Goal: Task Accomplishment & Management: Use online tool/utility

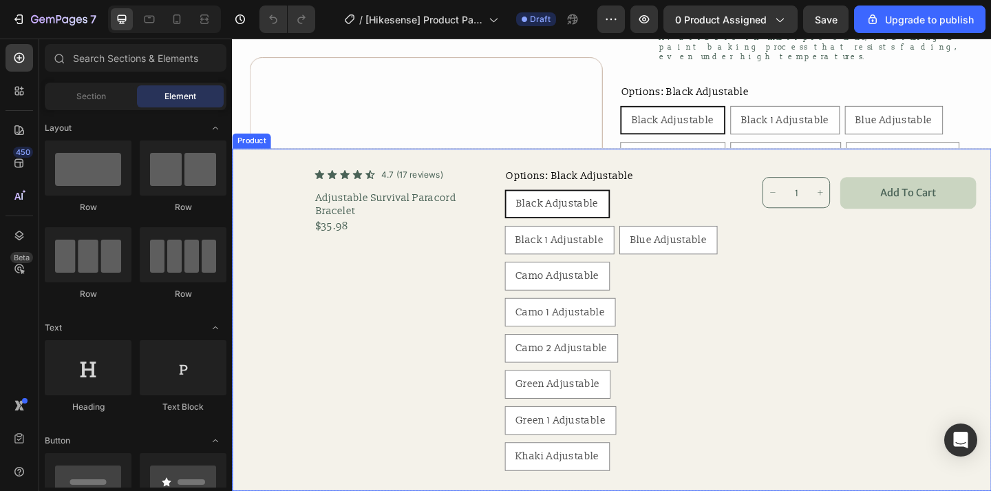
scroll to position [405, 0]
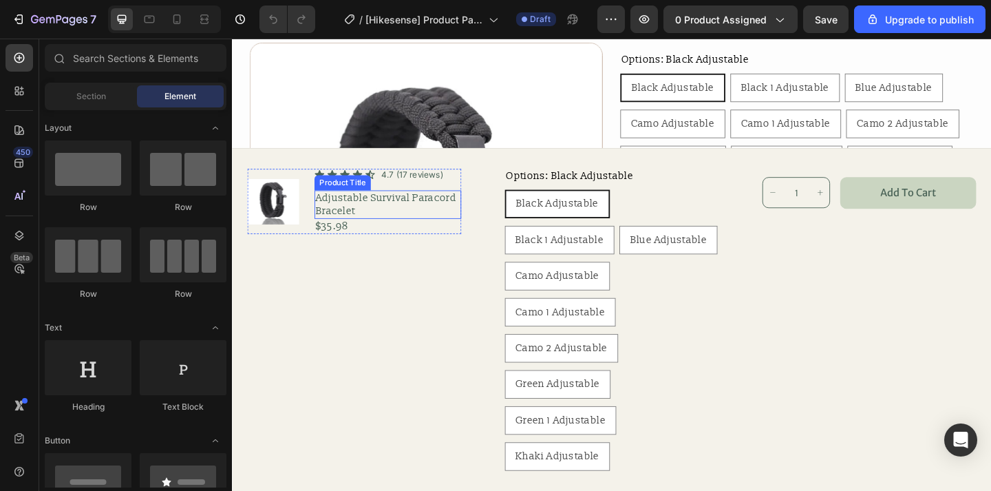
click at [384, 208] on h1 "Adjustable Survival Paracord Bracelet" at bounding box center [401, 220] width 160 height 32
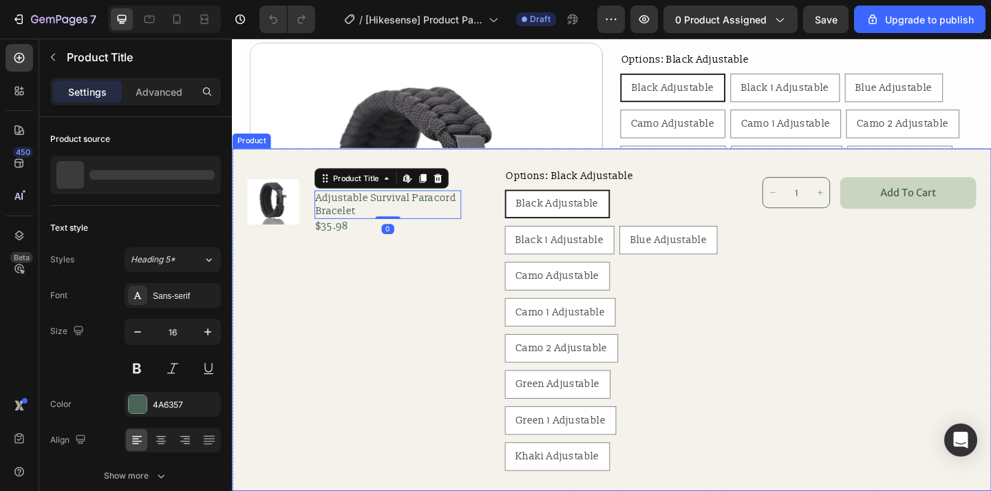
click at [374, 288] on div "Product Images Icon Icon Icon Icon Icon Icon List 4.7 (17 reviews) Text Block R…" at bounding box center [364, 344] width 233 height 328
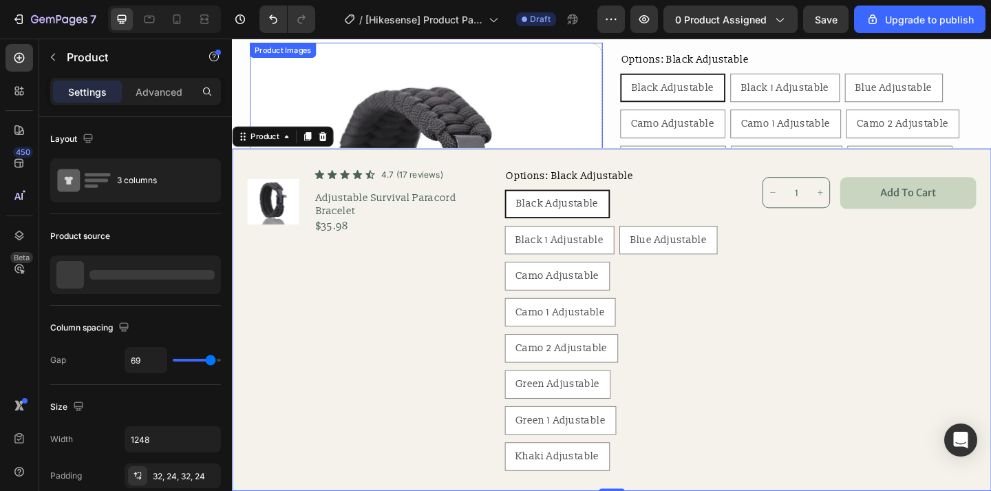
click at [523, 127] on img at bounding box center [443, 235] width 383 height 383
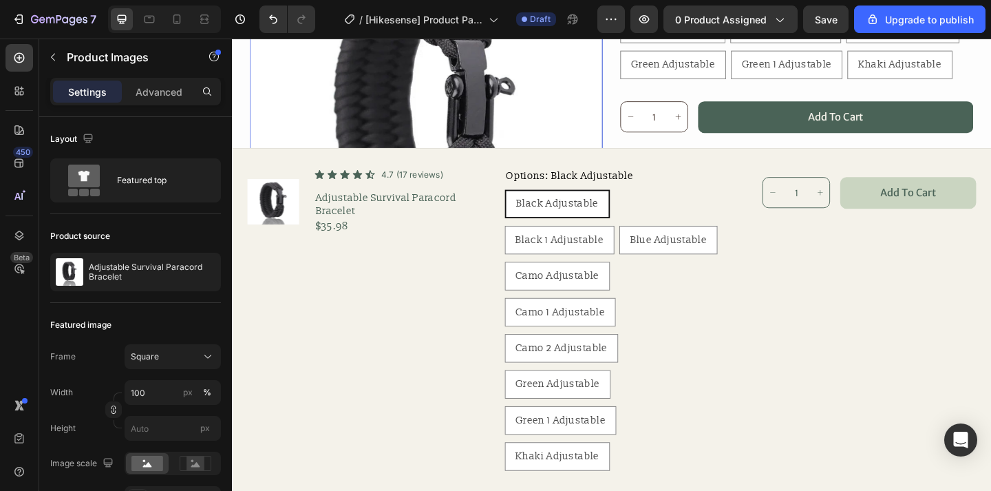
scroll to position [743, 0]
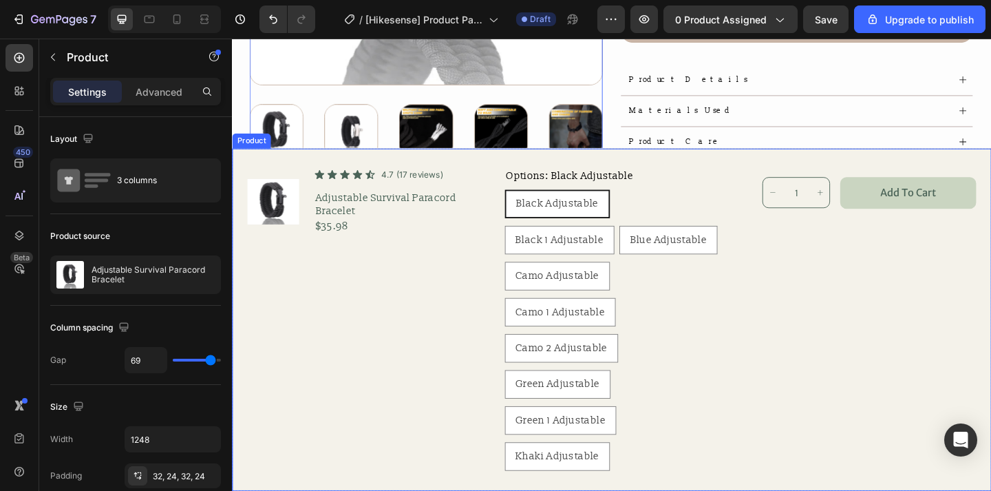
click at [510, 173] on div "Product Images Icon Icon Icon Icon Icon Icon List 4.7 (17 reviews) Text Block R…" at bounding box center [645, 344] width 826 height 372
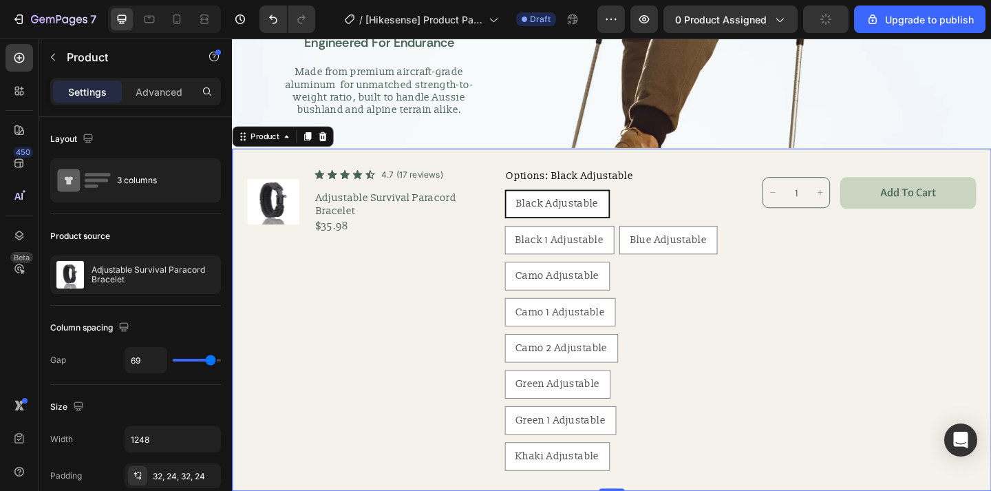
scroll to position [992, 0]
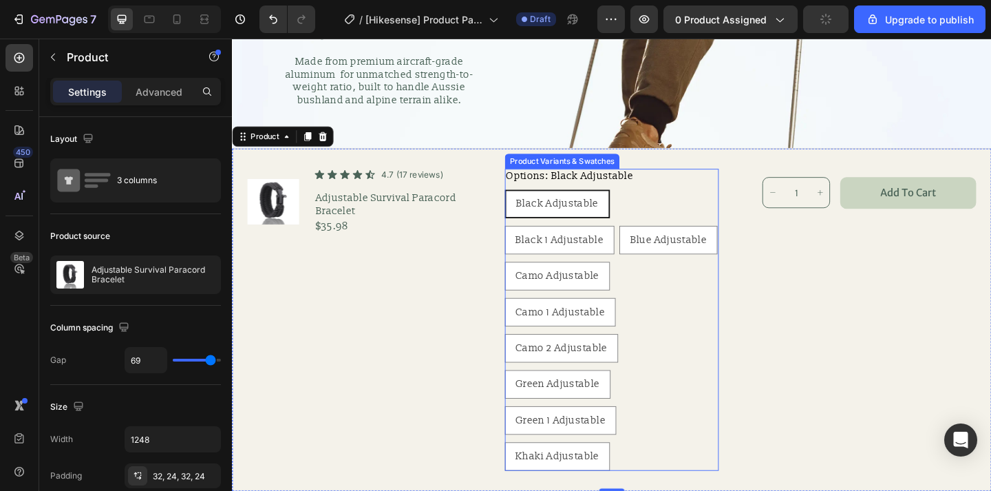
click at [744, 240] on div "Black Adjustable Black Adjustable Black Adjustable Black 1 Adjustable Black 1 A…" at bounding box center [644, 355] width 233 height 305
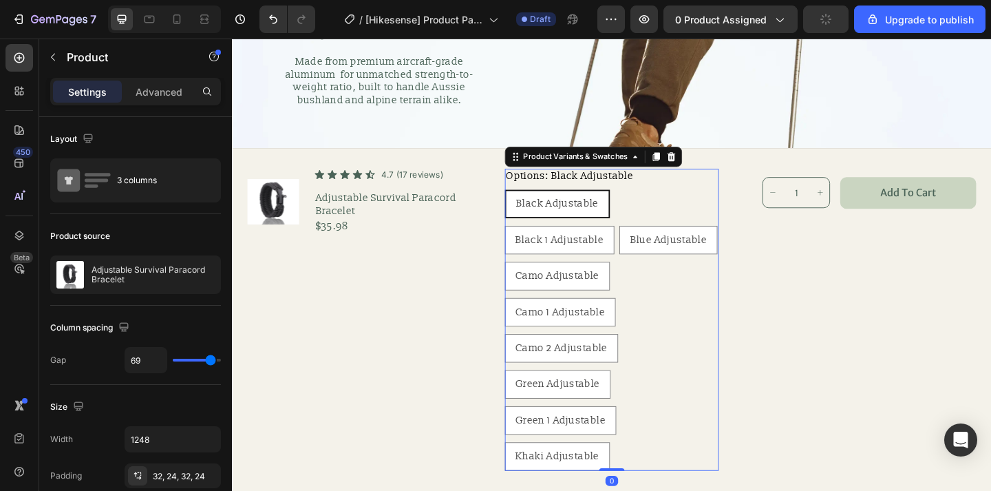
click at [798, 296] on div "Product Images Icon Icon Icon Icon Icon Icon List 4.7 (17 reviews) Text Block R…" at bounding box center [645, 344] width 826 height 372
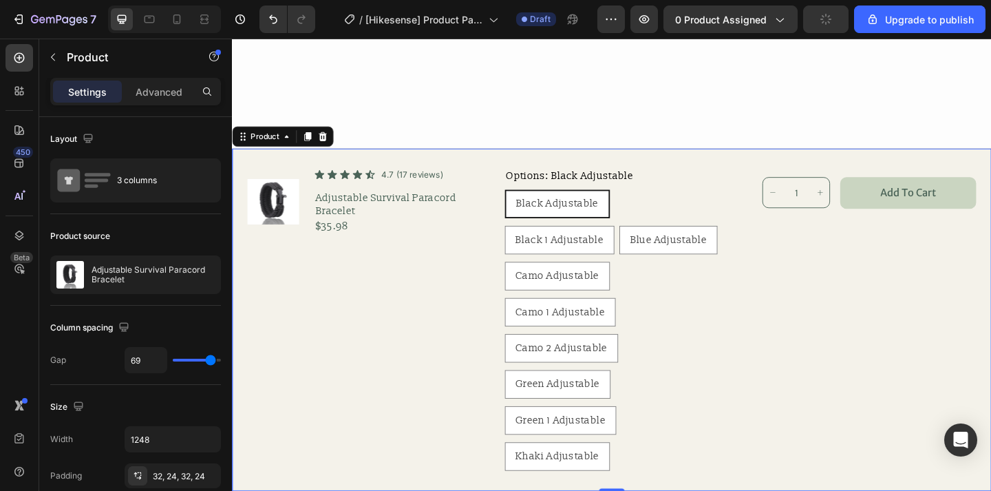
scroll to position [1562, 0]
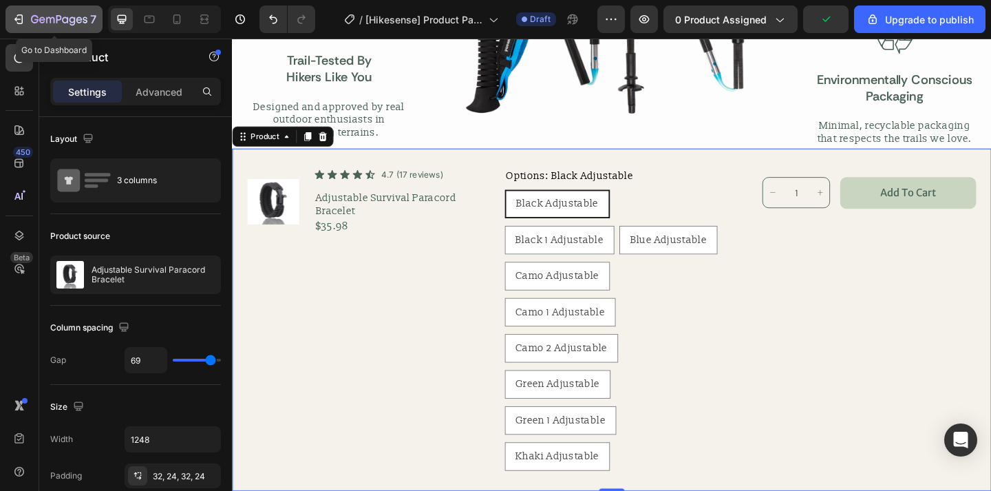
click at [73, 25] on icon "button" at bounding box center [59, 20] width 56 height 12
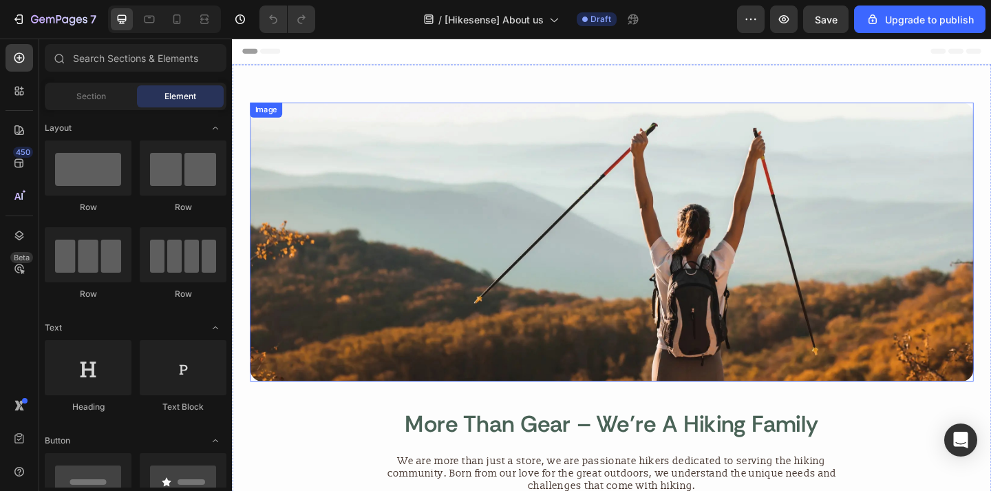
click at [318, 177] on img at bounding box center [644, 259] width 787 height 303
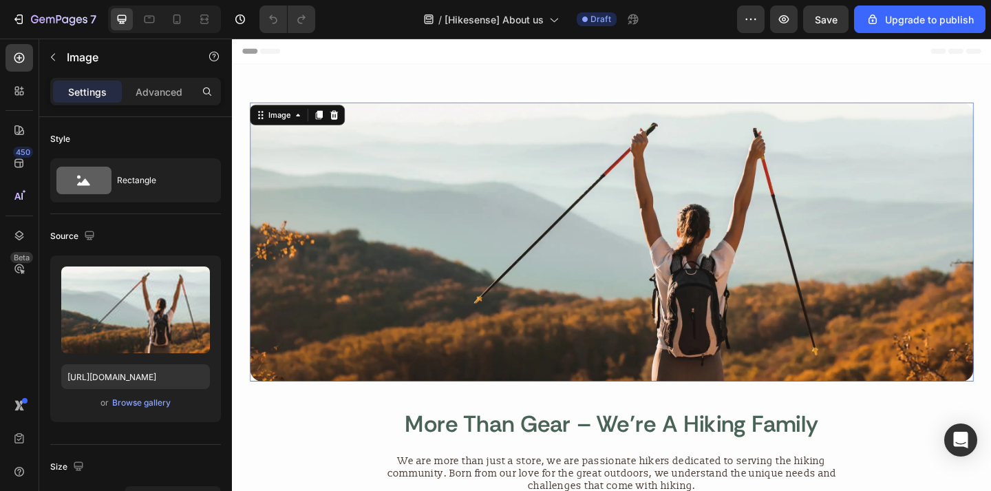
click at [310, 178] on img at bounding box center [644, 259] width 787 height 303
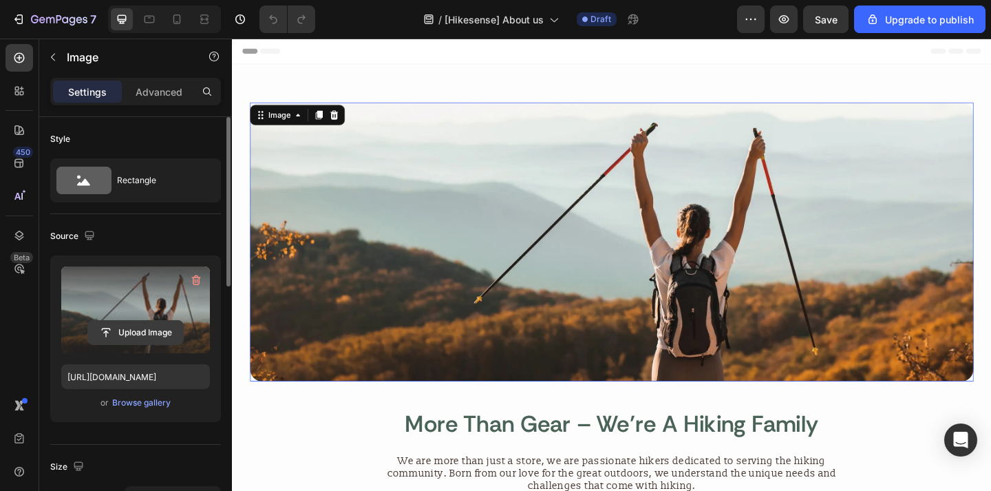
click at [150, 343] on input "file" at bounding box center [135, 332] width 95 height 23
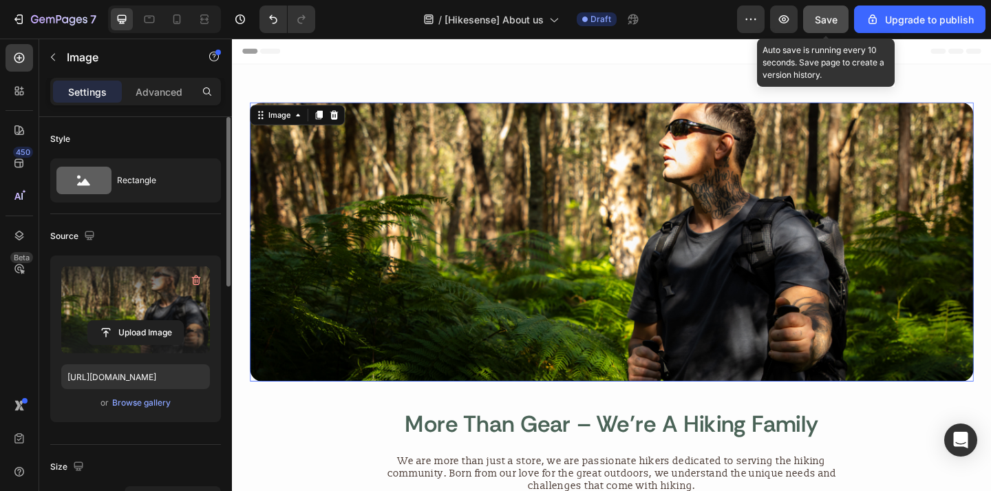
click at [811, 23] on button "Save" at bounding box center [825, 20] width 45 height 28
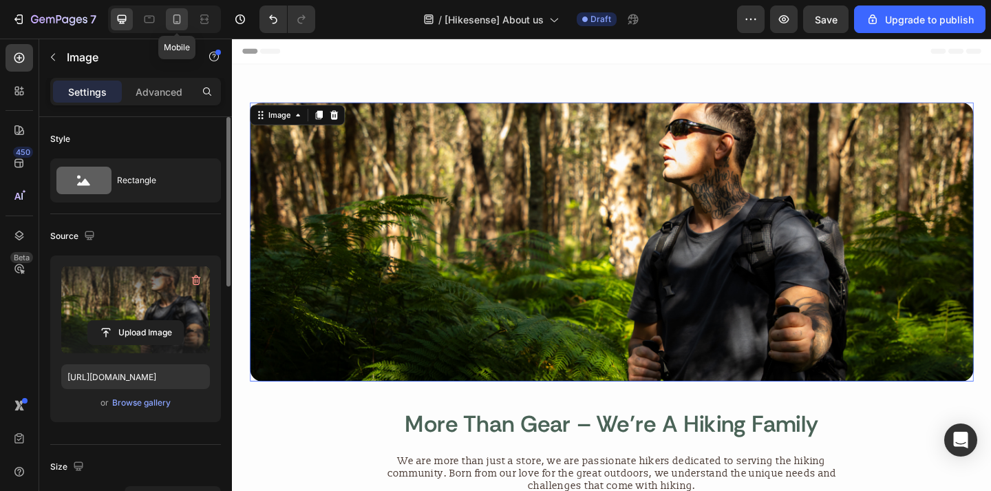
click at [182, 12] on div at bounding box center [177, 19] width 22 height 22
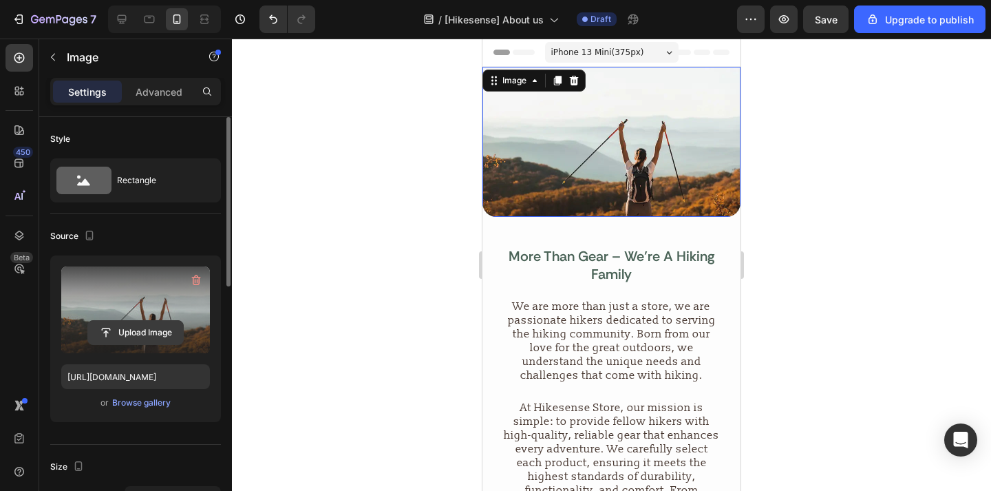
click at [174, 333] on input "file" at bounding box center [135, 332] width 95 height 23
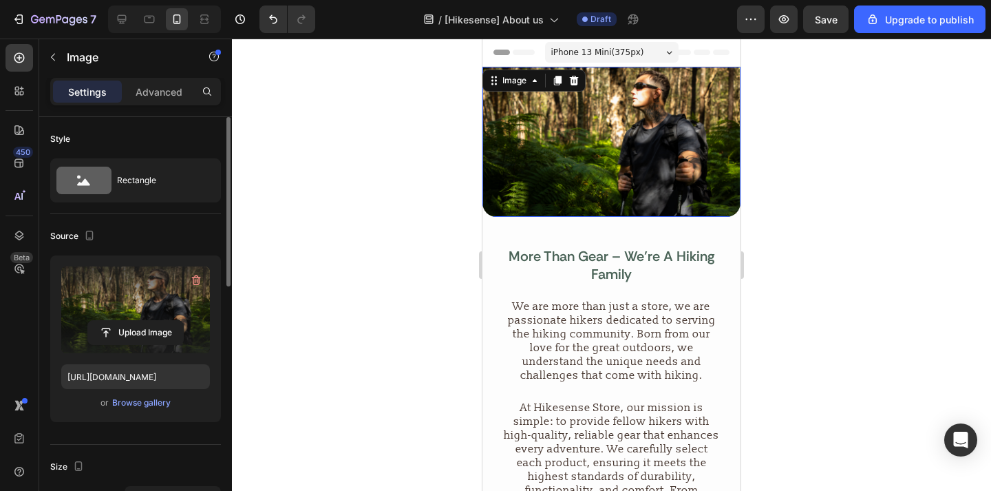
click at [121, 32] on div at bounding box center [164, 20] width 113 height 28
click at [121, 29] on div at bounding box center [122, 19] width 22 height 22
type input "https://cdn.shopify.com/s/files/1/0864/4614/5845/files/gempages_580697344702415…"
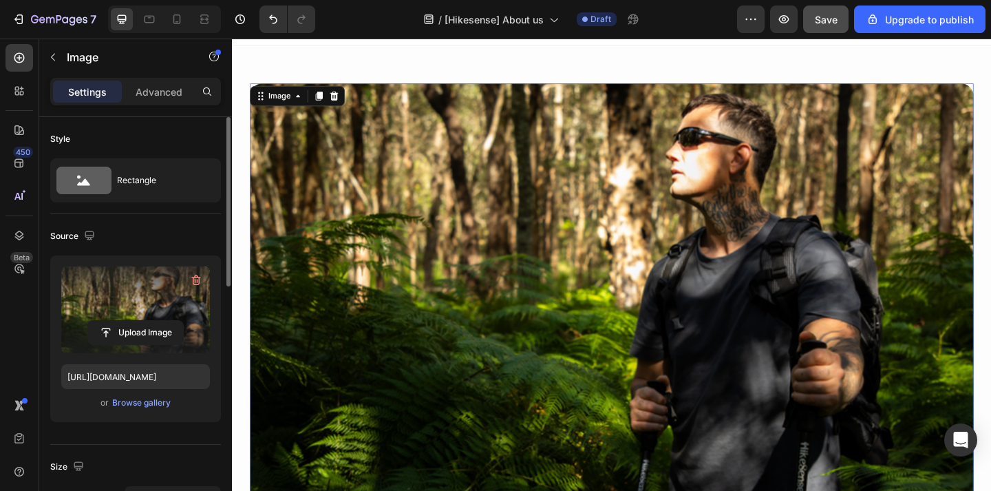
scroll to position [21, 0]
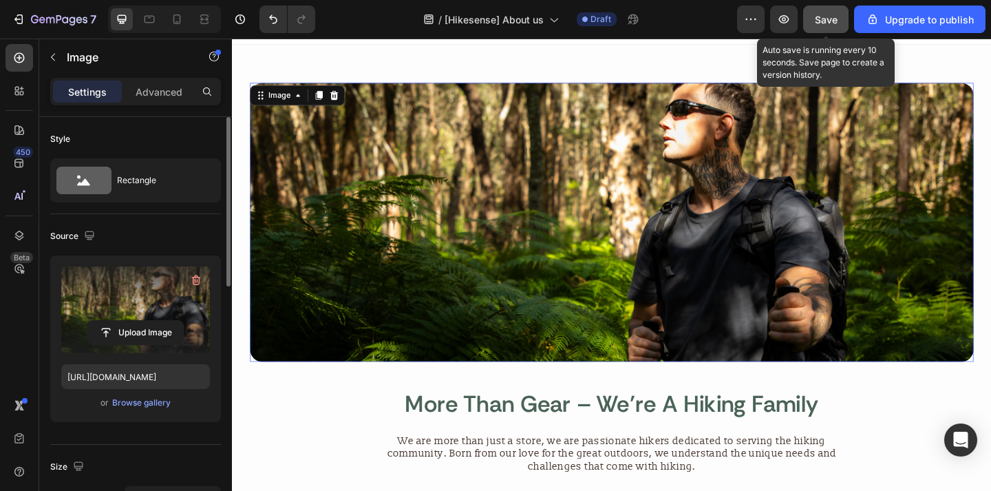
click at [844, 17] on button "Save" at bounding box center [825, 20] width 45 height 28
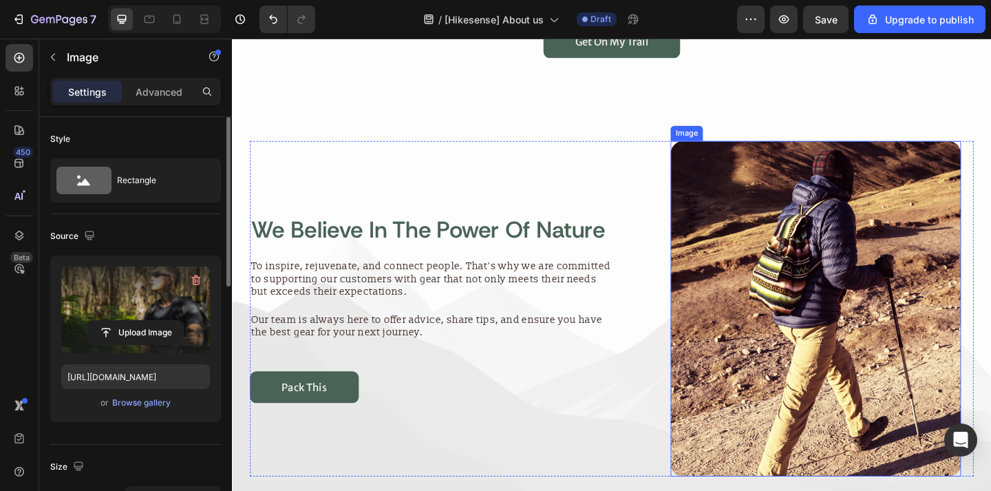
scroll to position [664, 0]
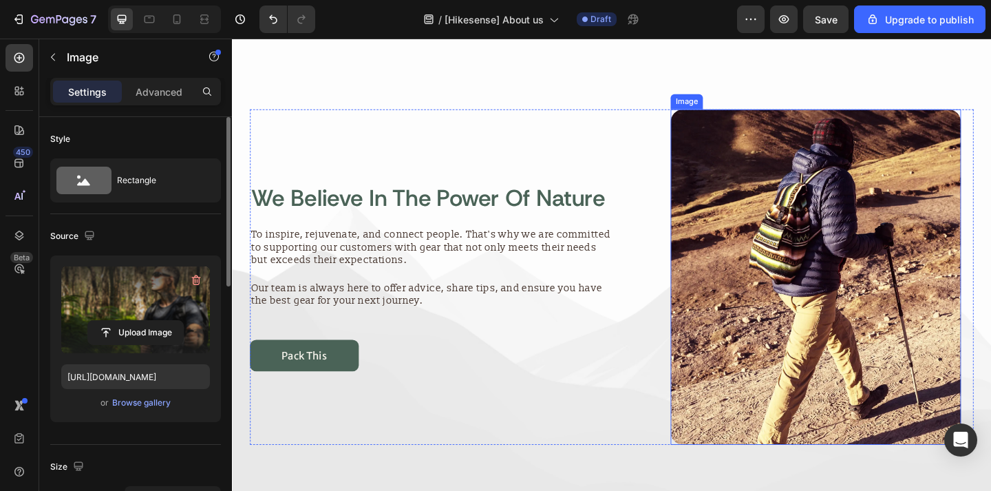
click at [844, 297] on img at bounding box center [867, 298] width 316 height 365
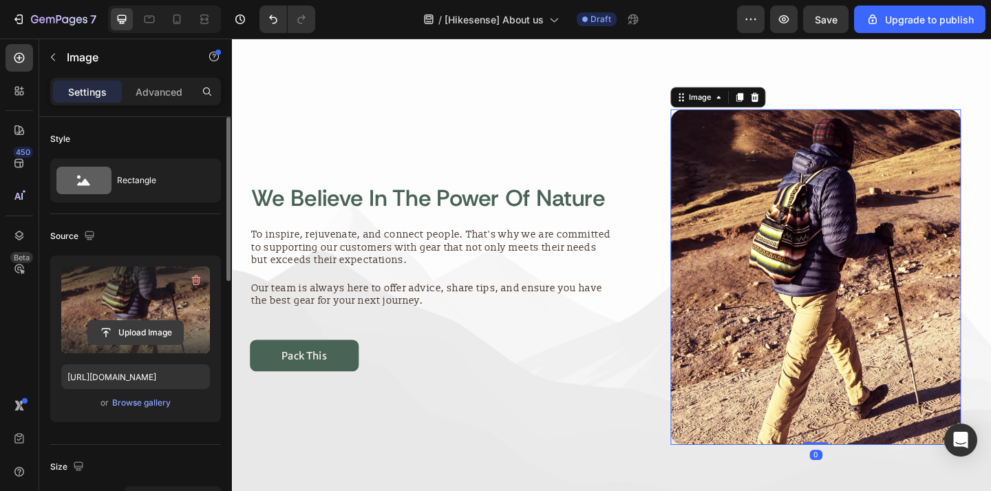
click at [140, 334] on input "file" at bounding box center [135, 332] width 95 height 23
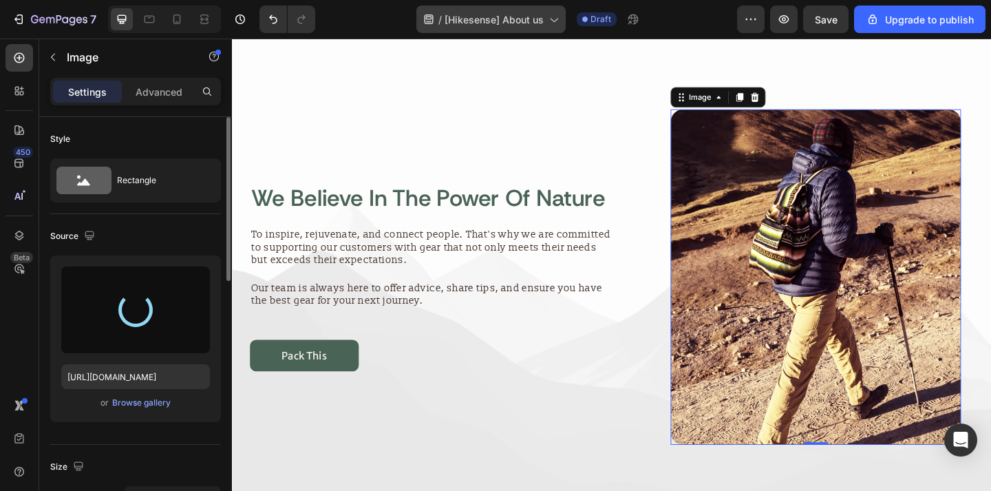
type input "https://cdn.shopify.com/s/files/1/0864/4614/5845/files/gempages_580697344702415…"
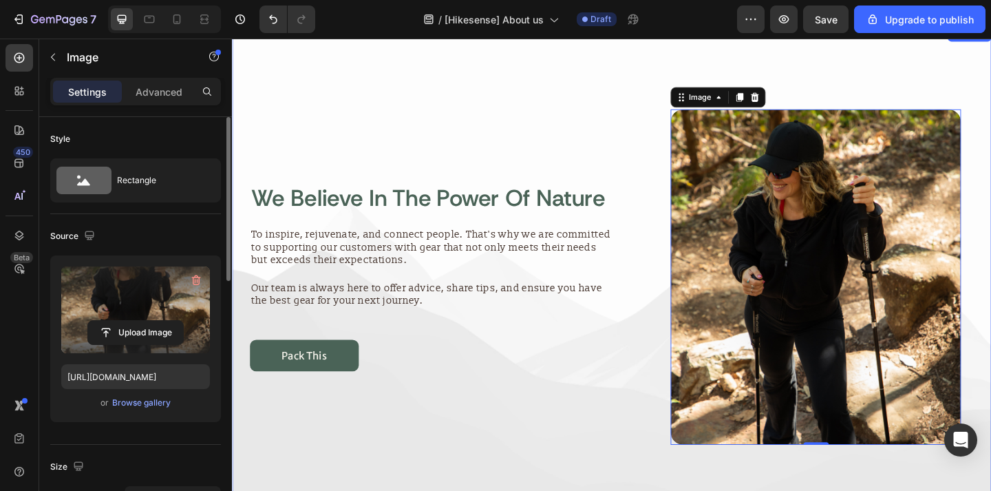
click at [573, 83] on div "we believe in the power of nature Heading To inspire, rejuvenate, and connect p…" at bounding box center [645, 302] width 826 height 554
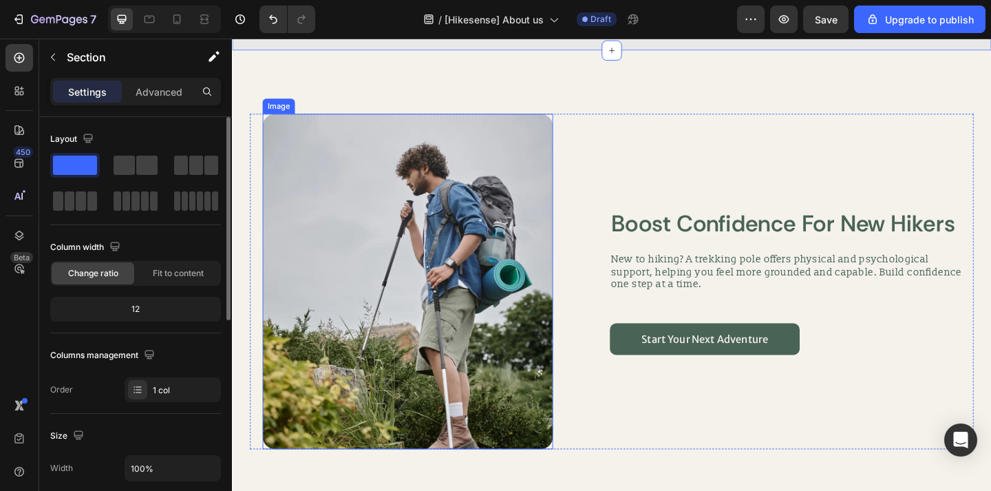
scroll to position [1218, 0]
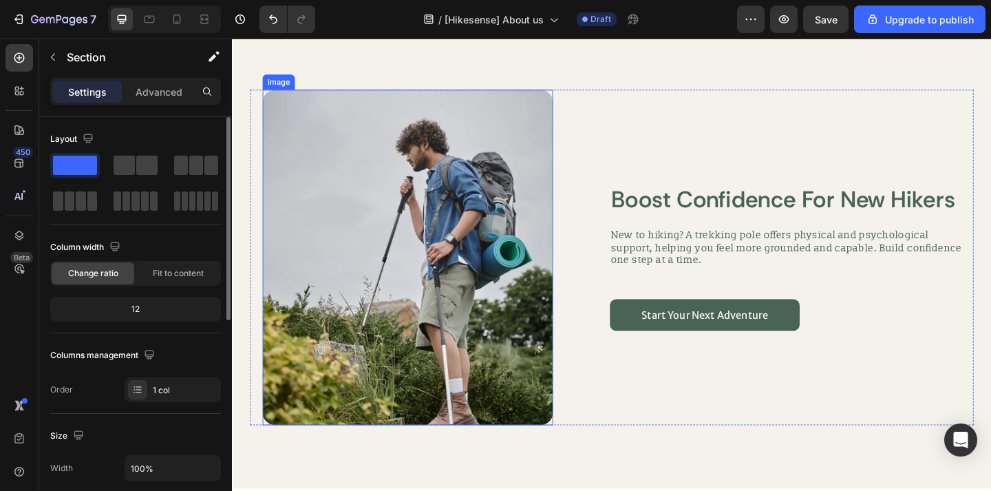
click at [466, 306] on img at bounding box center [423, 276] width 316 height 365
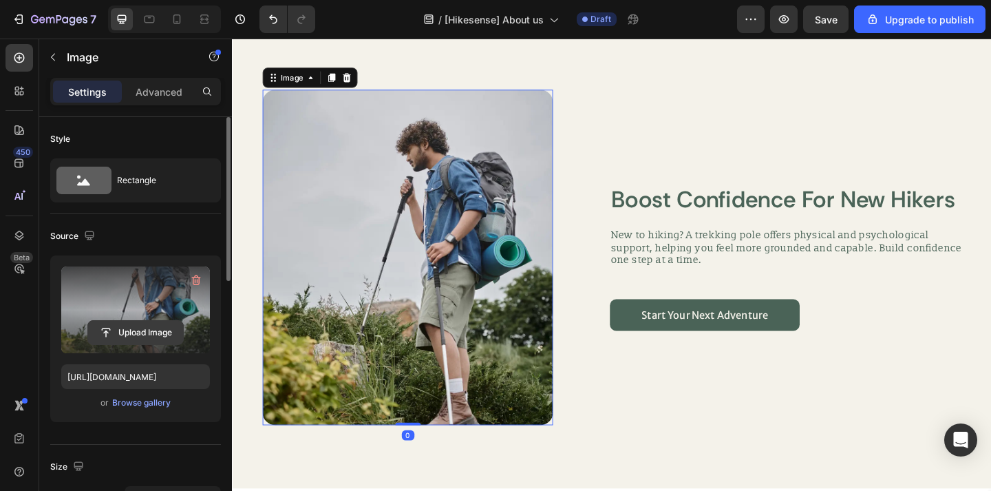
click at [165, 333] on input "file" at bounding box center [135, 332] width 95 height 23
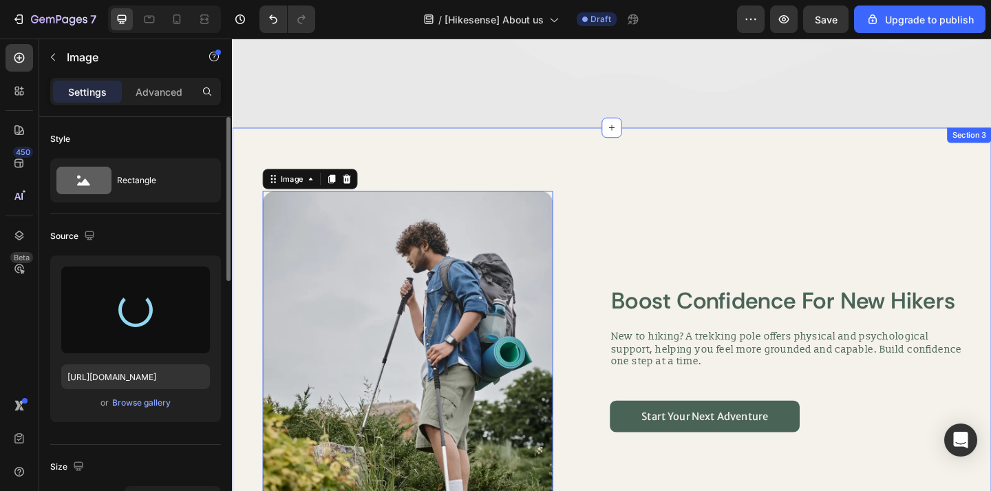
scroll to position [1157, 0]
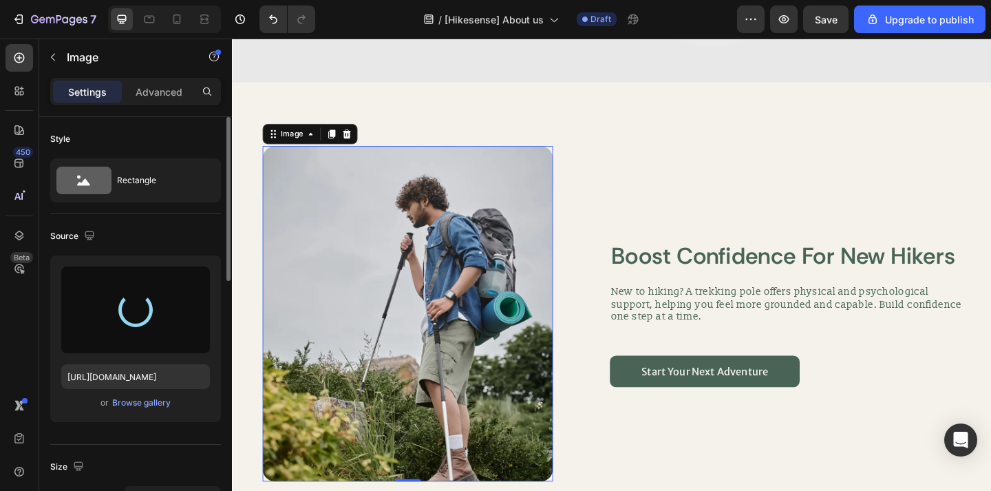
type input "https://cdn.shopify.com/s/files/1/0864/4614/5845/files/gempages_580697344702415…"
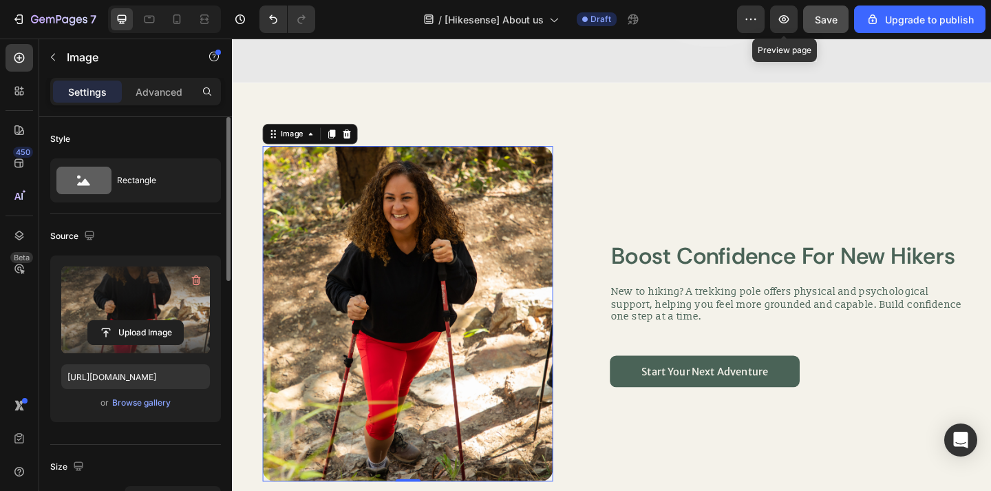
click at [814, 12] on button "Save" at bounding box center [825, 20] width 45 height 28
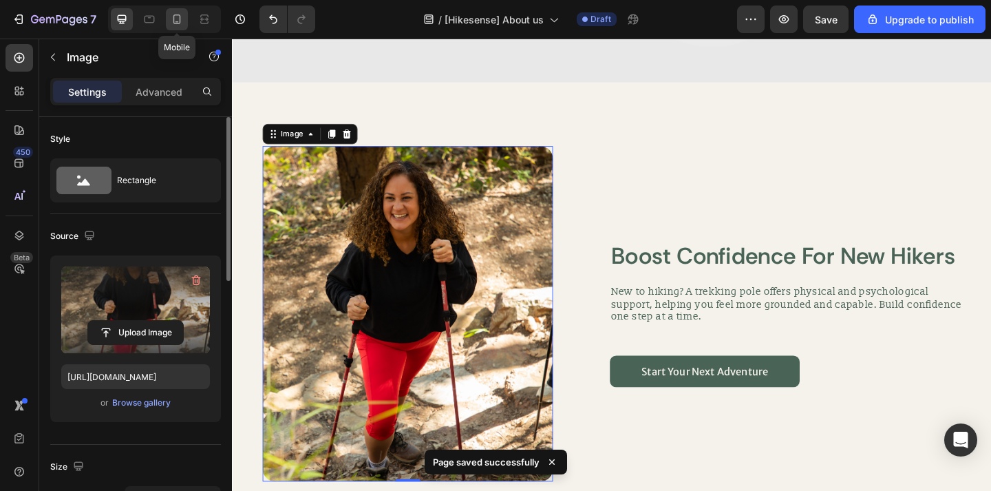
click at [172, 23] on icon at bounding box center [177, 19] width 14 height 14
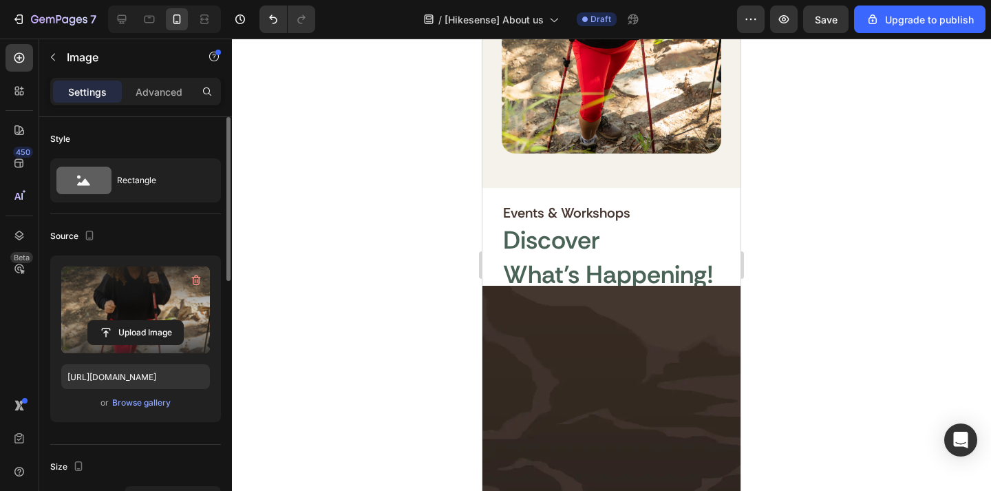
scroll to position [1918, 0]
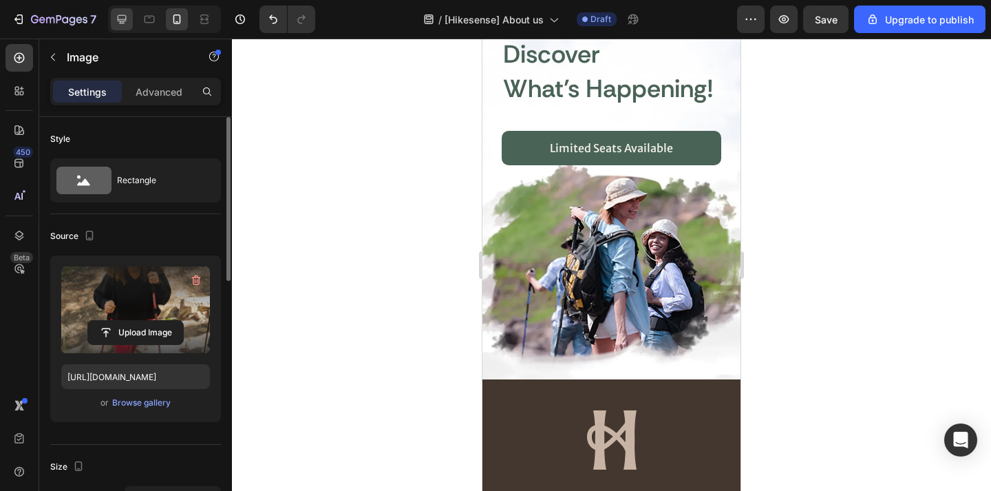
click at [131, 24] on div at bounding box center [122, 19] width 22 height 22
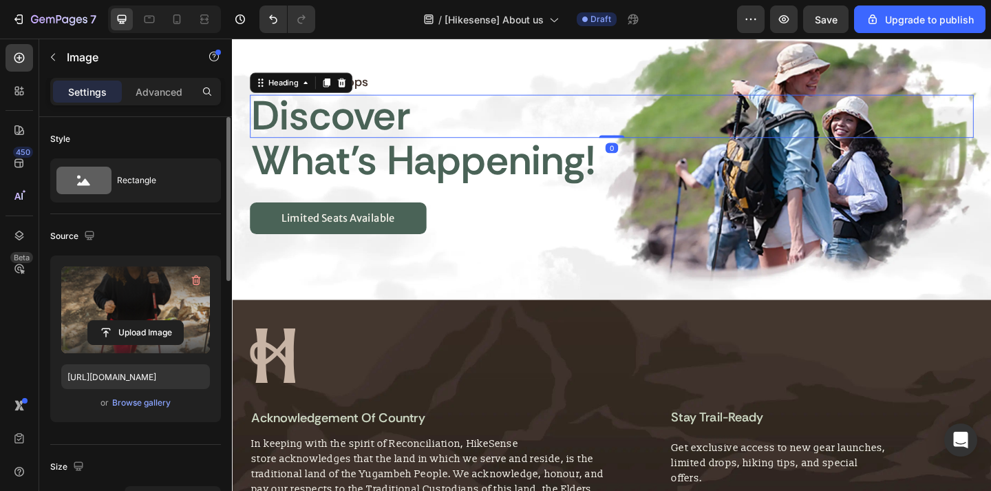
click at [749, 136] on div "discover" at bounding box center [644, 123] width 787 height 47
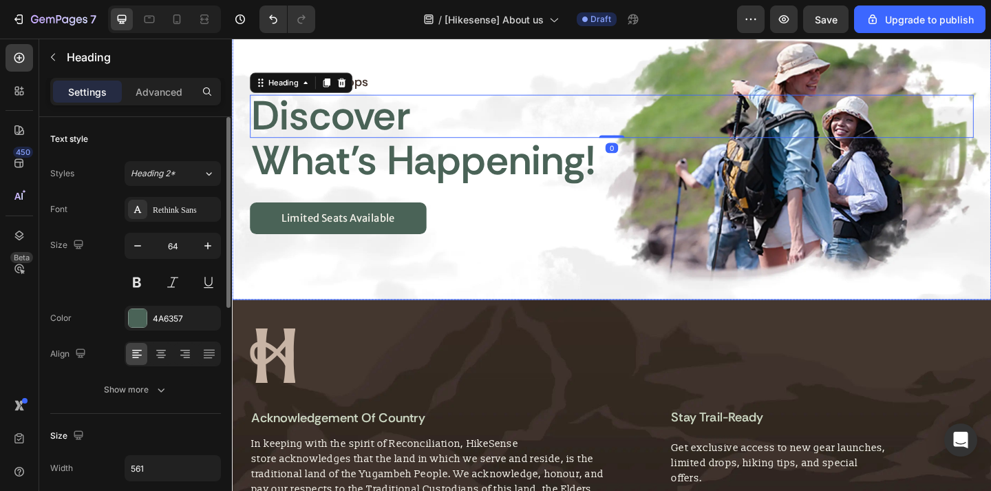
click at [731, 52] on div "events & workshops Heading discover Heading 0 what’s happening! Heading limited…" at bounding box center [645, 130] width 826 height 242
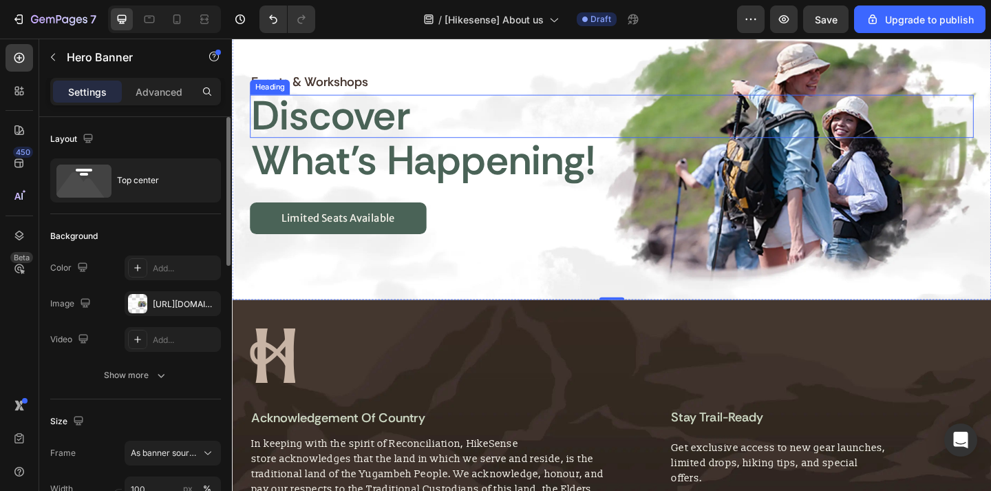
scroll to position [1918, 0]
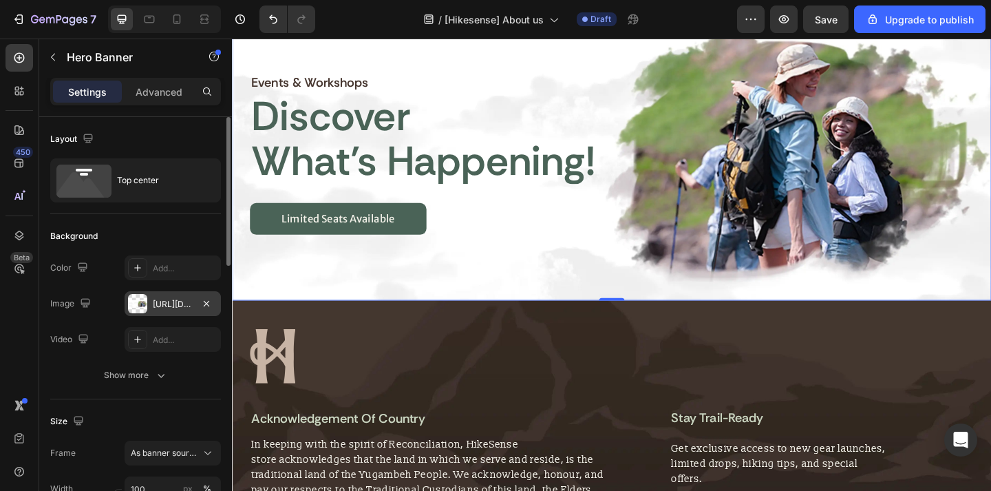
click at [180, 304] on div "https://cdn.shopify.com/s/files/1/0864/4614/5845/files/gempages_580697344702415…" at bounding box center [173, 304] width 40 height 12
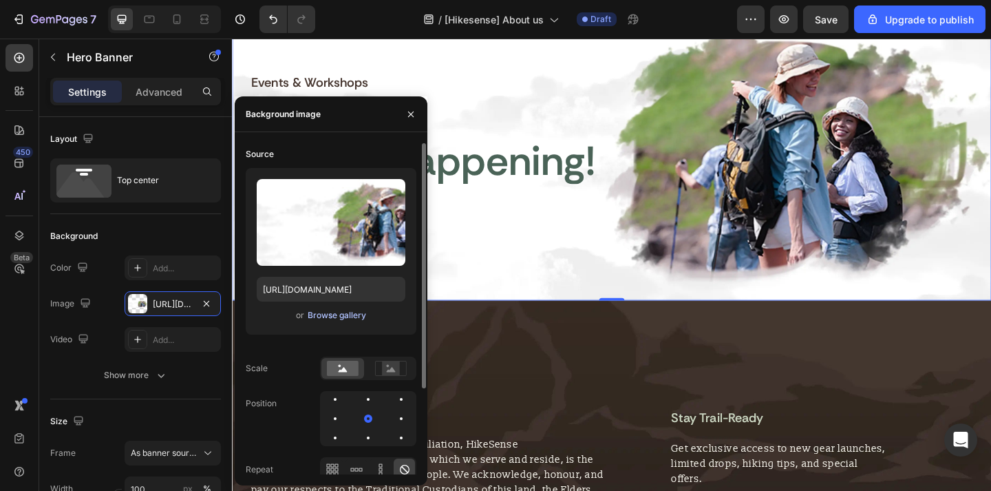
click at [354, 308] on button "Browse gallery" at bounding box center [337, 315] width 60 height 14
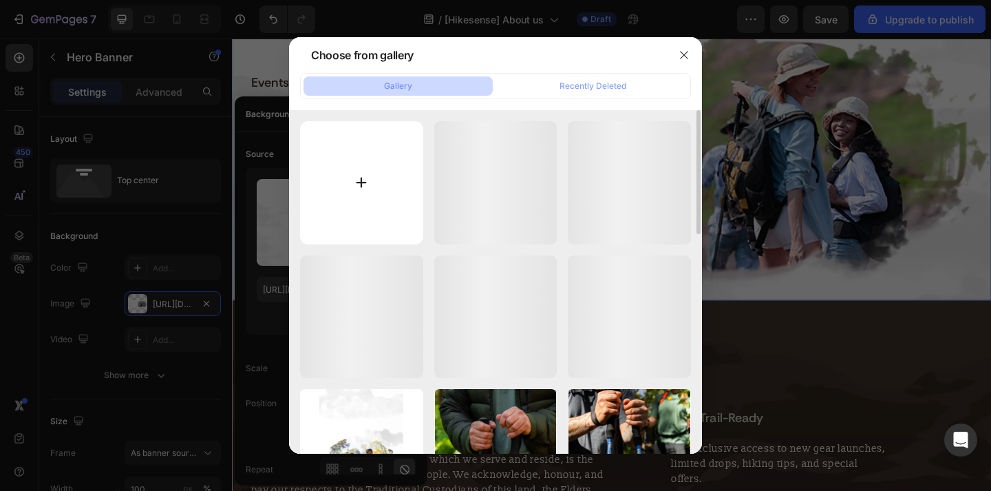
click at [402, 189] on input "file" at bounding box center [361, 182] width 123 height 123
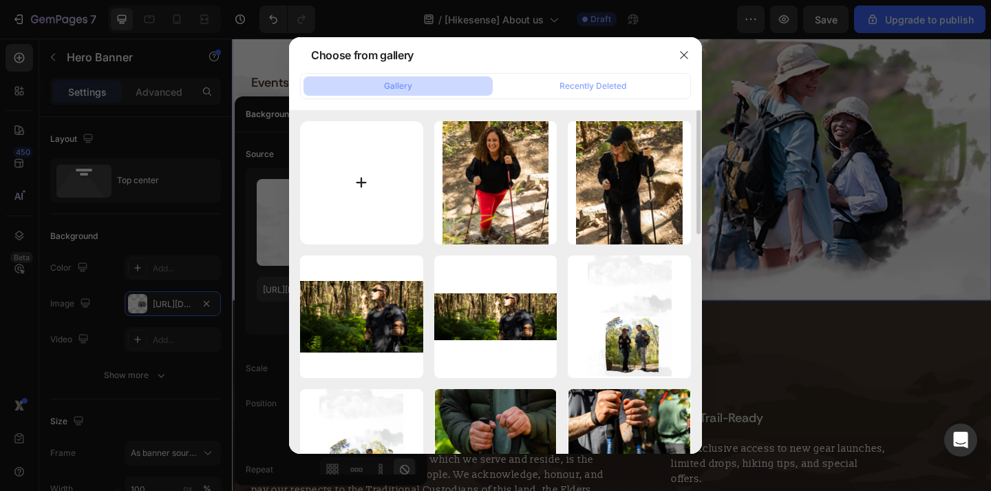
type input "C:\fakepath\2 copy.png"
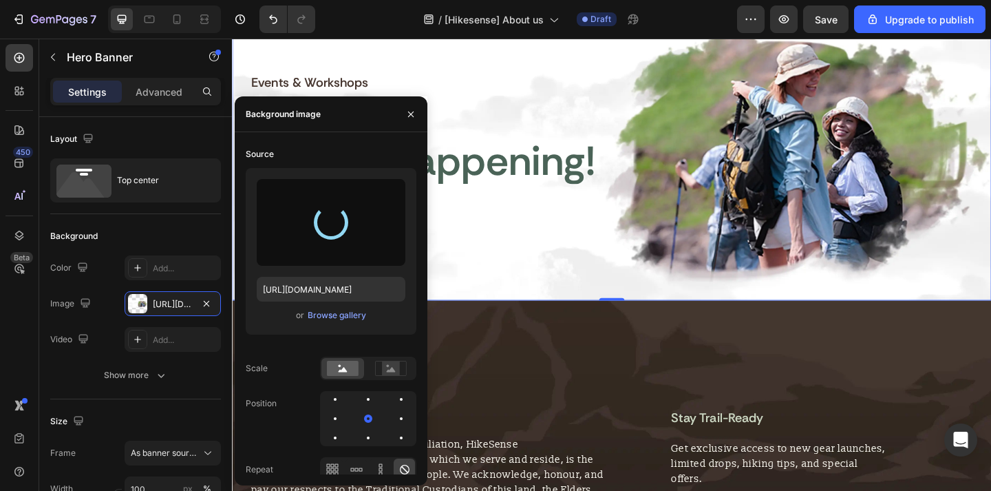
type input "https://cdn.shopify.com/s/files/1/0864/4614/5845/files/gempages_580697344702415…"
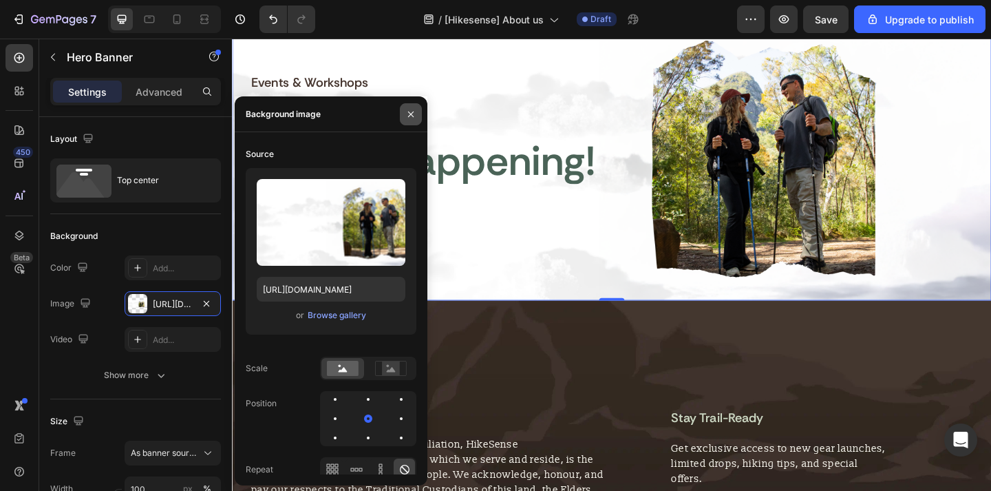
click at [414, 111] on icon "button" at bounding box center [410, 114] width 11 height 11
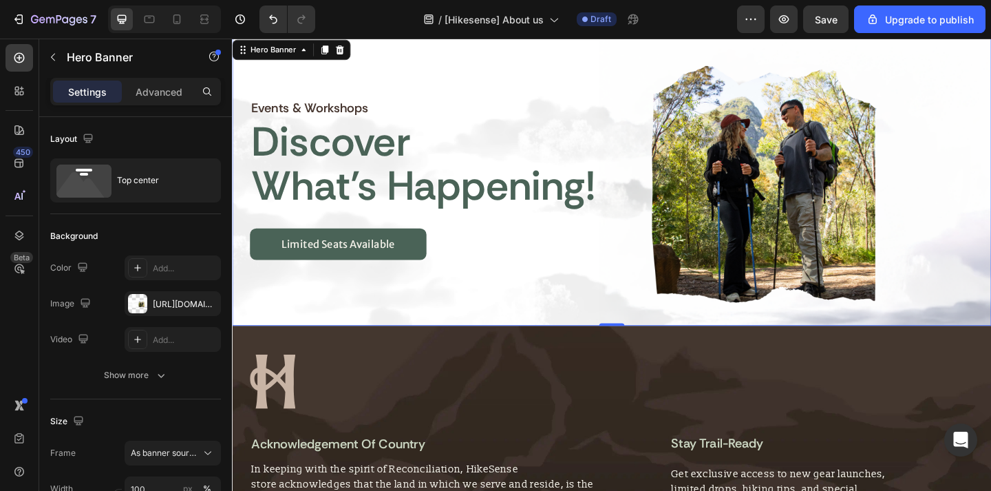
scroll to position [1889, 0]
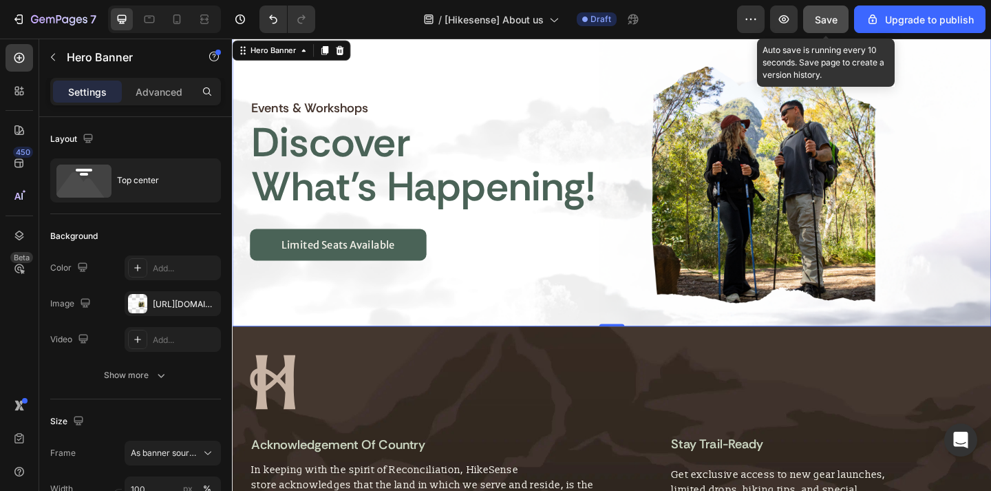
click at [831, 23] on span "Save" at bounding box center [826, 20] width 23 height 12
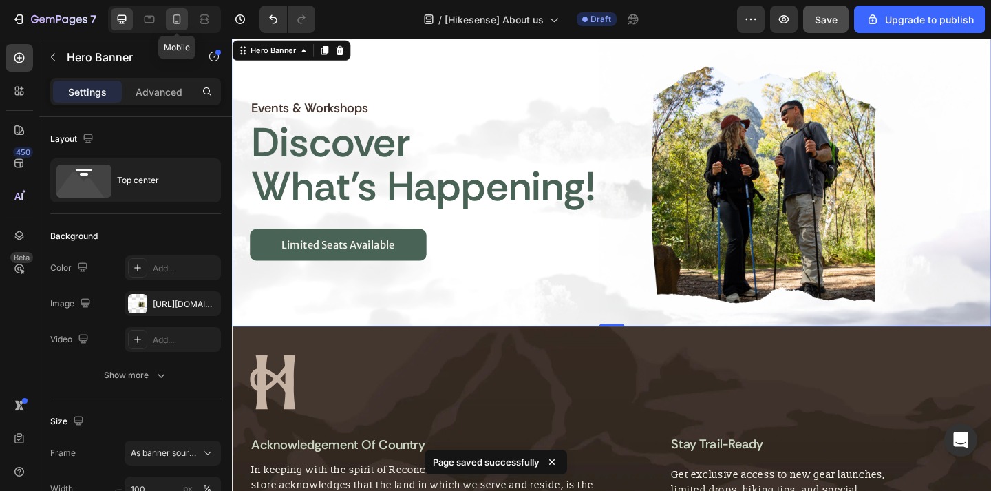
click at [172, 21] on icon at bounding box center [177, 19] width 14 height 14
type input "100%"
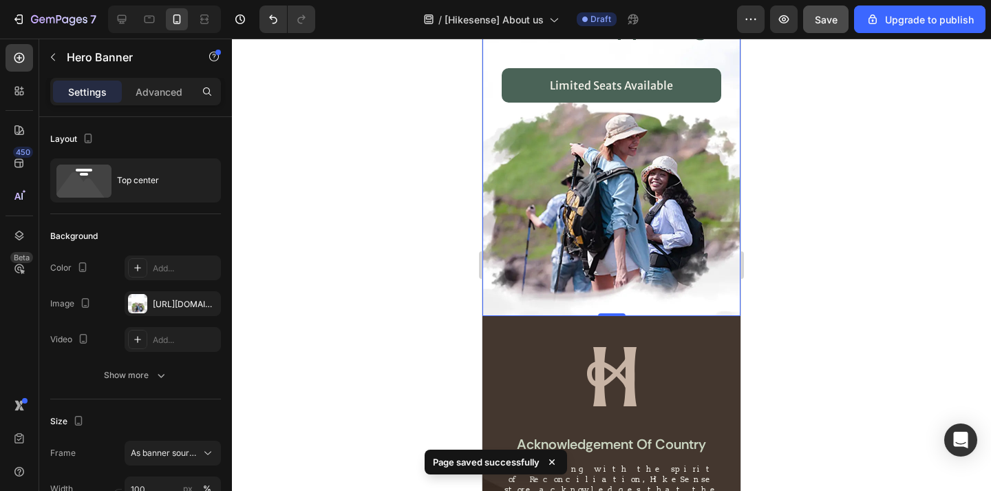
scroll to position [1717, 0]
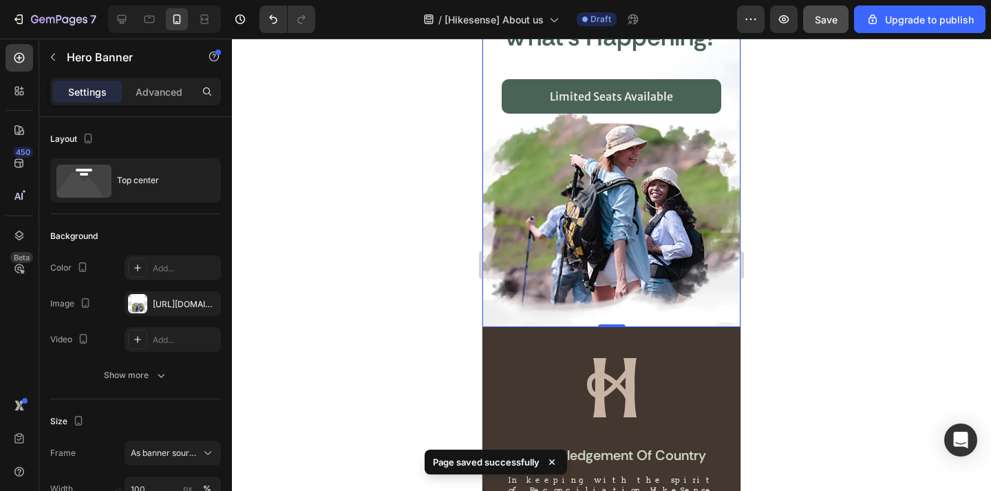
click at [558, 224] on div "Background Image" at bounding box center [611, 138] width 258 height 377
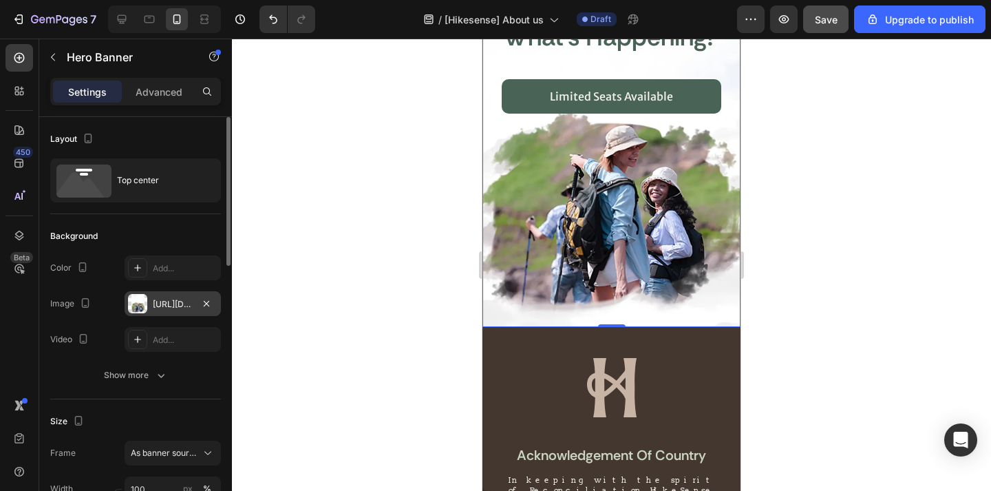
click at [164, 310] on div "https://cdn.shopify.com/s/files/1/0864/4614/5845/files/gempages_580697344702415…" at bounding box center [173, 303] width 96 height 25
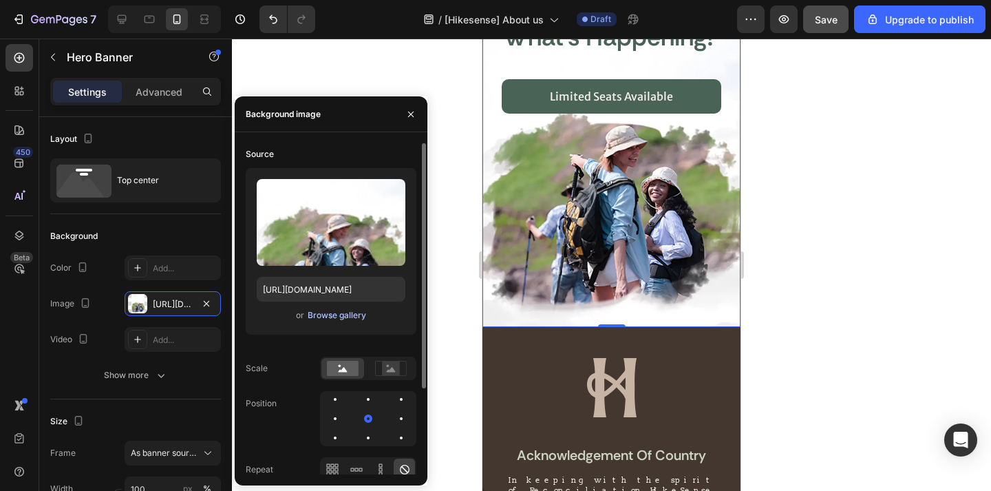
click at [317, 317] on div "Browse gallery" at bounding box center [337, 315] width 58 height 12
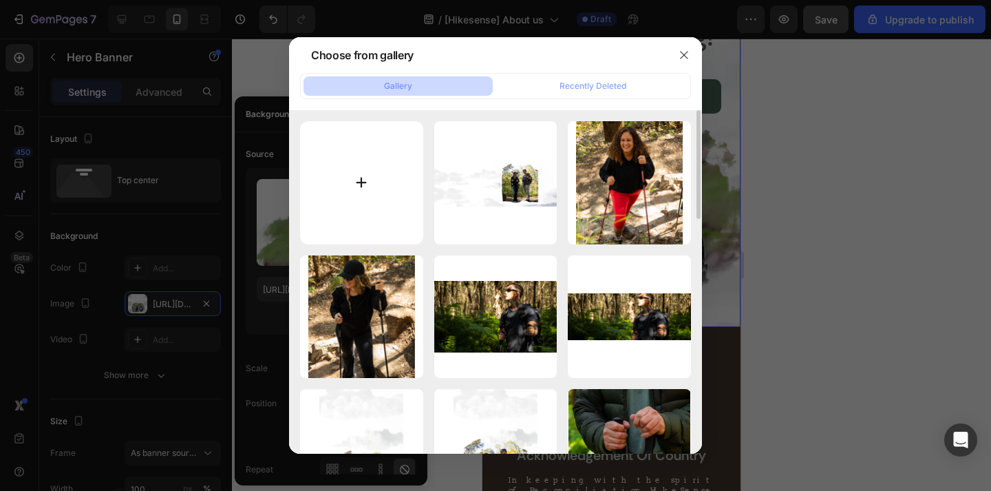
click at [356, 191] on input "file" at bounding box center [361, 182] width 123 height 123
type input "C:\fakepath\Untitled design (6) copy 26.png"
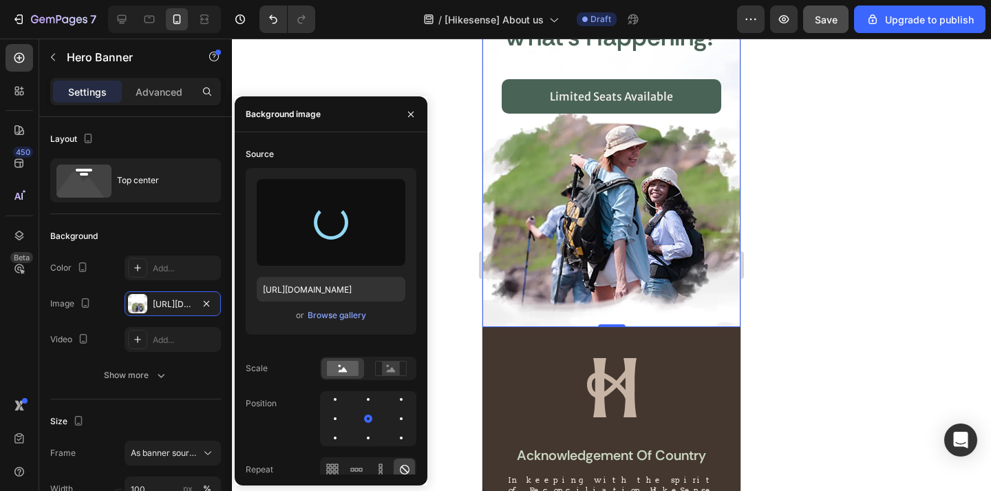
type input "https://cdn.shopify.com/s/files/1/0864/4614/5845/files/gempages_580697344702415…"
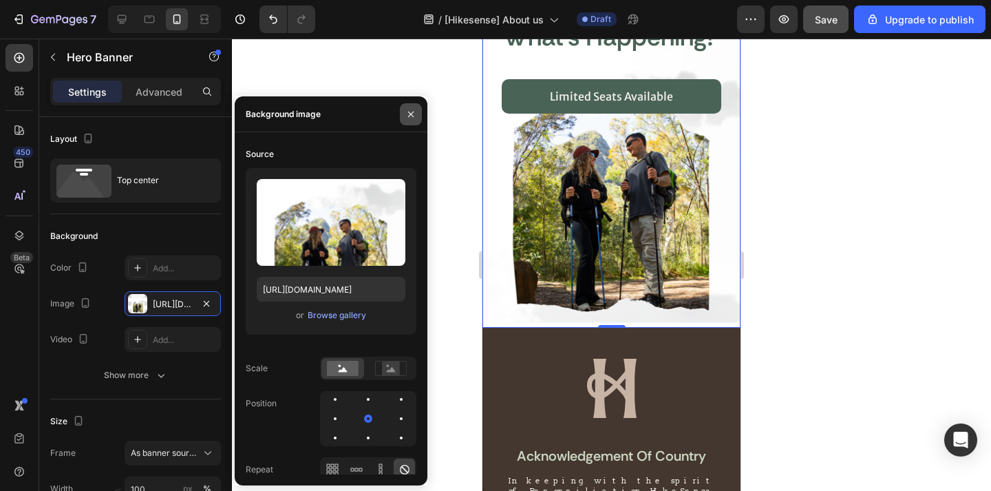
click at [407, 114] on icon "button" at bounding box center [410, 114] width 11 height 11
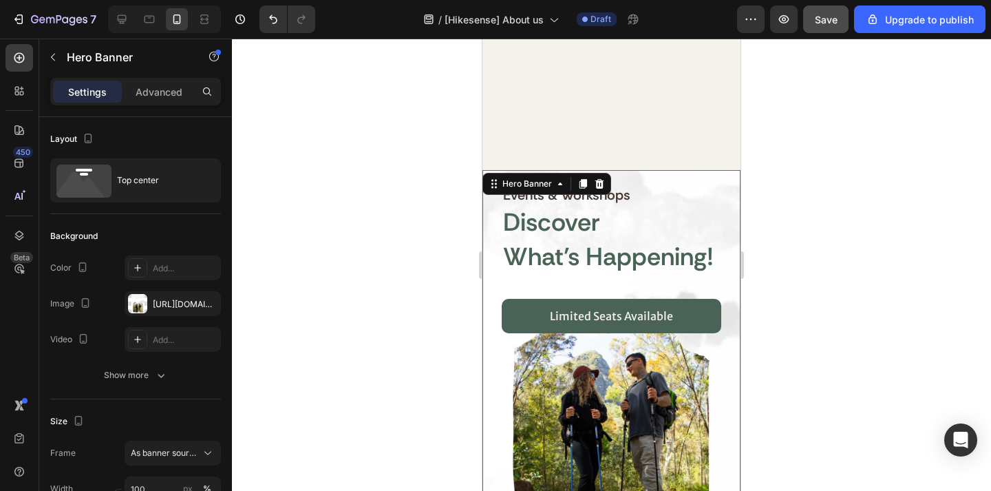
scroll to position [1920, 0]
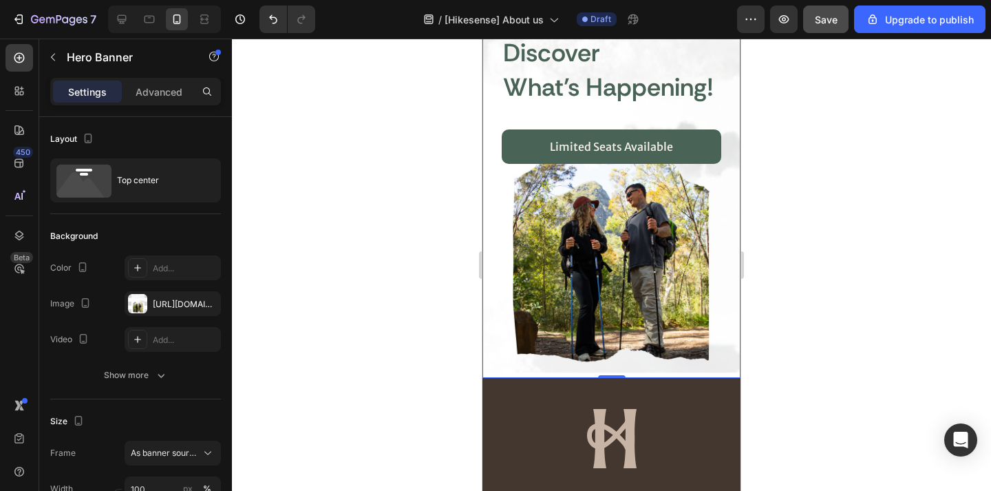
click at [828, 36] on div "7 / [Hikesense] About us Draft Preview Save Upgrade to publish" at bounding box center [495, 19] width 991 height 39
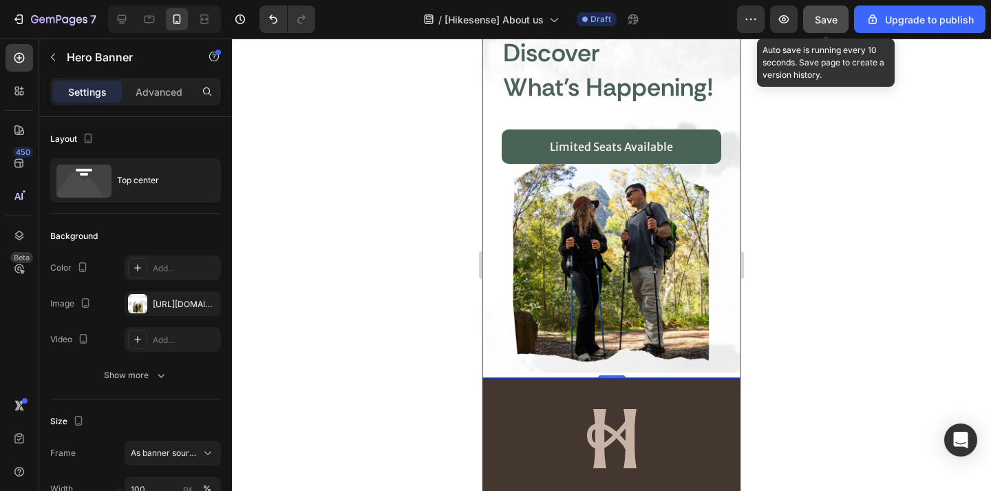
click at [828, 30] on button "Save" at bounding box center [825, 20] width 45 height 28
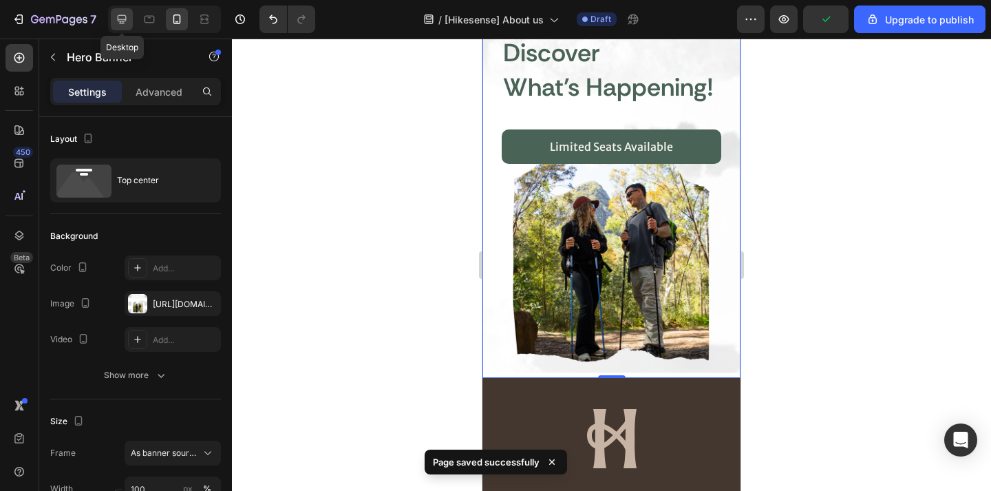
click at [118, 26] on div at bounding box center [122, 19] width 22 height 22
type input "1216"
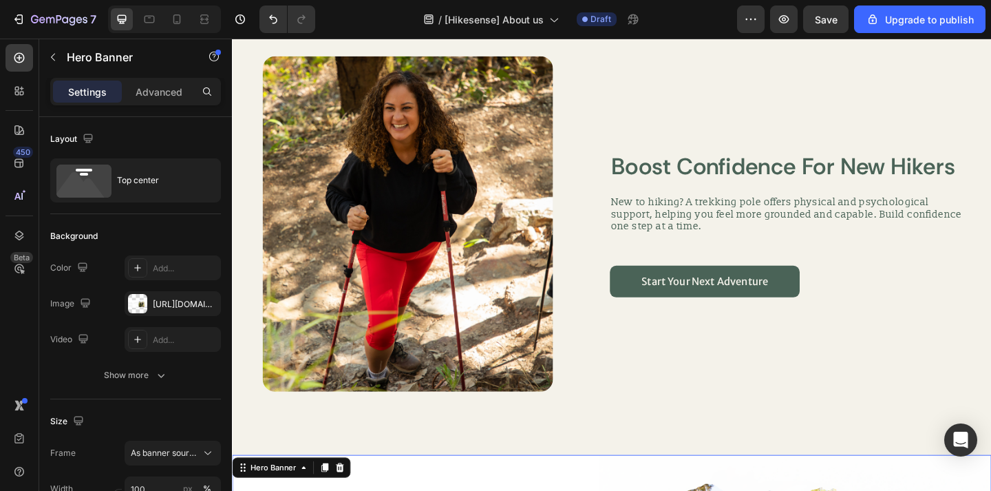
scroll to position [1433, 0]
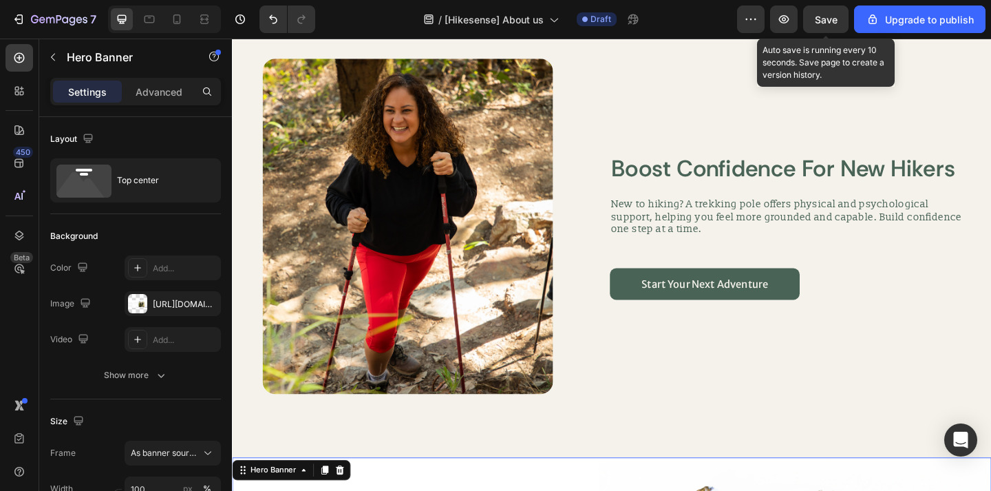
click at [835, 18] on span "Save" at bounding box center [826, 20] width 23 height 12
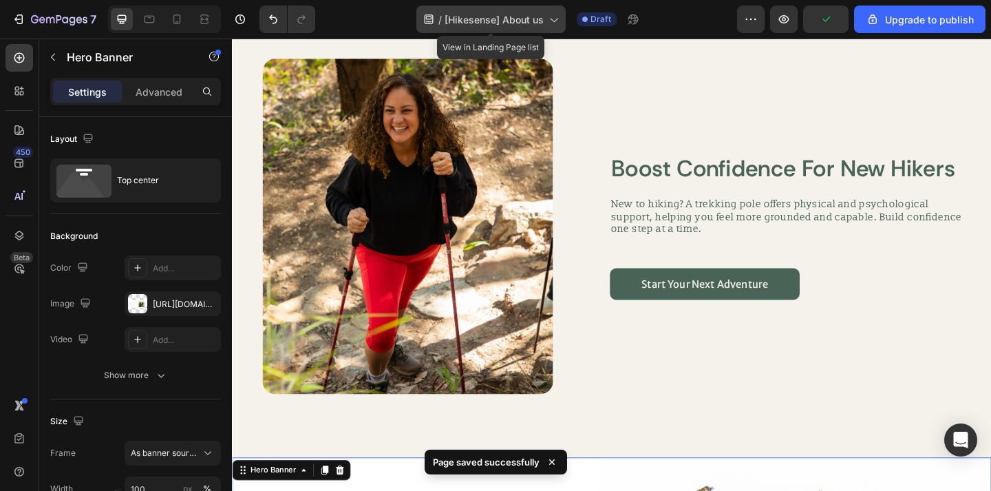
click at [522, 25] on span "[Hikesense] About us" at bounding box center [493, 19] width 99 height 14
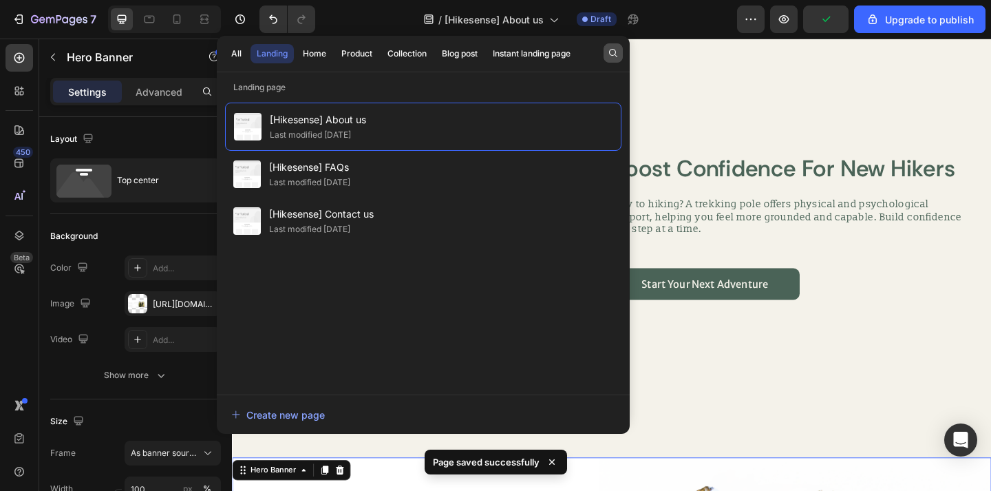
click at [612, 62] on div "All Landing Home Product Collection Blog post Instant landing page" at bounding box center [423, 54] width 413 height 36
click at [614, 60] on button "button" at bounding box center [612, 52] width 19 height 19
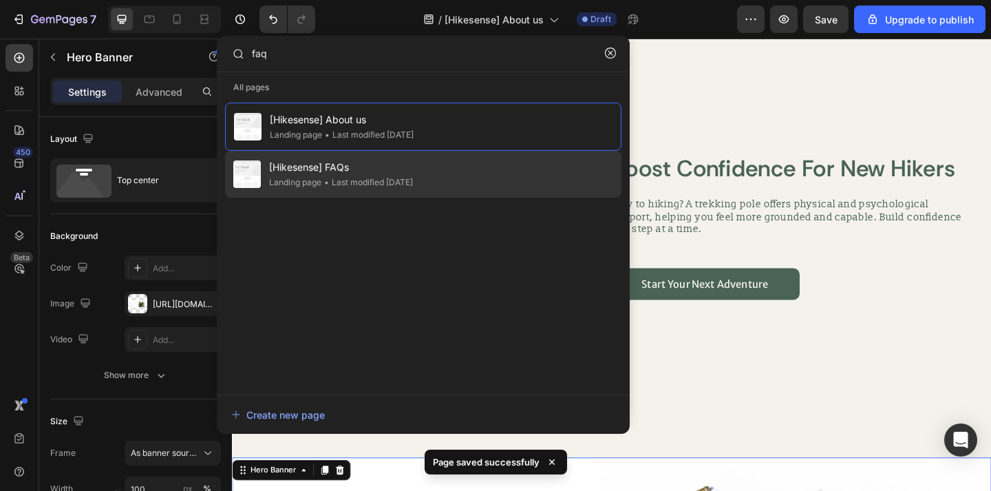
type input "faq"
click at [449, 178] on div "[Hikesense] FAQs Landing page • Last modified 4 days ago" at bounding box center [423, 174] width 396 height 47
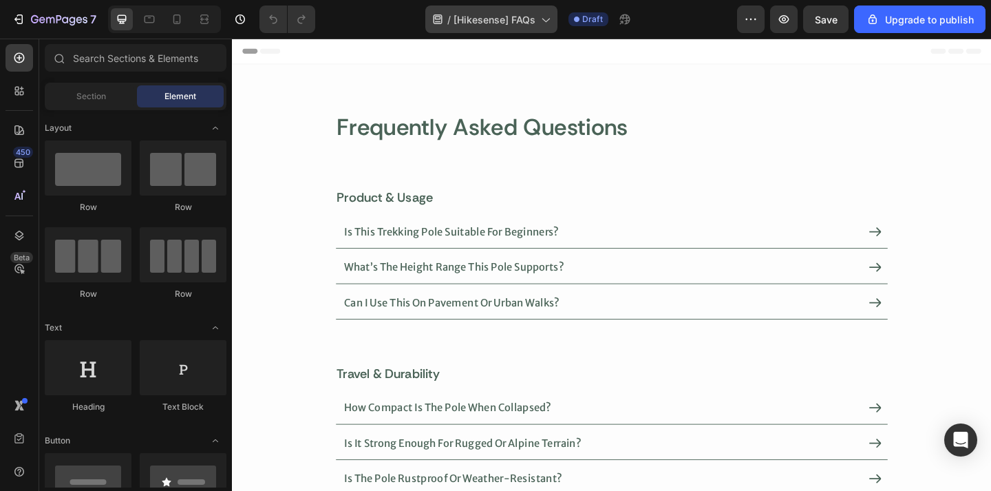
click at [526, 21] on span "[Hikesense] FAQs" at bounding box center [494, 19] width 82 height 14
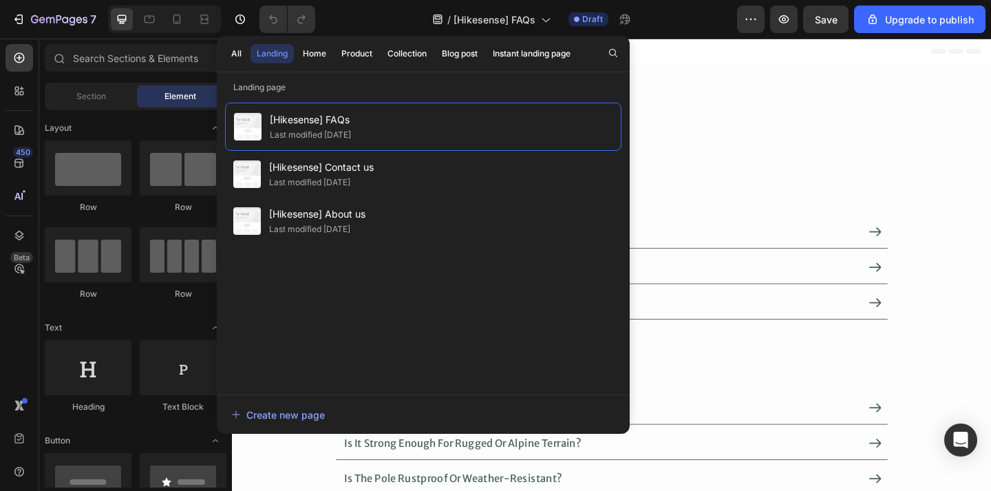
click at [594, 51] on div "All Landing Home Product Collection Blog post Instant landing page" at bounding box center [423, 54] width 413 height 36
click at [604, 52] on button "button" at bounding box center [612, 52] width 19 height 19
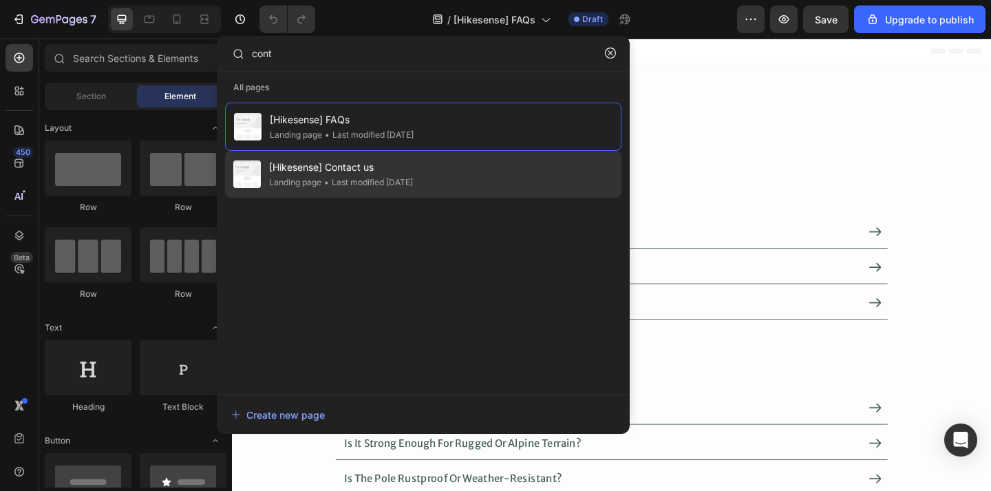
type input "cont"
click at [490, 158] on div "[Hikesense] Contact us Landing page • Last modified 4 days ago" at bounding box center [423, 174] width 396 height 47
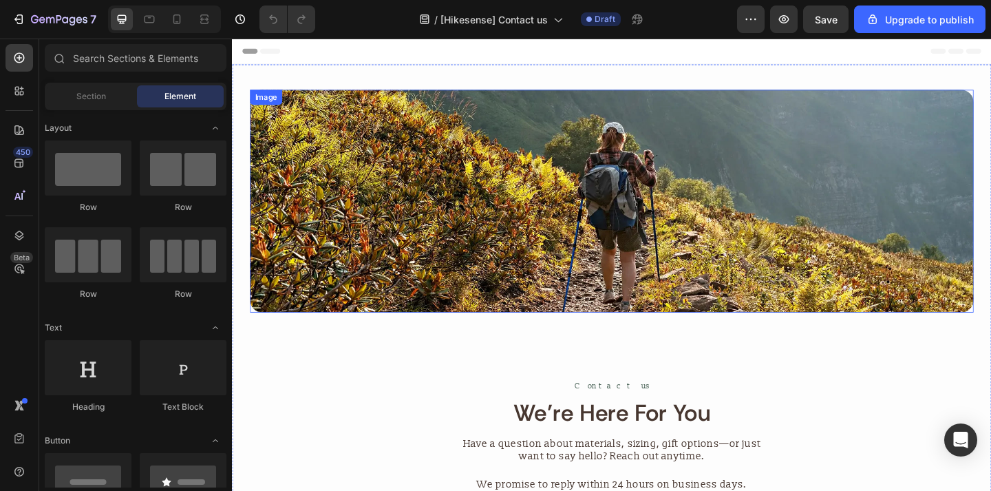
click at [538, 136] on img at bounding box center [644, 215] width 787 height 242
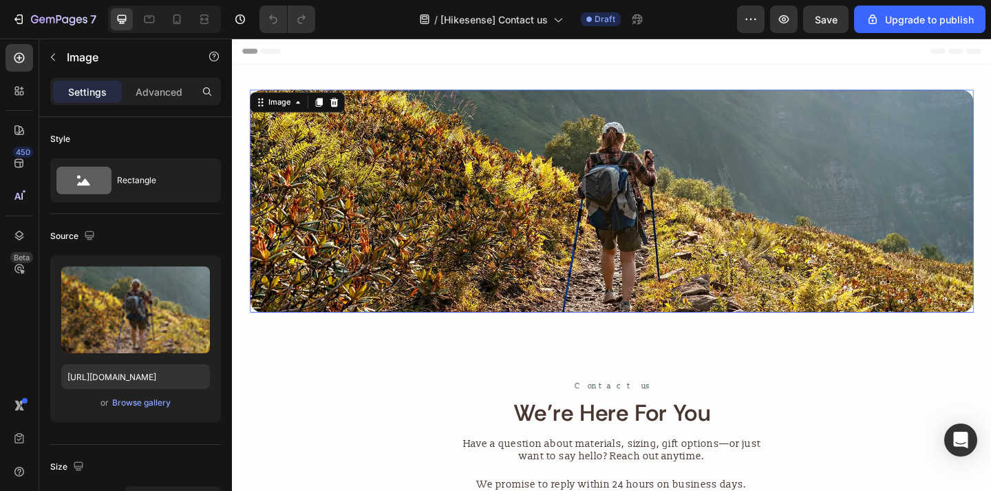
click at [538, 136] on img at bounding box center [644, 215] width 787 height 242
click at [438, 148] on img at bounding box center [644, 215] width 787 height 242
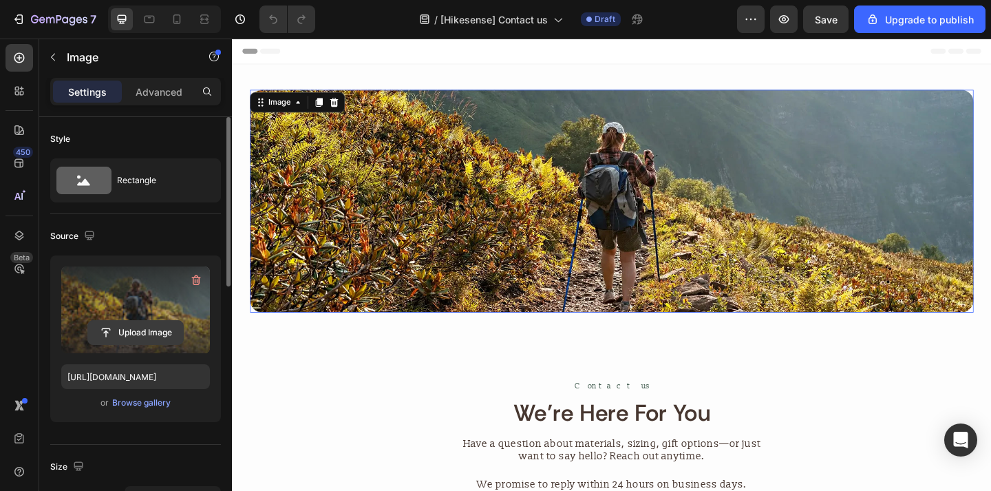
click at [171, 337] on input "file" at bounding box center [135, 332] width 95 height 23
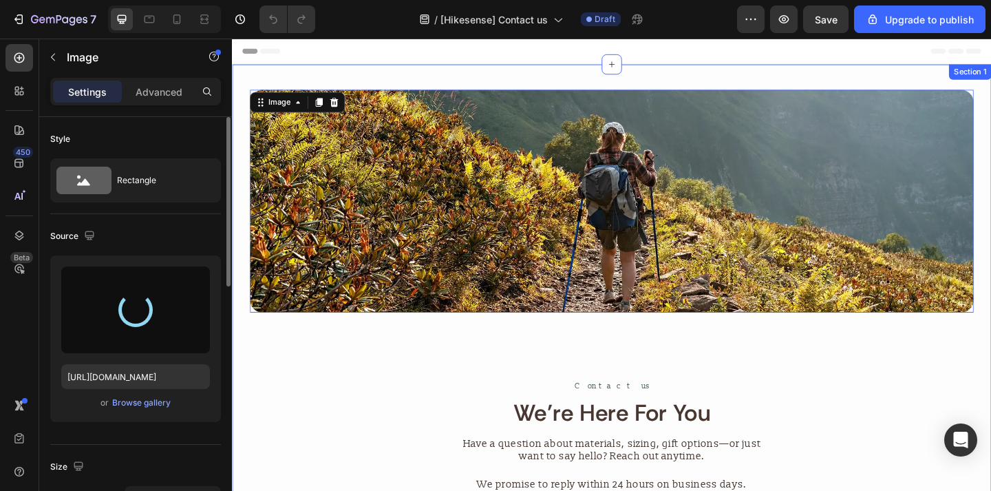
type input "https://cdn.shopify.com/s/files/1/0864/4614/5845/files/gempages_580697344702415…"
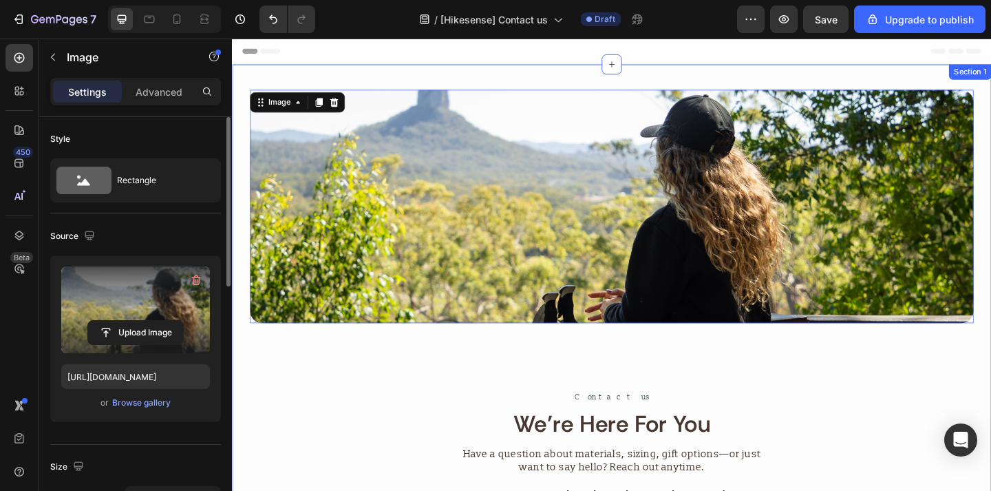
click at [400, 407] on div "Image 107 Contact us Text Block we’re here for you Heading Have a question abou…" at bounding box center [644, 455] width 787 height 723
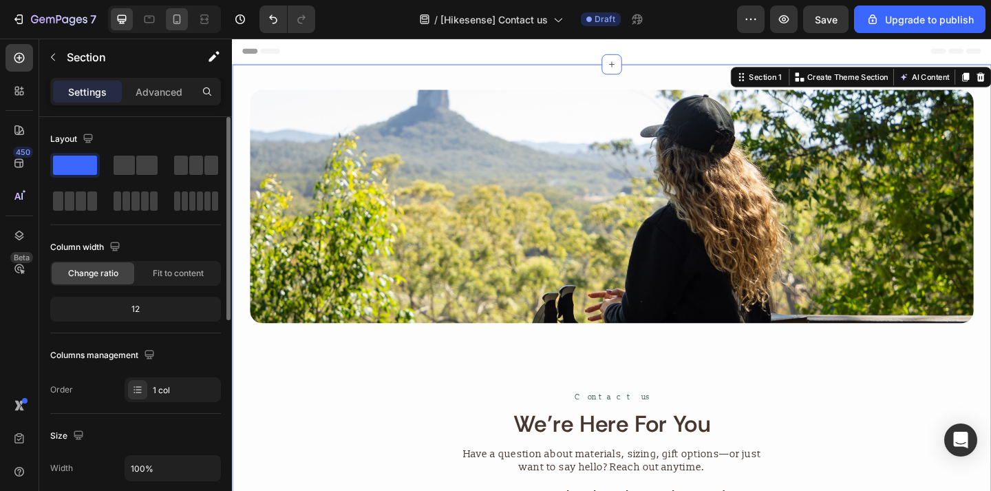
click at [173, 20] on icon at bounding box center [177, 19] width 14 height 14
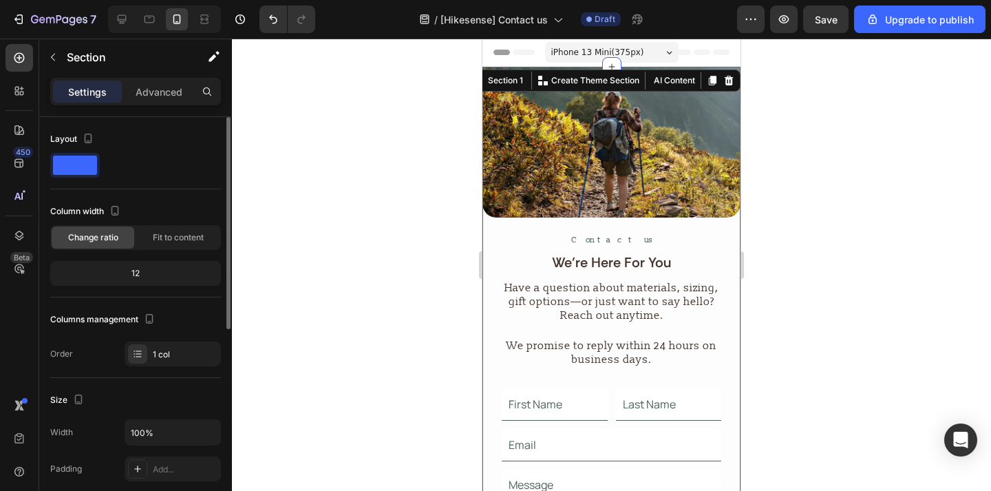
click at [409, 179] on div at bounding box center [611, 265] width 759 height 452
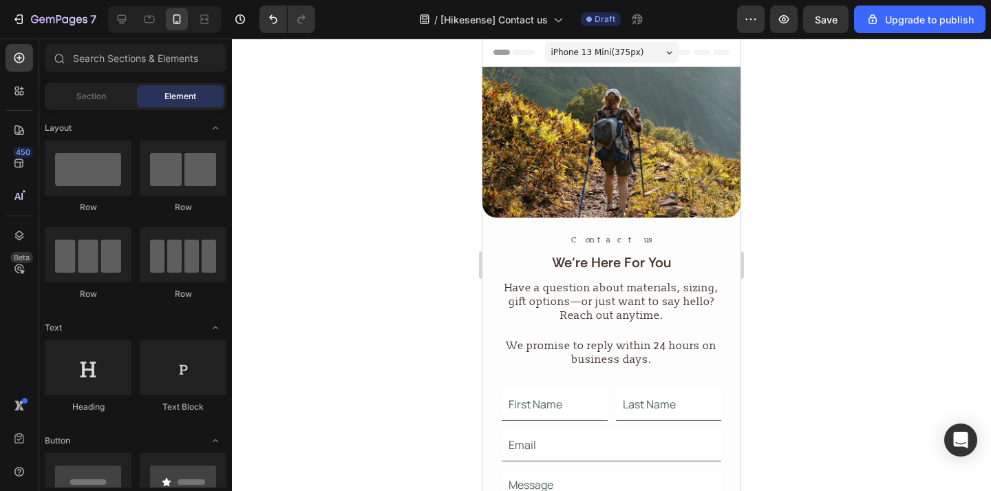
click at [564, 154] on img at bounding box center [611, 142] width 258 height 151
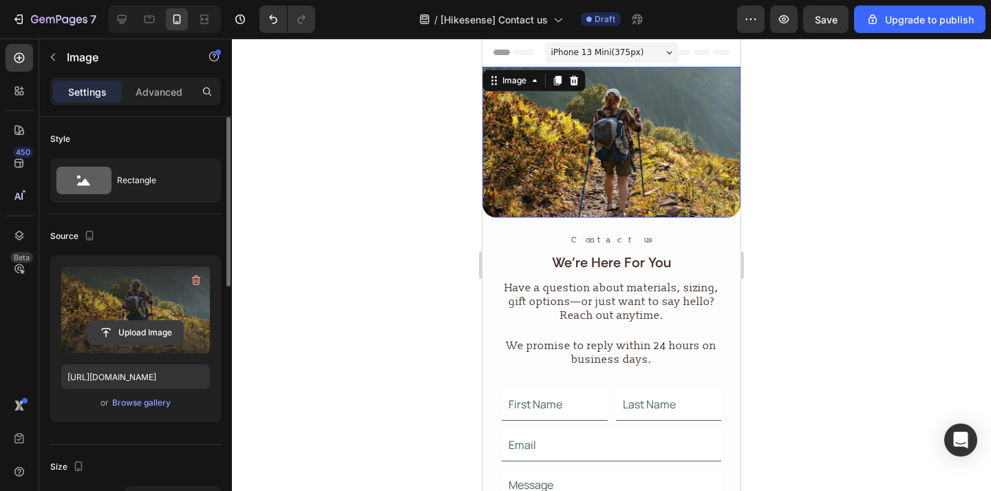
click at [167, 325] on input "file" at bounding box center [135, 332] width 95 height 23
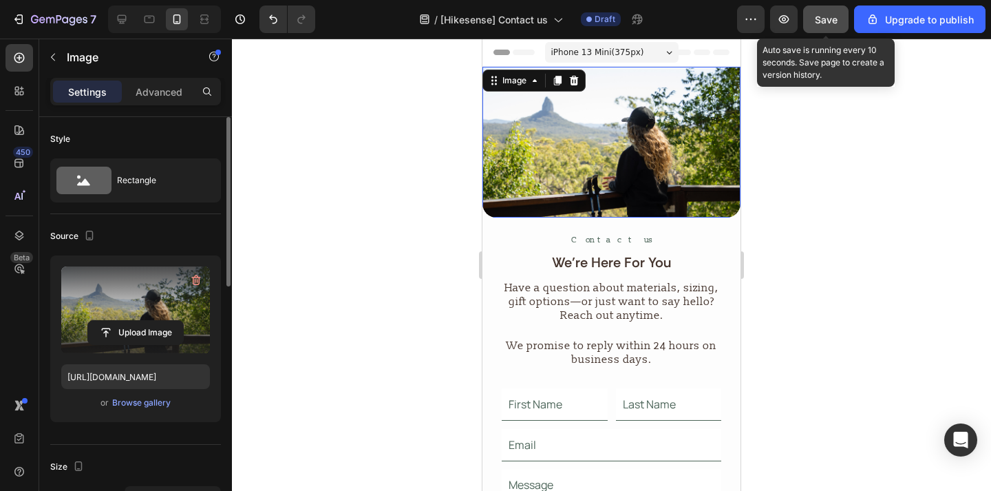
click at [811, 19] on button "Save" at bounding box center [825, 20] width 45 height 28
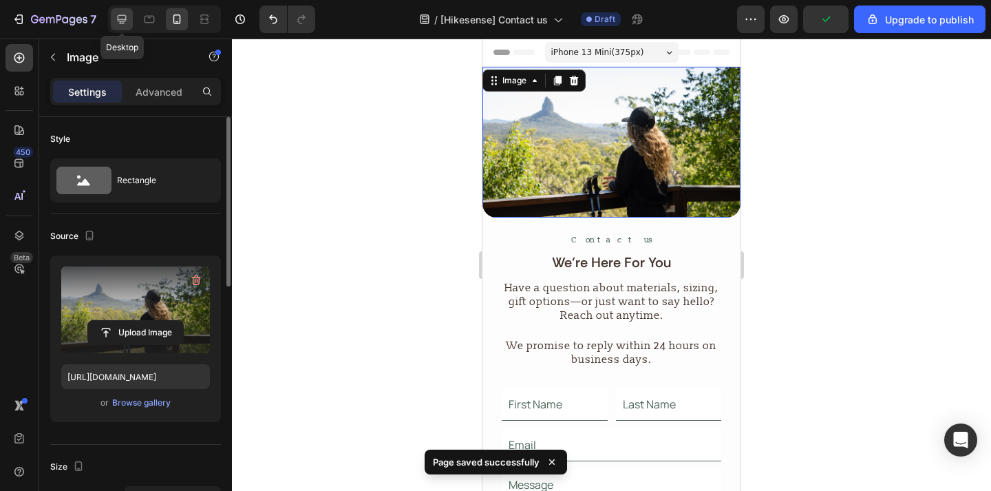
click at [125, 26] on div at bounding box center [122, 19] width 22 height 22
type input "https://cdn.shopify.com/s/files/1/0864/4614/5845/files/gempages_580697344702415…"
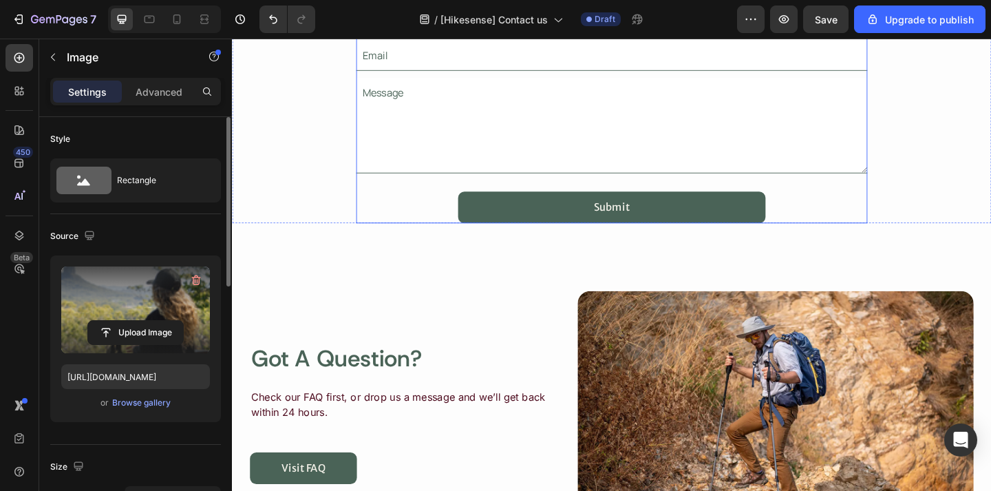
scroll to position [645, 0]
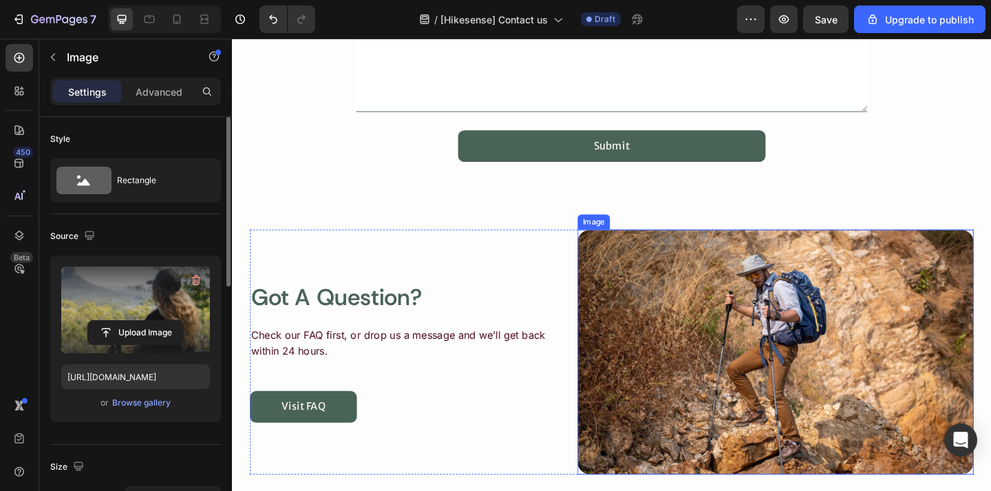
click at [665, 308] on img at bounding box center [823, 379] width 431 height 266
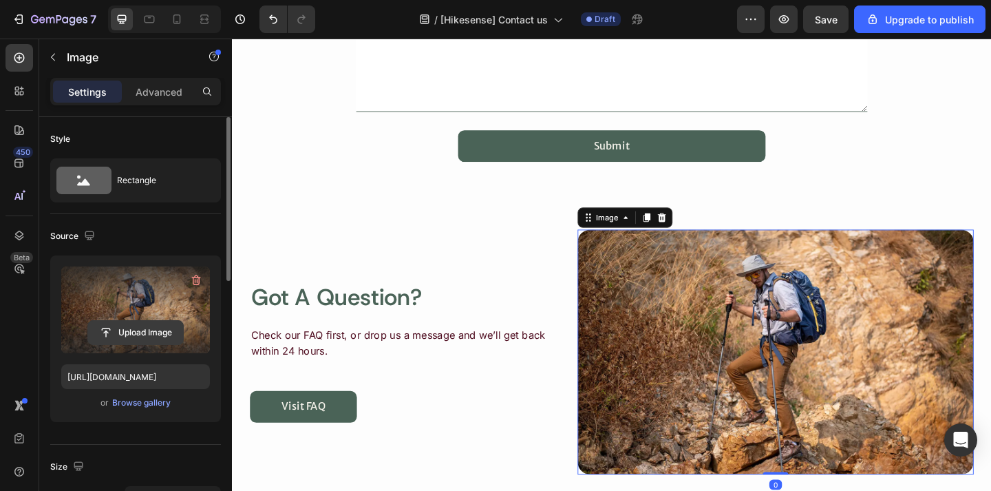
click at [168, 330] on input "file" at bounding box center [135, 332] width 95 height 23
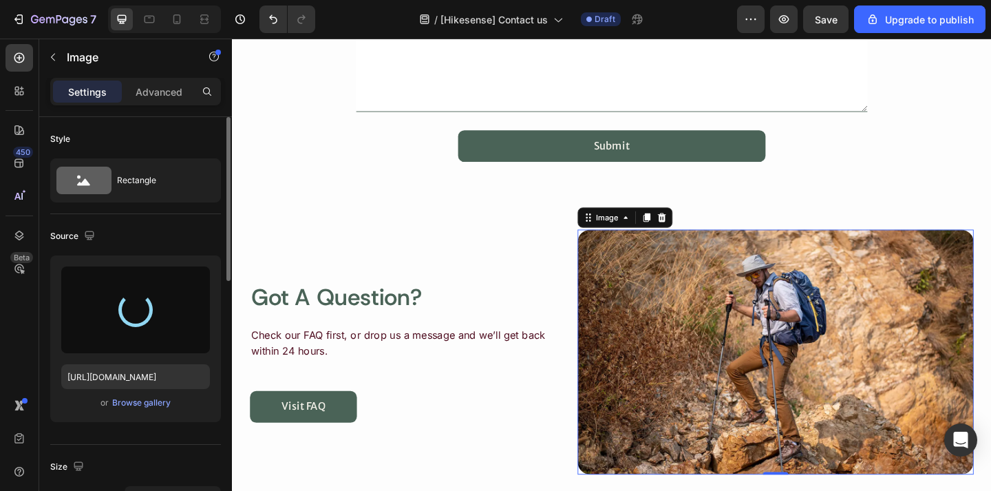
type input "https://cdn.shopify.com/s/files/1/0864/4614/5845/files/gempages_580697344702415…"
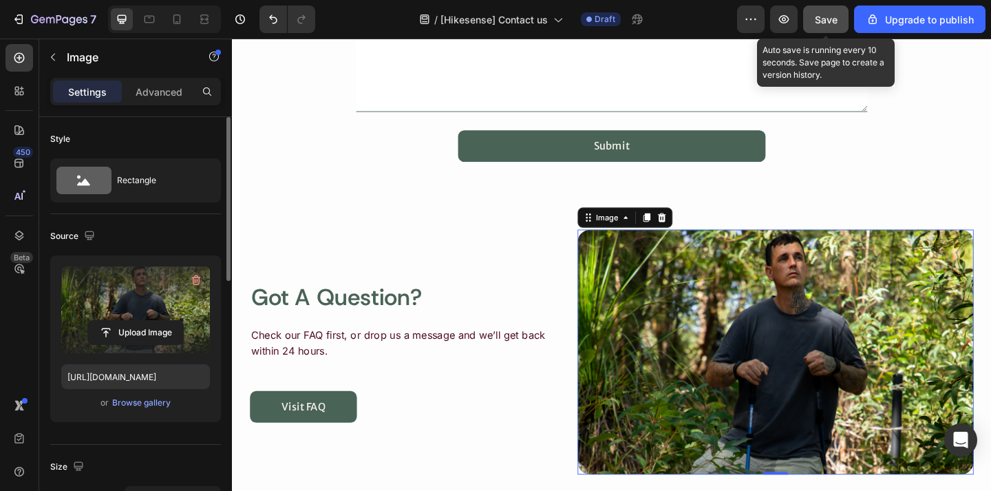
click at [815, 19] on button "Save" at bounding box center [825, 20] width 45 height 28
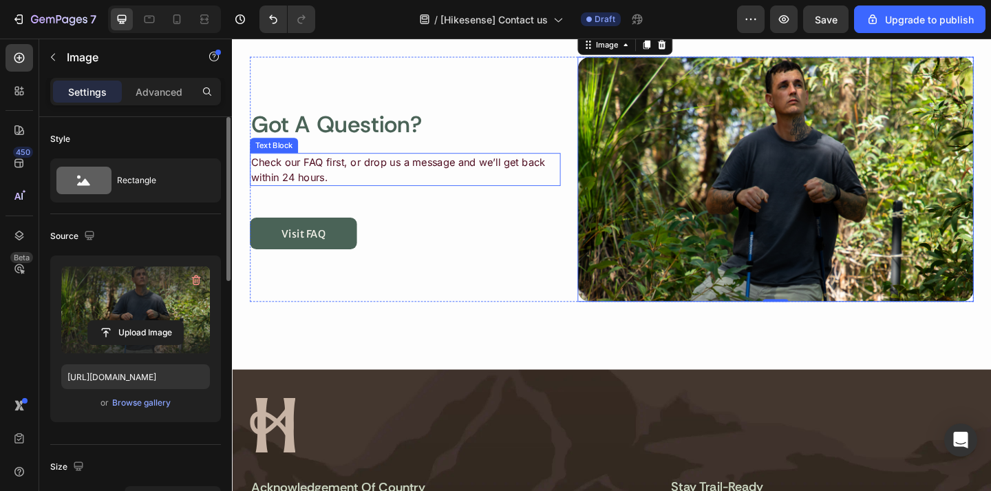
scroll to position [846, 0]
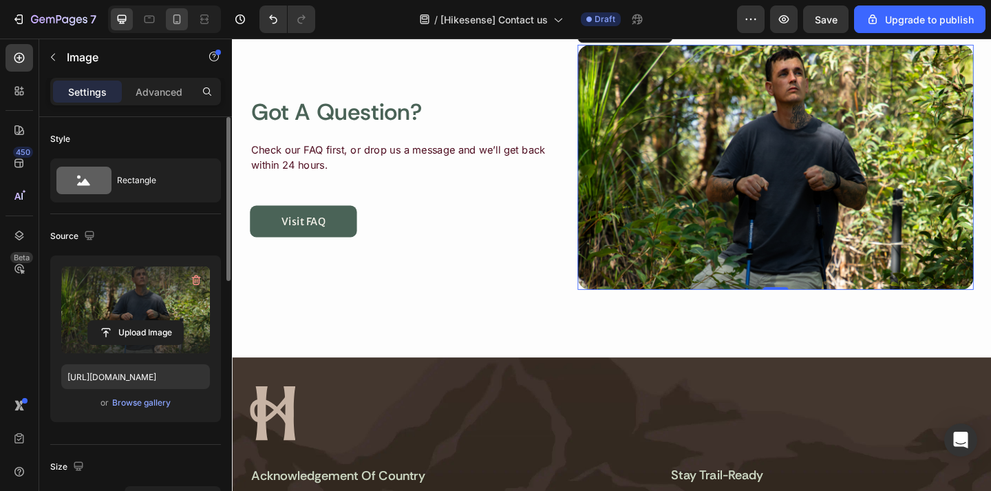
click at [174, 21] on icon at bounding box center [177, 19] width 14 height 14
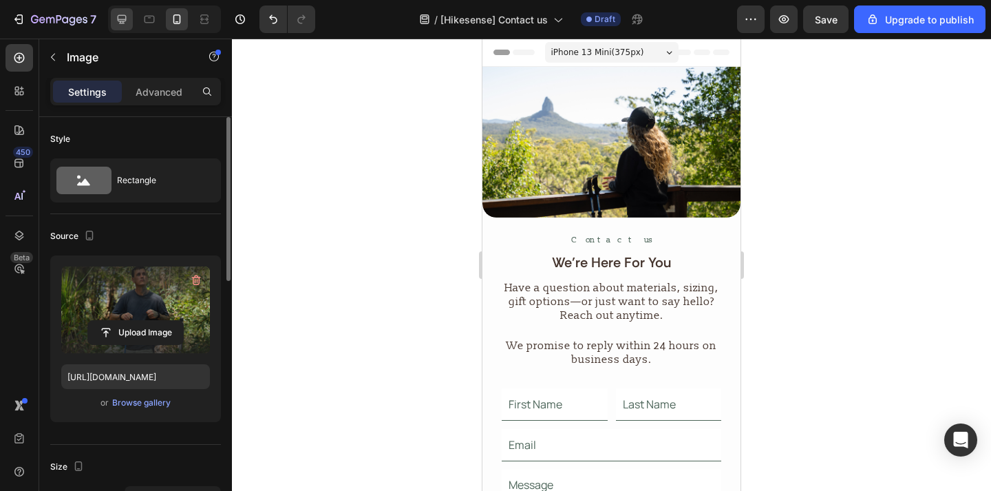
click at [130, 12] on div at bounding box center [122, 19] width 22 height 22
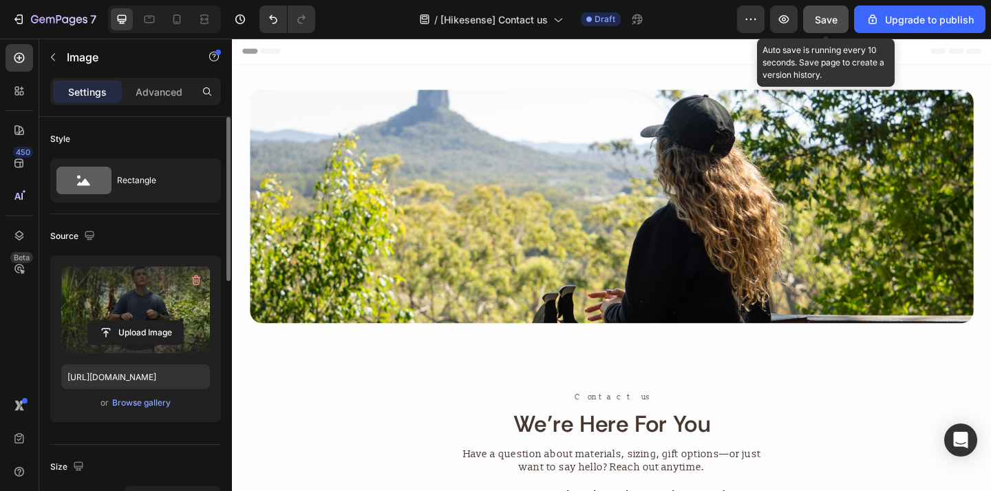
click at [808, 26] on button "Save" at bounding box center [825, 20] width 45 height 28
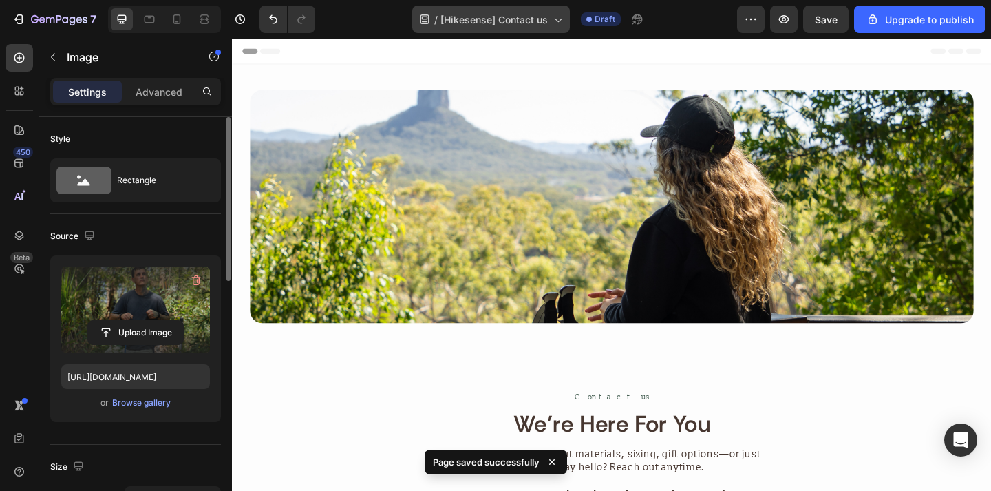
click at [493, 26] on div "/ [Hikesense] Contact us" at bounding box center [491, 20] width 158 height 28
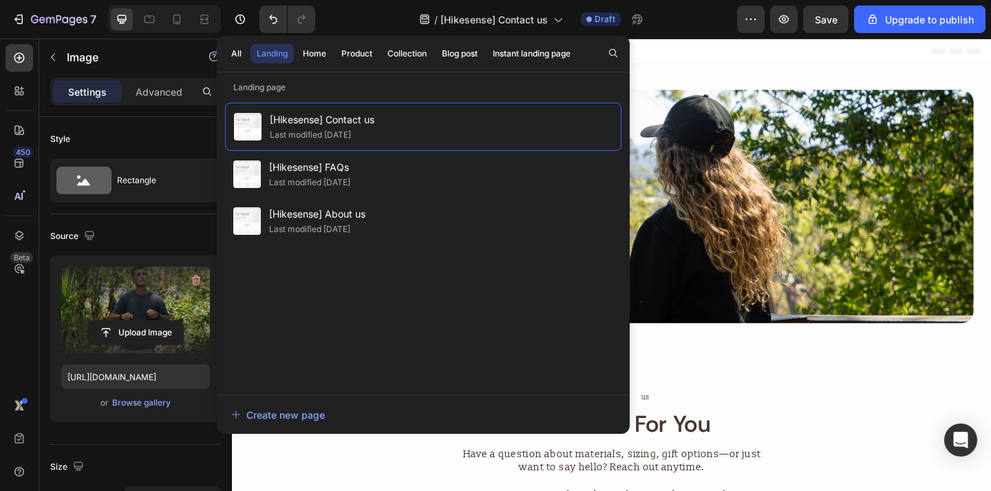
click at [623, 44] on div "All Landing Home Product Collection Blog post Instant landing page" at bounding box center [423, 54] width 413 height 36
click at [619, 47] on button "button" at bounding box center [612, 52] width 19 height 19
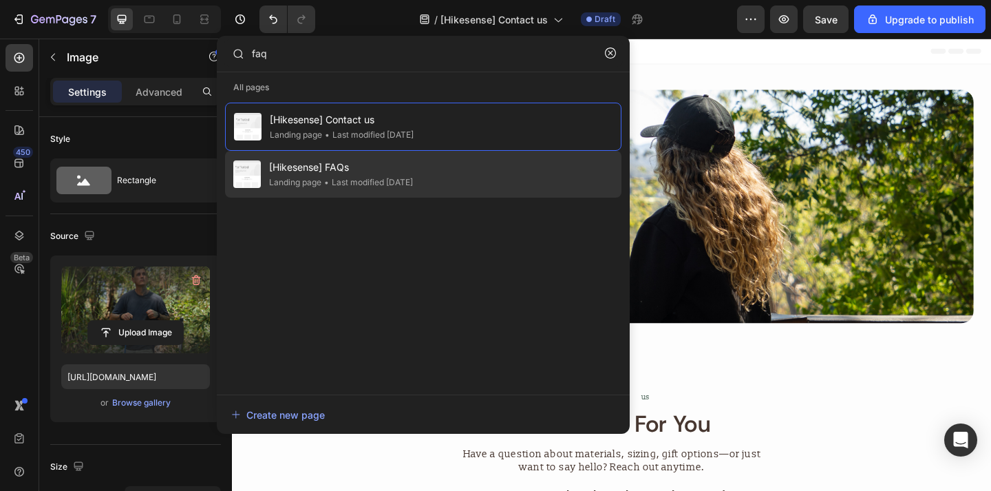
type input "faq"
click at [444, 170] on div "[Hikesense] FAQs Landing page • Last modified 4 days ago" at bounding box center [423, 174] width 396 height 47
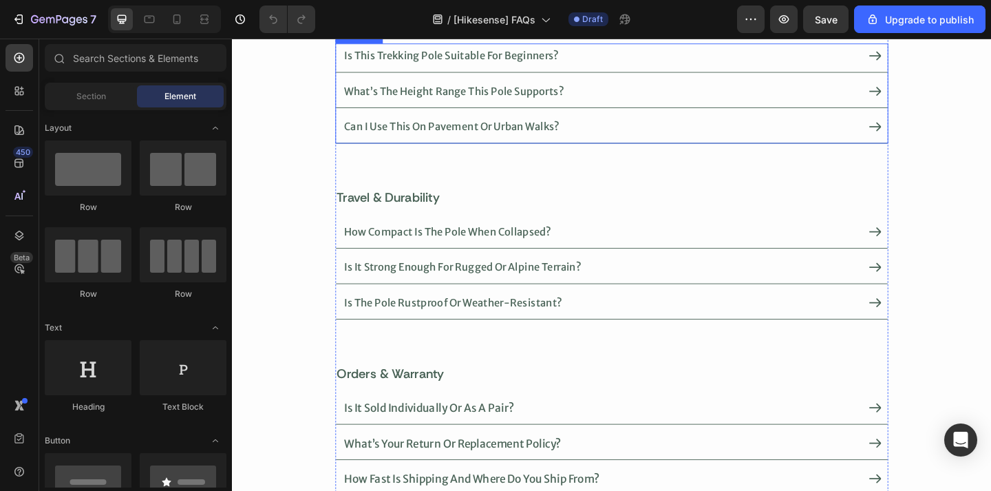
scroll to position [276, 0]
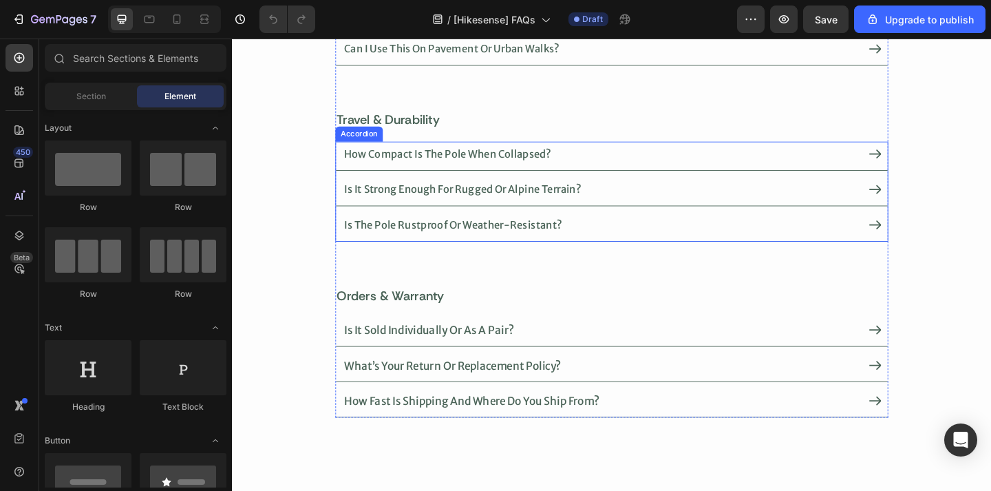
click at [641, 177] on div "how compact is the pole when collapsed?" at bounding box center [645, 166] width 600 height 31
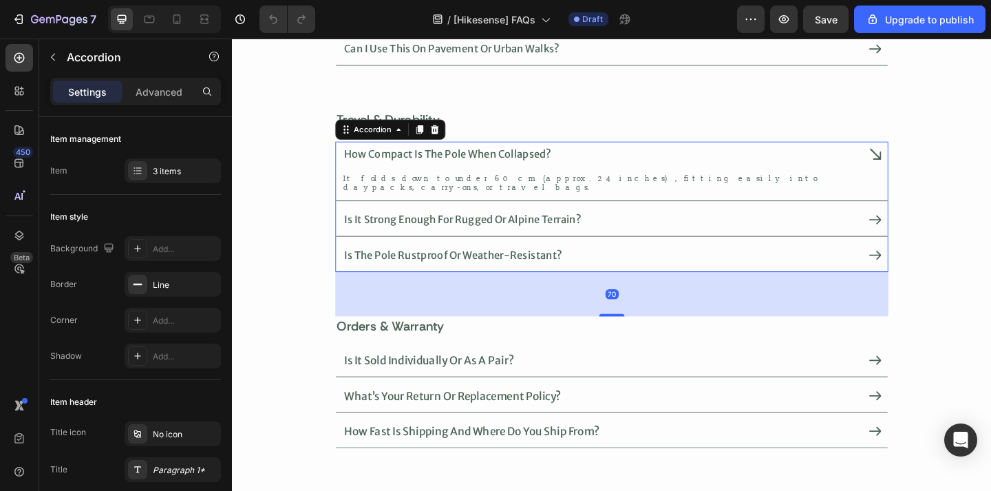
click at [641, 177] on div "how compact is the pole when collapsed?" at bounding box center [645, 166] width 600 height 31
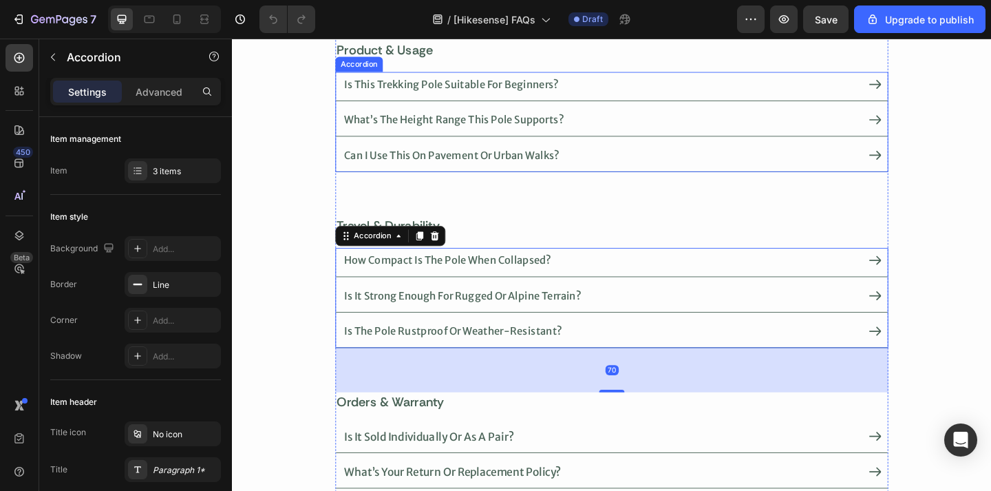
scroll to position [148, 0]
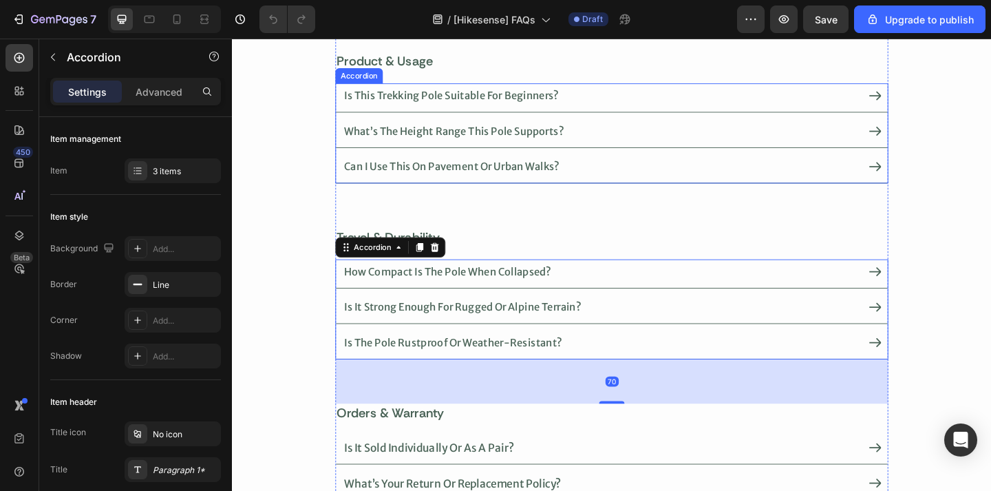
click at [643, 172] on div "can i use this on pavement or urban walks?" at bounding box center [633, 178] width 562 height 24
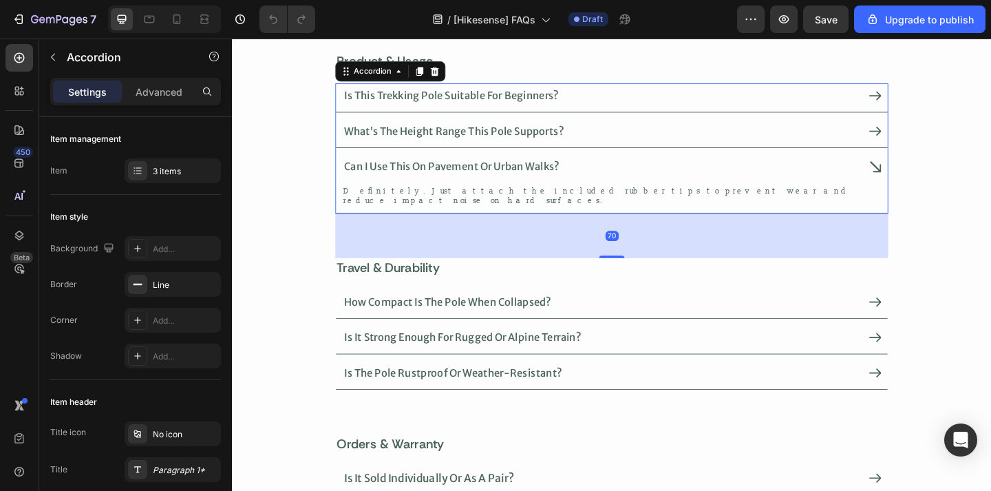
click at [652, 152] on div "what’s the height range this pole supports?" at bounding box center [645, 141] width 600 height 31
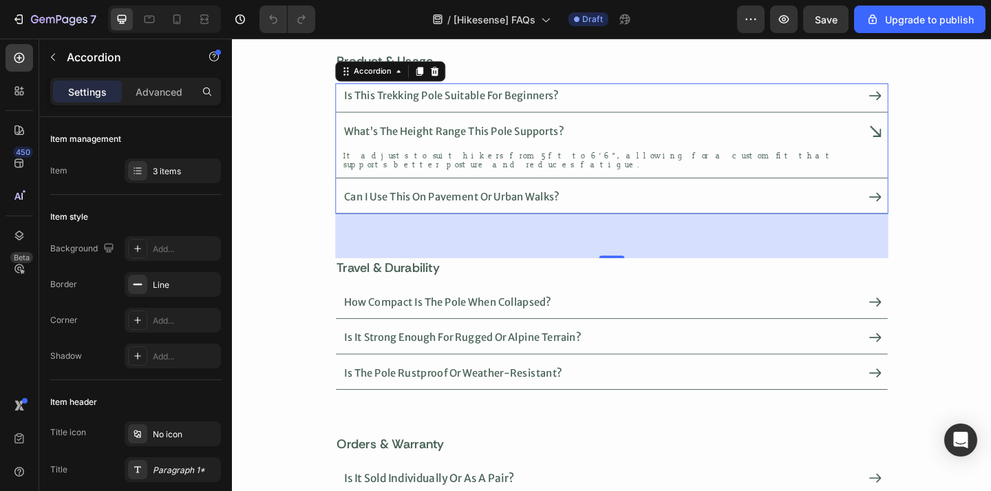
click at [670, 109] on div "is this trekking pole suitable for beginners?" at bounding box center [633, 101] width 562 height 24
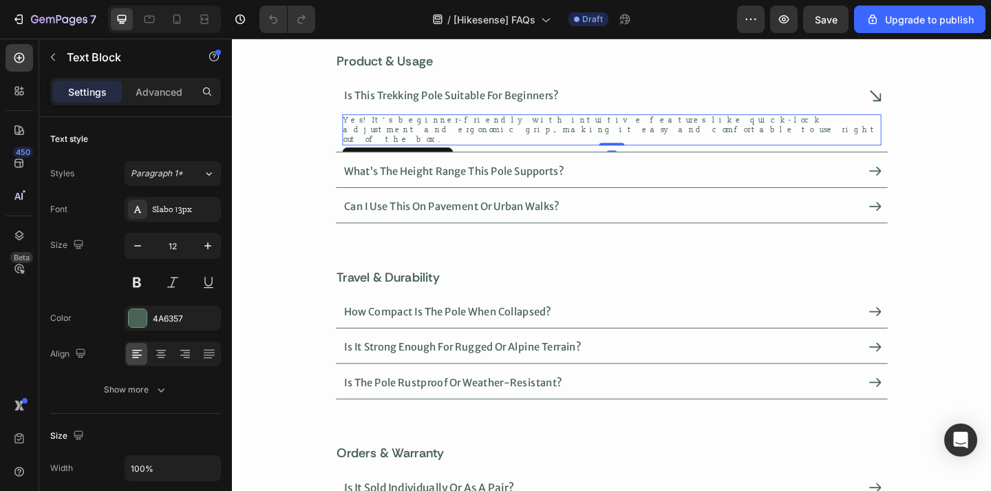
click at [592, 126] on p "Yes! It’s beginner-friendly with intuitive features like quick-lock adjustment …" at bounding box center [644, 137] width 583 height 31
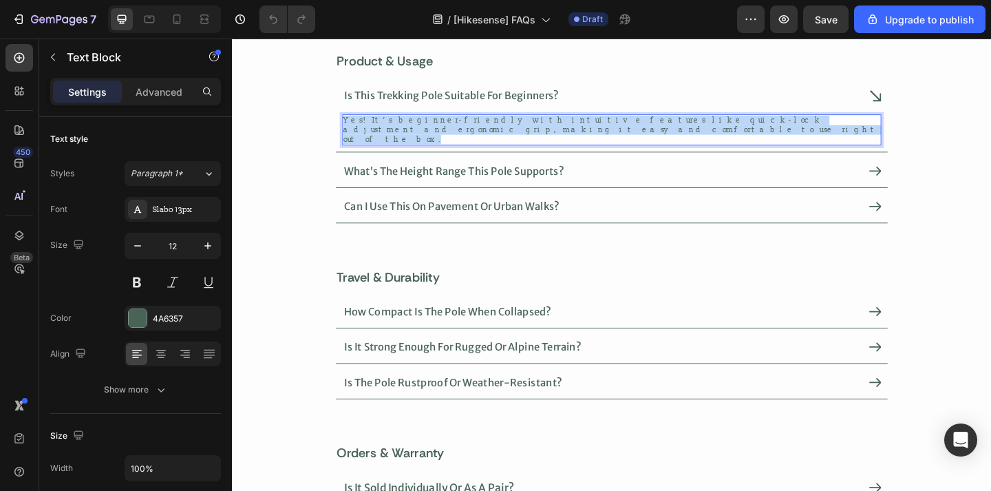
click at [592, 126] on p "Yes! It’s beginner-friendly with intuitive features like quick-lock adjustment …" at bounding box center [644, 137] width 583 height 31
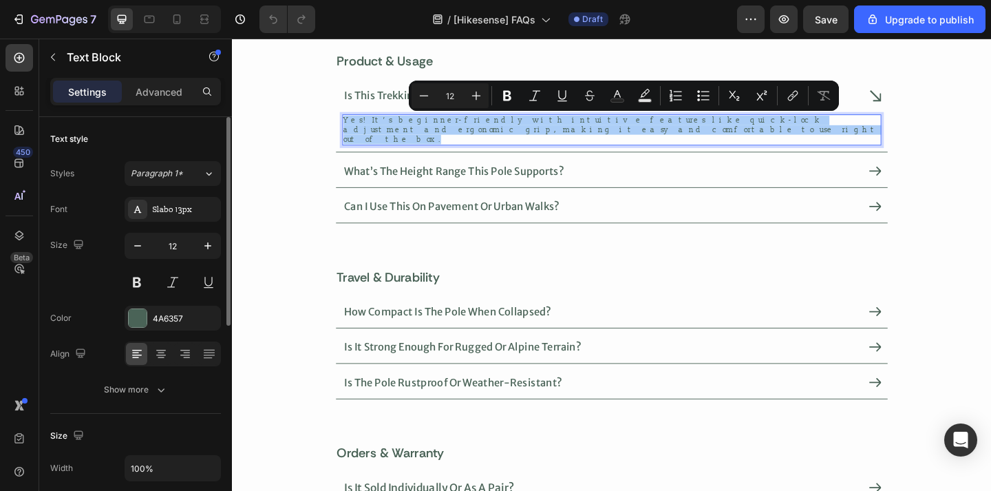
click at [147, 358] on div at bounding box center [173, 353] width 96 height 25
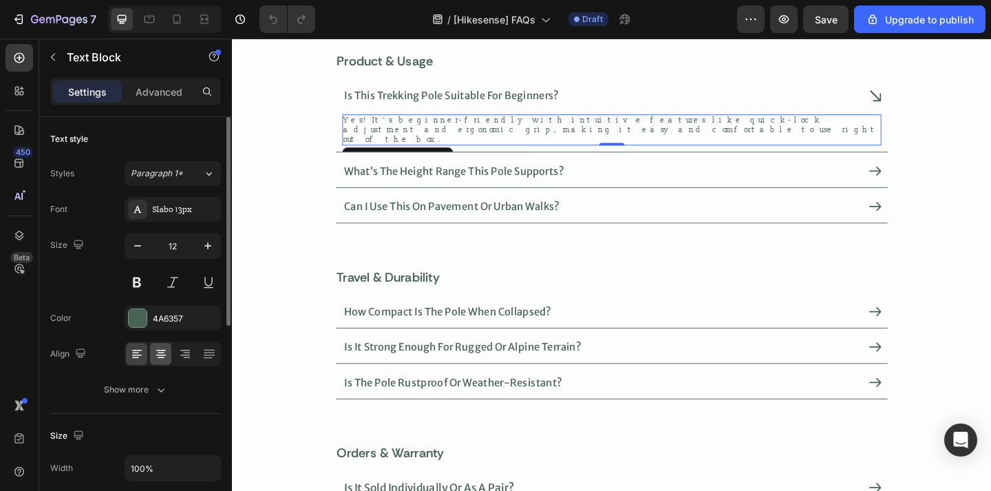
click at [151, 358] on div at bounding box center [160, 354] width 21 height 22
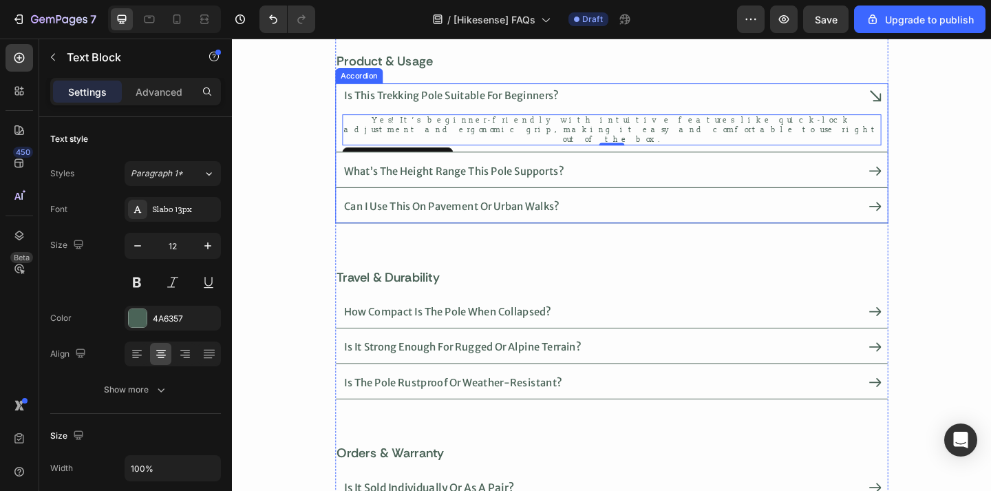
click at [608, 171] on div "what’s the height range this pole supports?" at bounding box center [633, 183] width 562 height 24
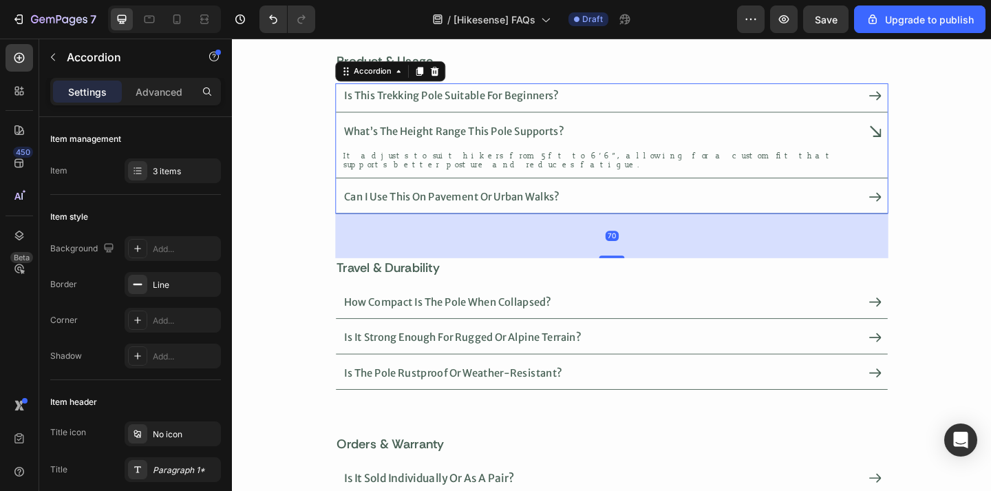
click at [577, 173] on div "It adjusts to suit hikers from 5ft to 6’6”, allowing for a custom fit that supp…" at bounding box center [645, 173] width 600 height 33
click at [583, 163] on p "It adjusts to suit hikers from 5ft to 6’6”, allowing for a custom fit that supp…" at bounding box center [644, 171] width 583 height 21
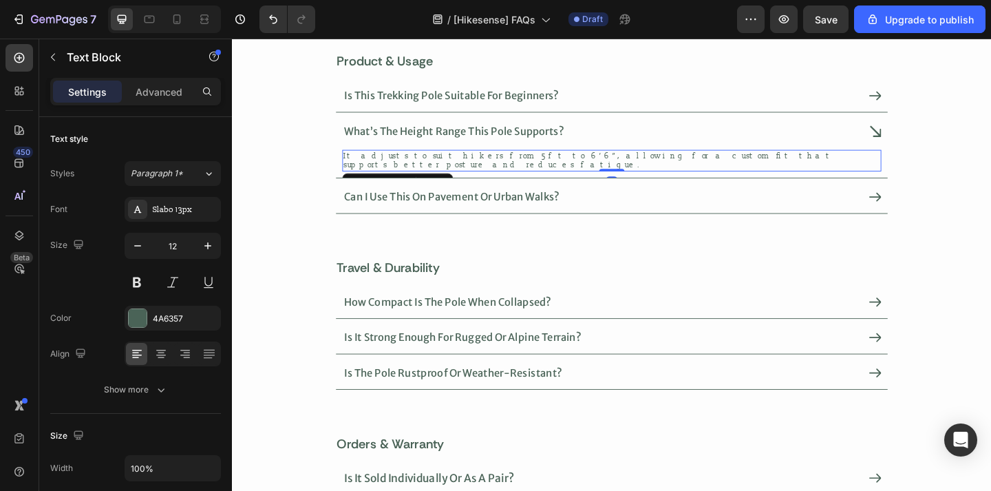
click at [583, 163] on p "It adjusts to suit hikers from 5ft to 6’6”, allowing for a custom fit that supp…" at bounding box center [644, 171] width 583 height 21
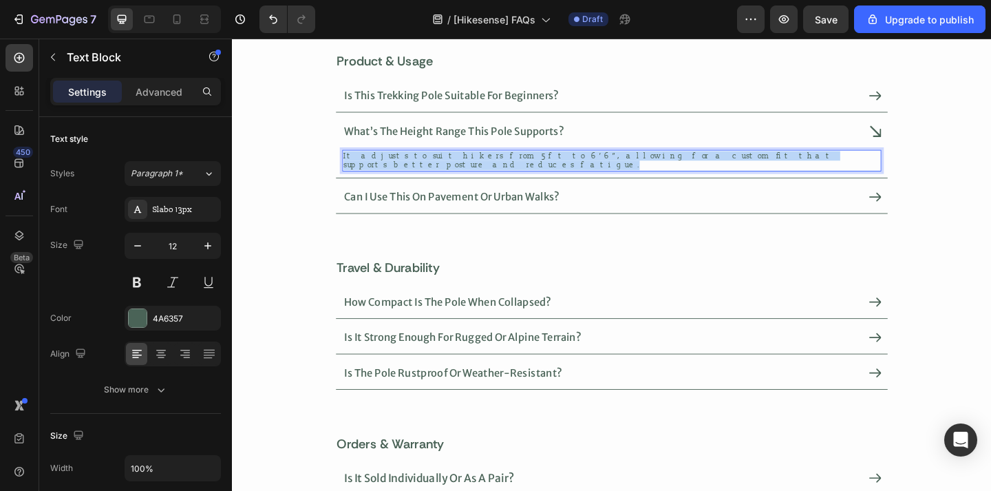
click at [583, 163] on p "It adjusts to suit hikers from 5ft to 6’6”, allowing for a custom fit that supp…" at bounding box center [644, 171] width 583 height 21
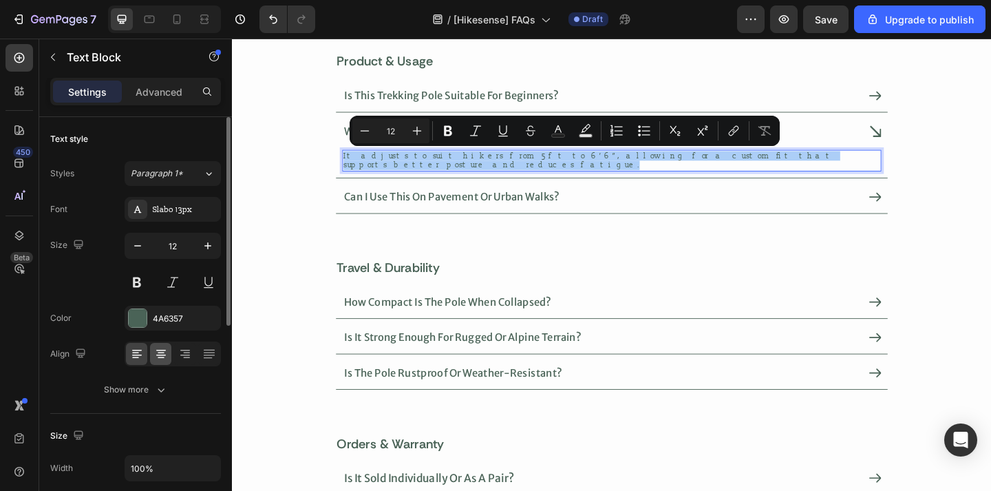
click at [160, 350] on icon at bounding box center [161, 350] width 10 height 1
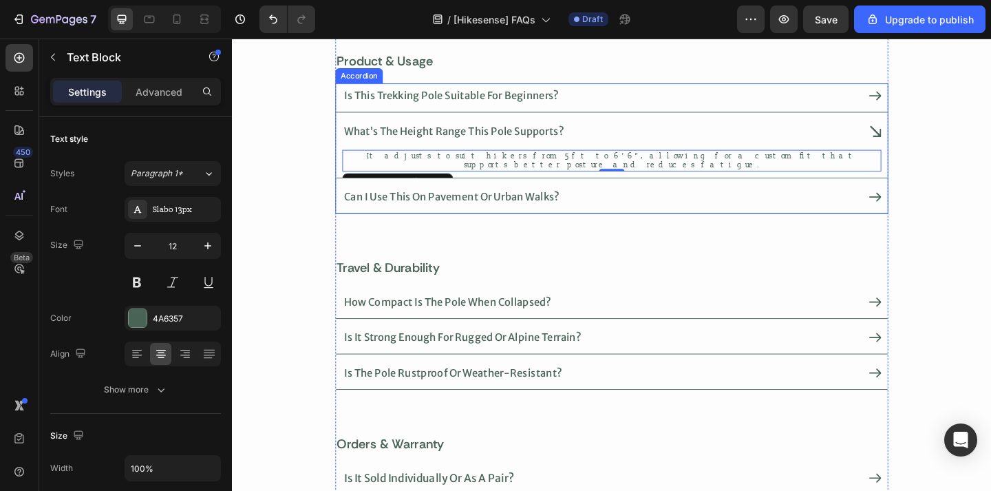
click at [625, 204] on div "can i use this on pavement or urban walks?" at bounding box center [633, 211] width 562 height 24
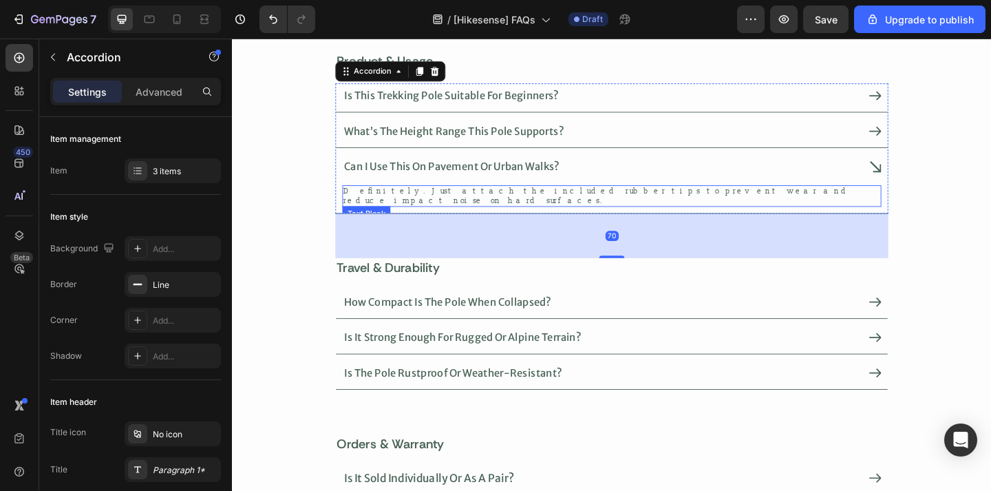
click at [564, 202] on p "Definitely. Just attach the included rubber tips to prevent wear and reduce imp…" at bounding box center [644, 210] width 583 height 21
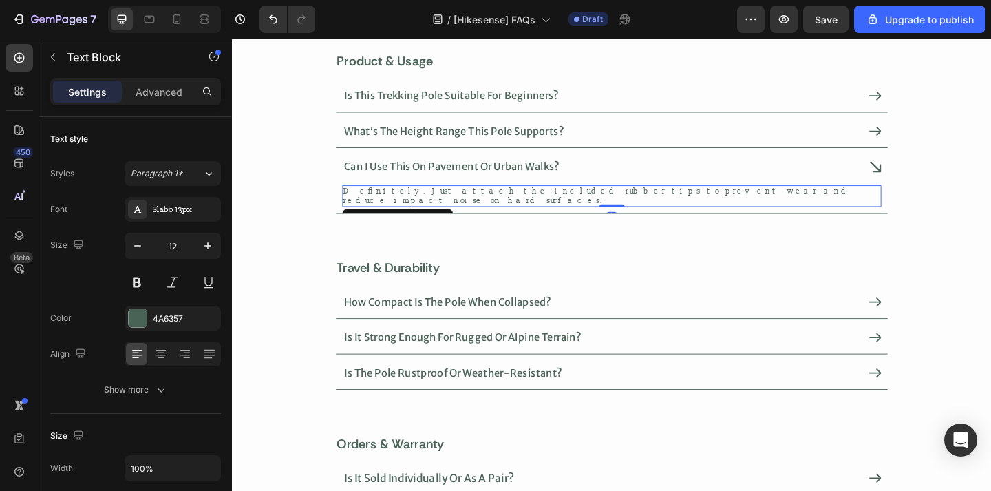
click at [564, 202] on p "Definitely. Just attach the included rubber tips to prevent wear and reduce imp…" at bounding box center [644, 210] width 583 height 21
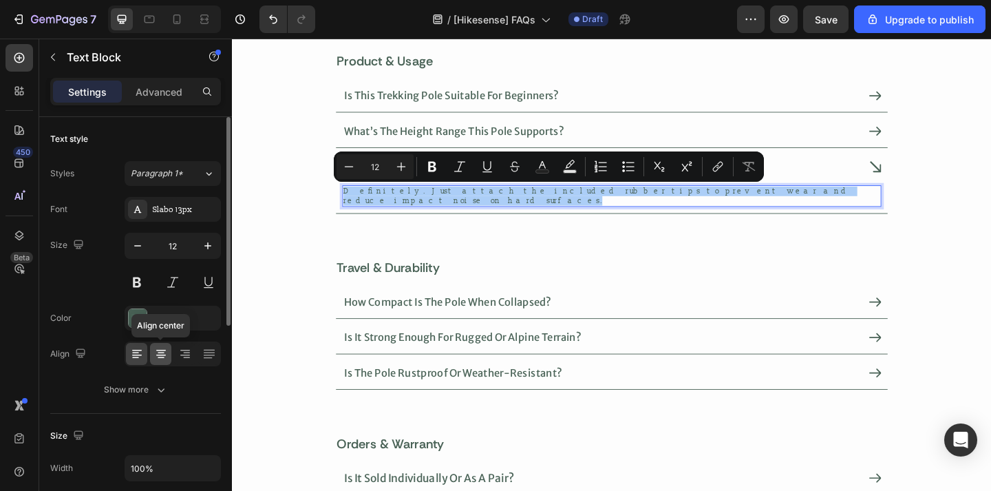
click at [159, 357] on icon at bounding box center [161, 354] width 14 height 14
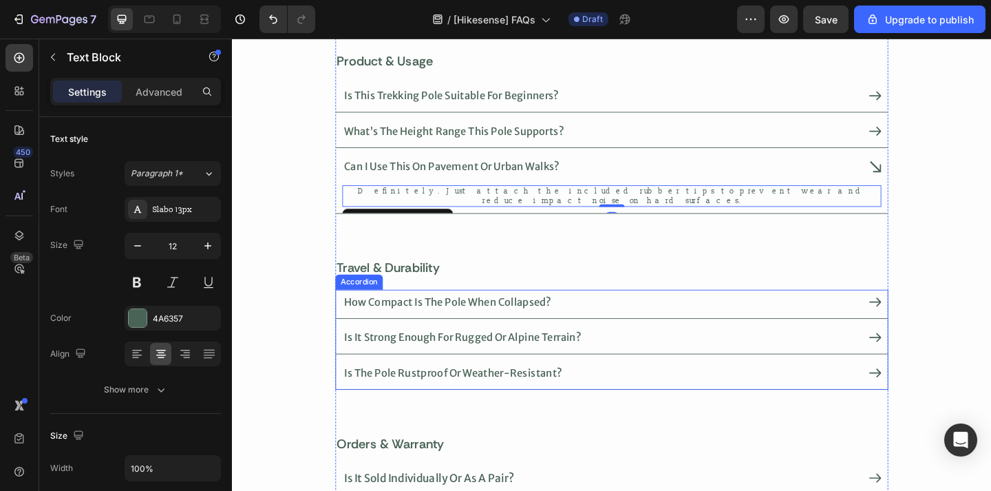
click at [603, 321] on div "how compact is the pole when collapsed?" at bounding box center [633, 325] width 562 height 24
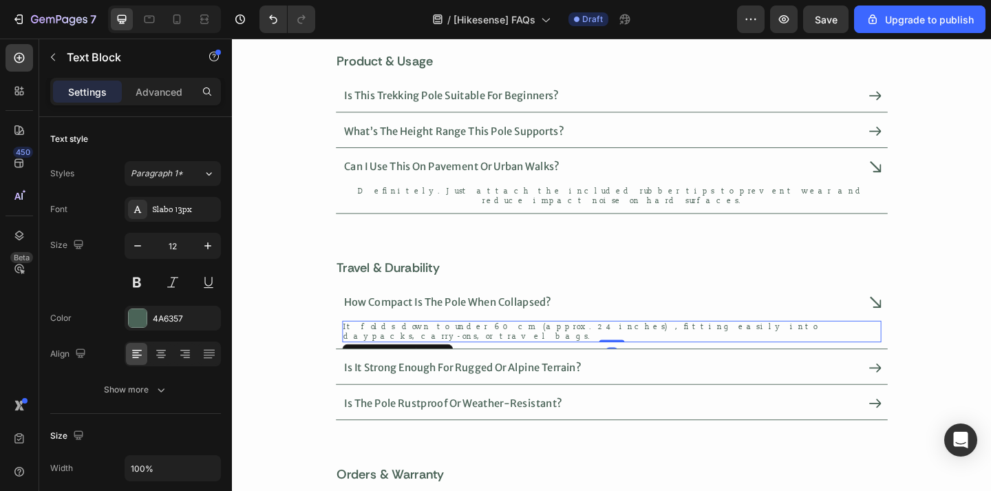
click at [497, 347] on p "It folds down to under 60cm (approx. 24 inches), fitting easily into daypacks, …" at bounding box center [644, 357] width 583 height 21
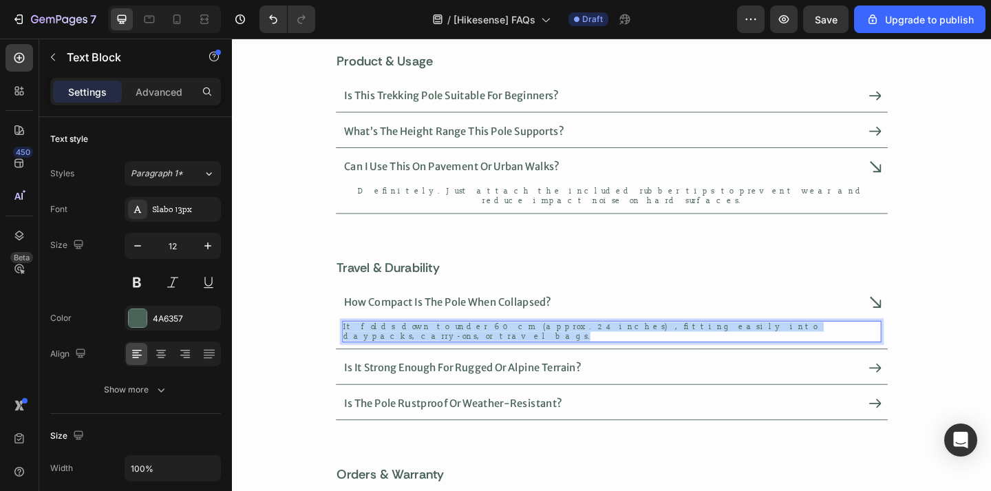
click at [497, 347] on p "It folds down to under 60cm (approx. 24 inches), fitting easily into daypacks, …" at bounding box center [644, 357] width 583 height 21
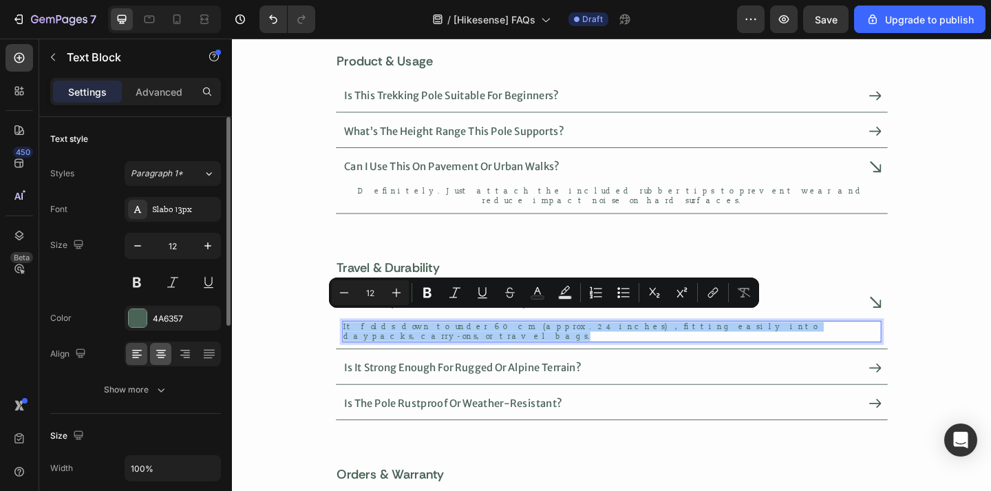
click at [155, 353] on icon at bounding box center [161, 354] width 14 height 14
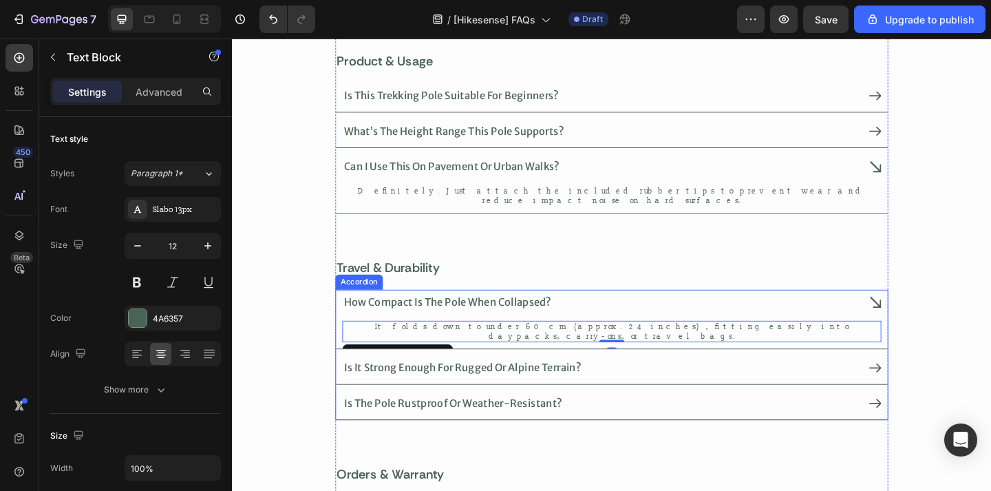
scroll to position [268, 0]
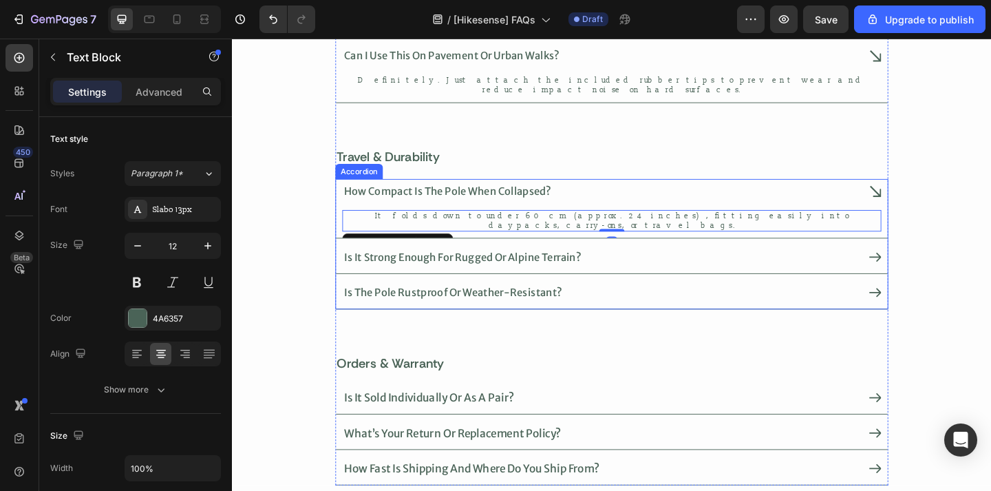
click at [652, 236] on div "how compact is the pole when collapsed? It folds down to under 60cm (approx. 24…" at bounding box center [644, 262] width 601 height 142
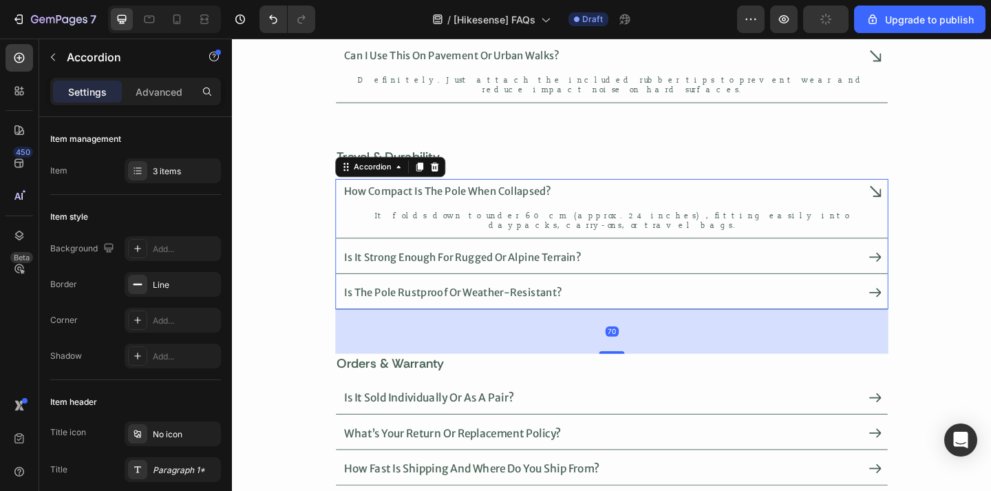
click at [651, 264] on div "is it strong enough for rugged or alpine terrain?" at bounding box center [633, 276] width 562 height 24
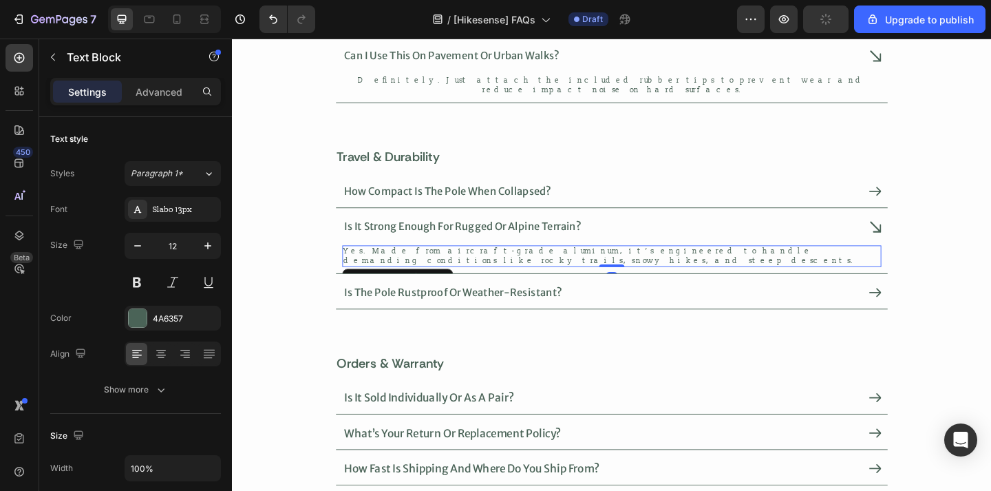
click at [616, 265] on p "Yes. Made from aircraft-grade aluminum, it’s engineered to handle demanding con…" at bounding box center [644, 275] width 583 height 21
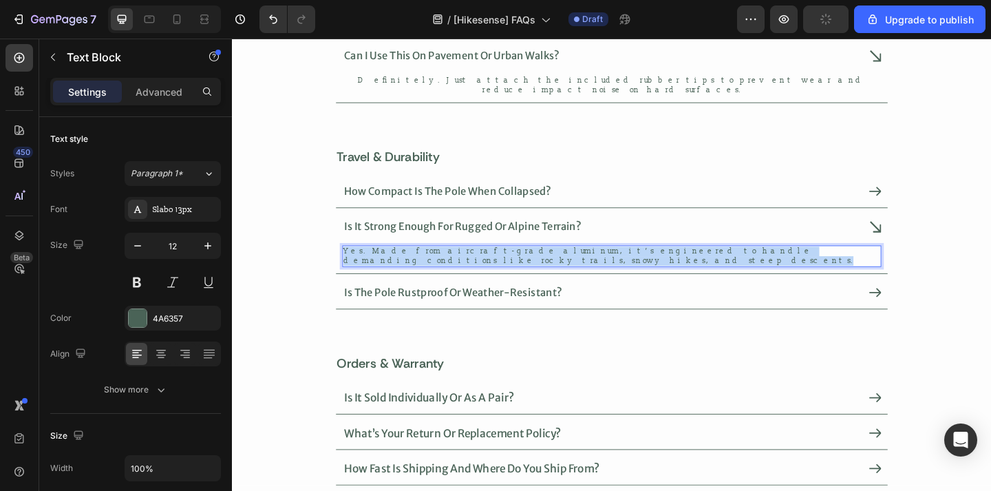
click at [616, 265] on p "Yes. Made from aircraft-grade aluminum, it’s engineered to handle demanding con…" at bounding box center [644, 275] width 583 height 21
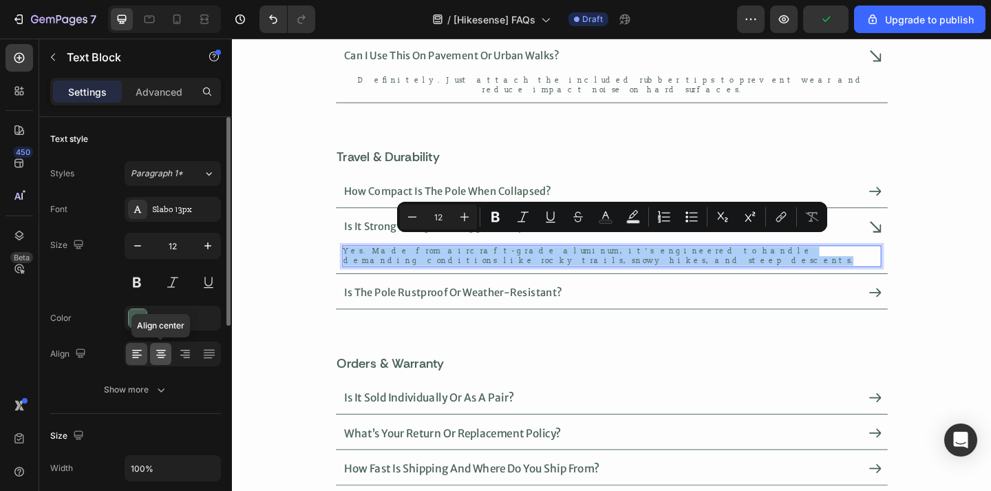
click at [163, 356] on icon at bounding box center [161, 354] width 14 height 14
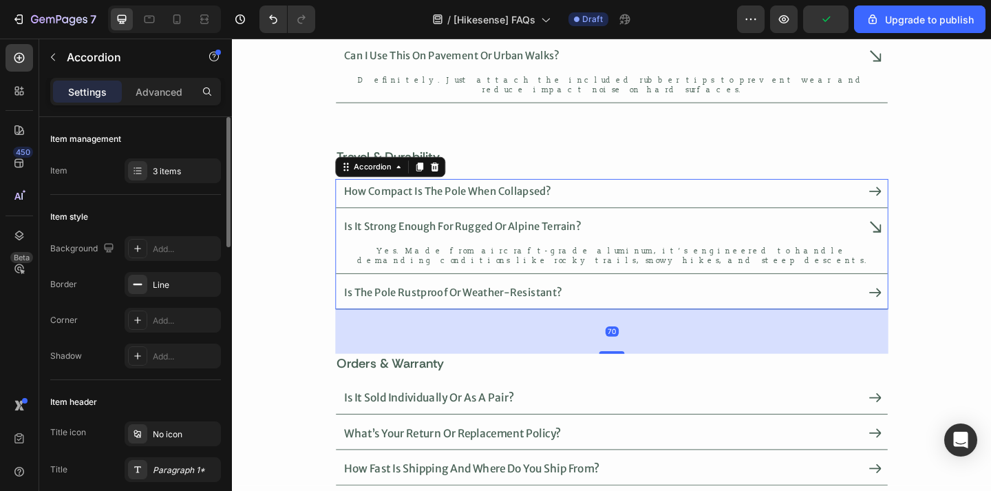
click at [603, 305] on div "is the pole rustproof or weather-resistant?" at bounding box center [633, 315] width 562 height 24
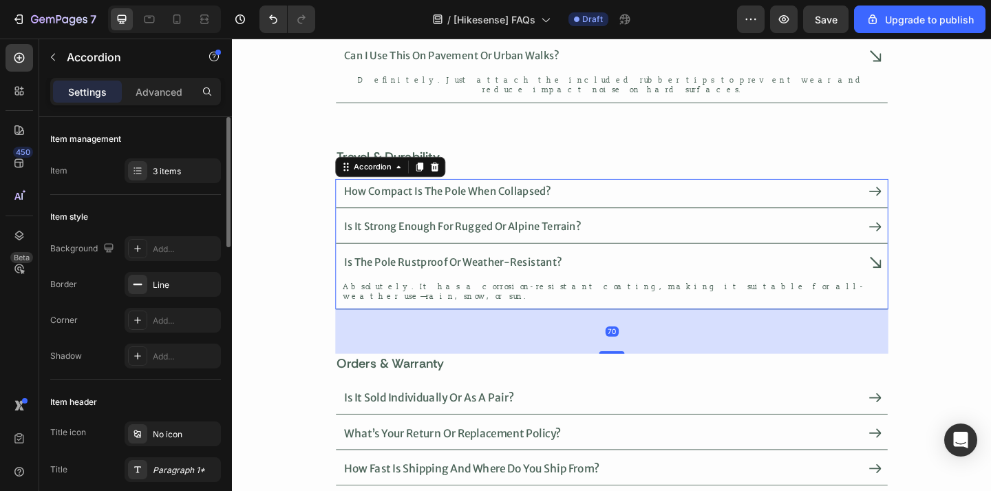
click at [540, 299] on div "Absolutely. It has a corrosion-resistant coating, making it suitable for all-we…" at bounding box center [645, 315] width 600 height 33
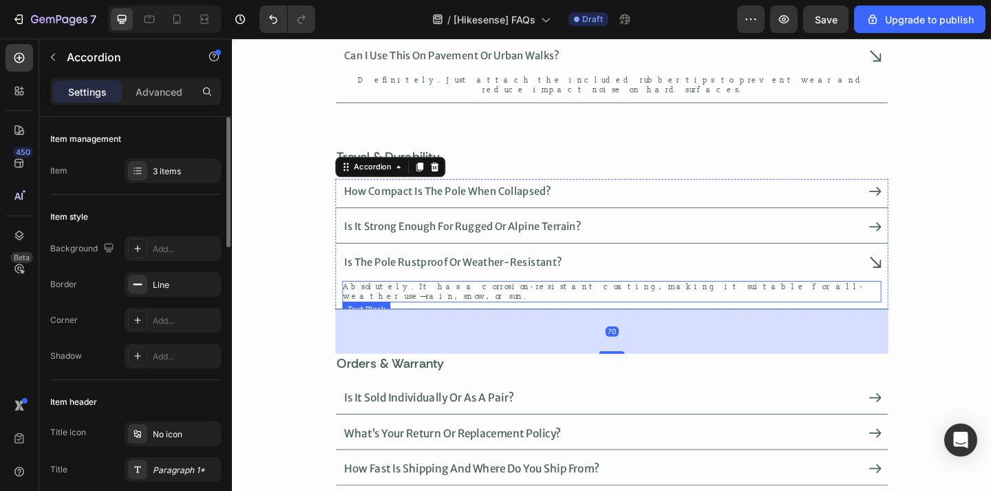
click at [539, 303] on p "Absolutely. It has a corrosion-resistant coating, making it suitable for all-we…" at bounding box center [644, 313] width 583 height 21
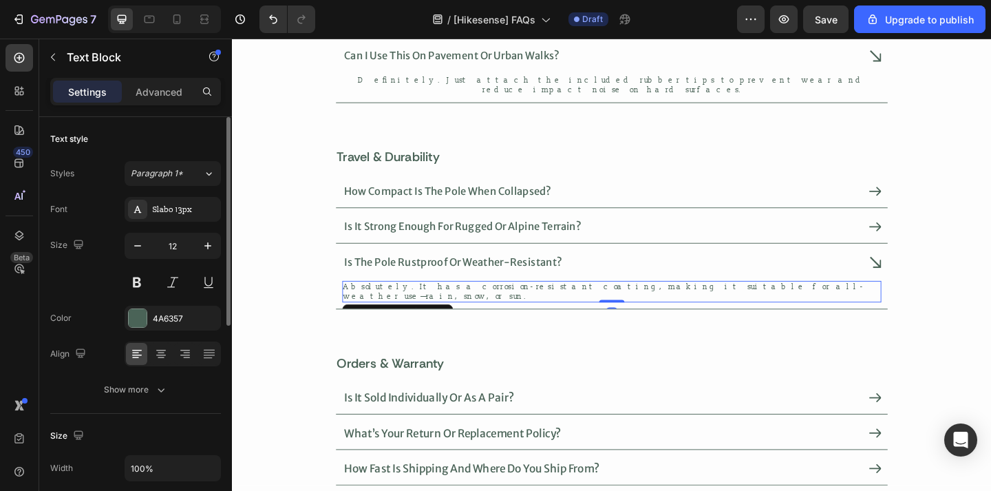
click at [539, 303] on p "Absolutely. It has a corrosion-resistant coating, making it suitable for all-we…" at bounding box center [644, 313] width 583 height 21
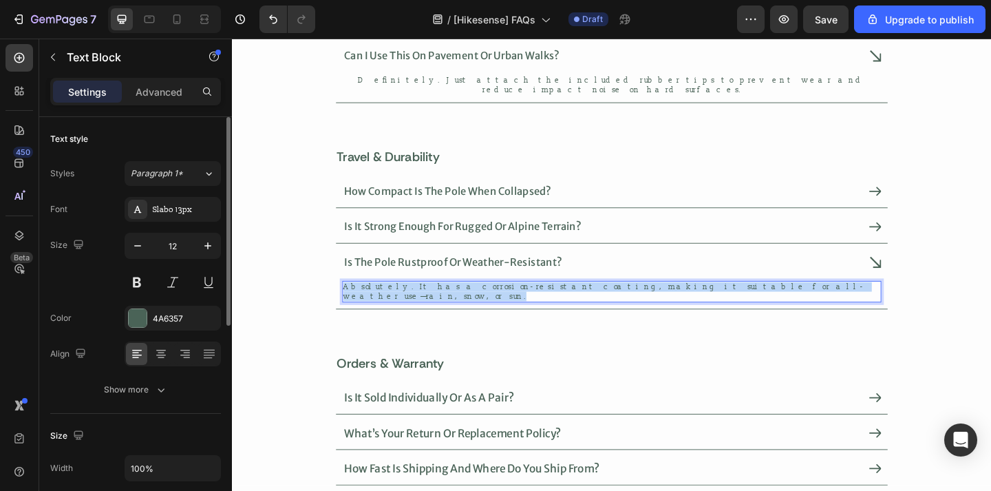
click at [539, 303] on p "Absolutely. It has a corrosion-resistant coating, making it suitable for all-we…" at bounding box center [644, 313] width 583 height 21
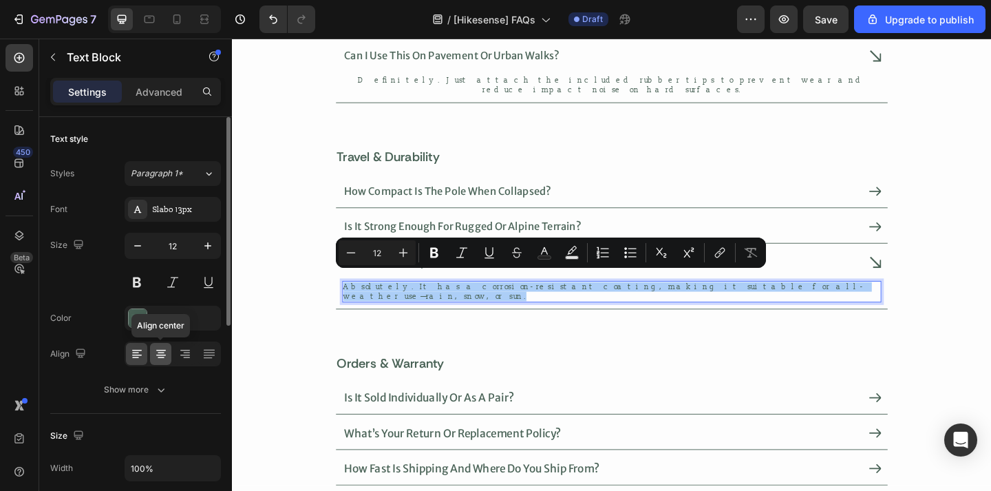
click at [161, 348] on icon at bounding box center [161, 354] width 14 height 14
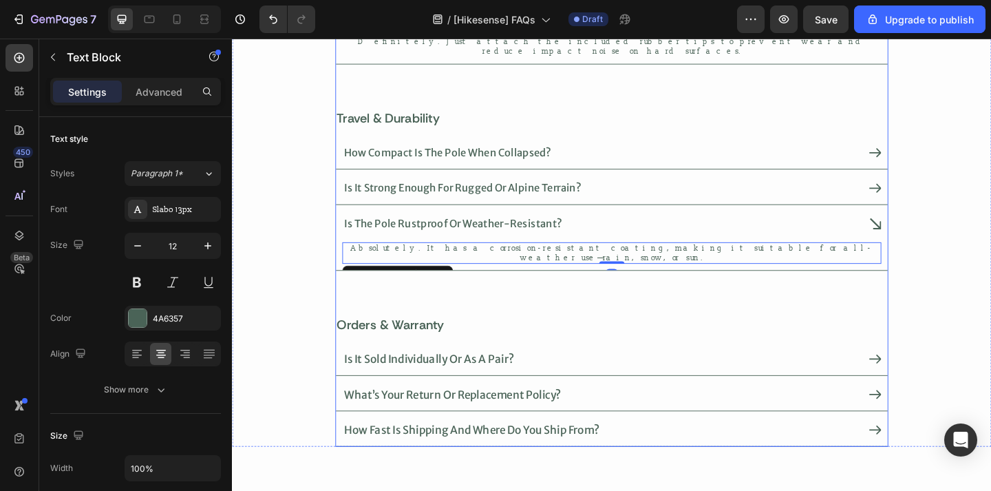
scroll to position [335, 0]
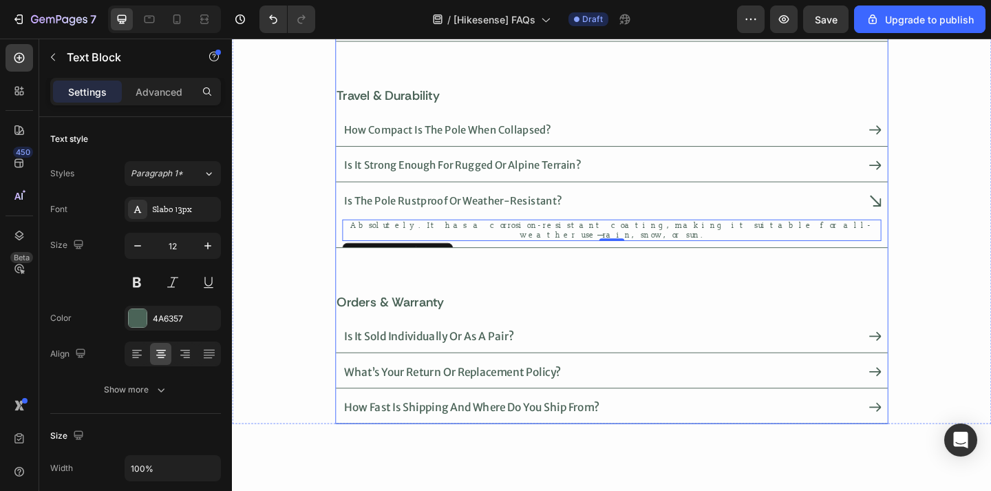
click at [555, 323] on div "frequently asked questions Heading product & usage Heading is this trekking pol…" at bounding box center [644, 120] width 601 height 675
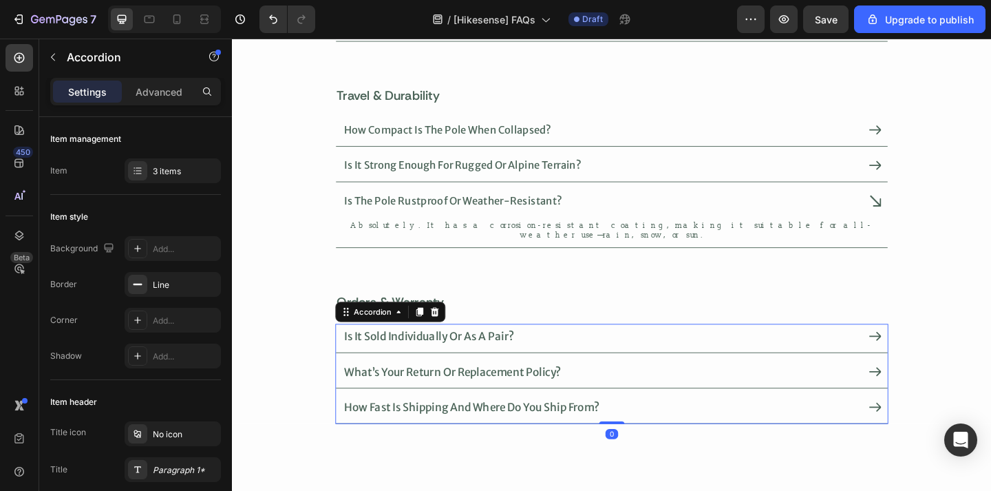
click at [553, 350] on div "is it sold individually or as a pair?" at bounding box center [633, 362] width 562 height 25
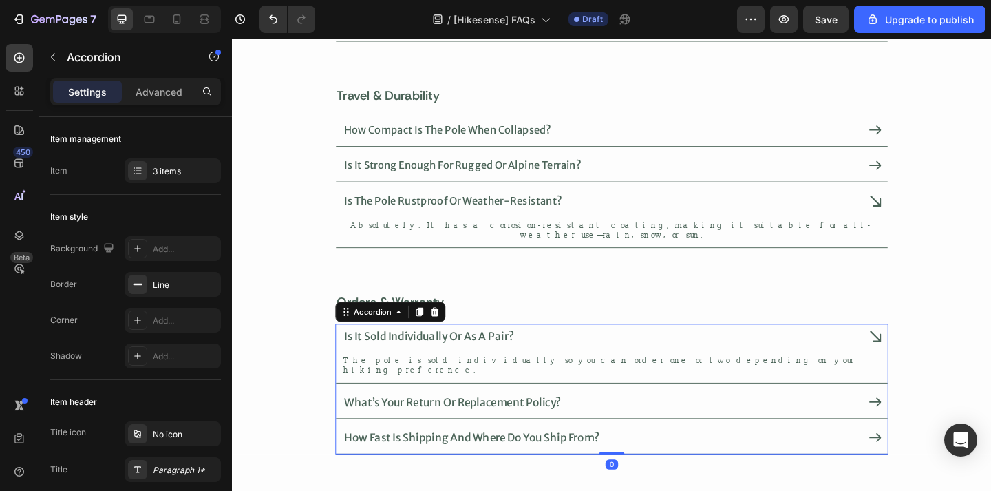
scroll to position [372, 0]
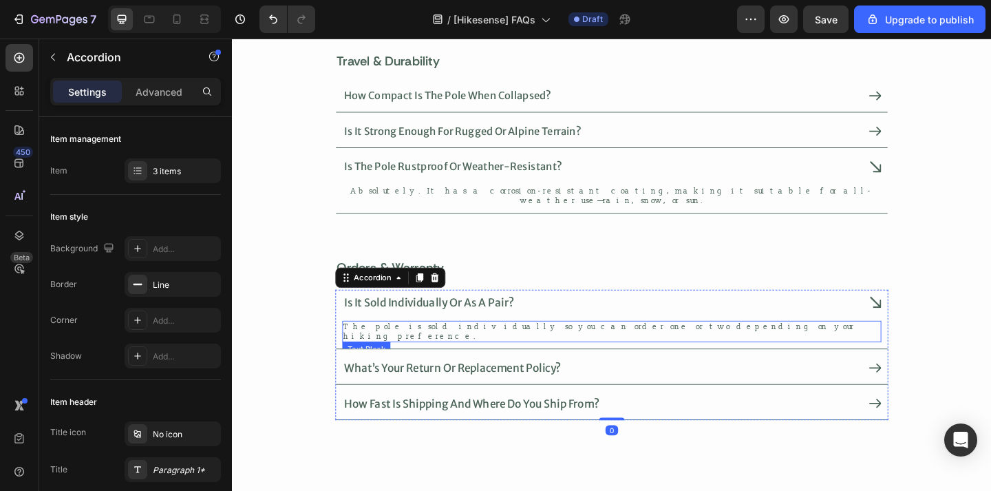
click at [554, 347] on p "The pole is sold individually so you can order one or two depending on your hik…" at bounding box center [644, 357] width 583 height 21
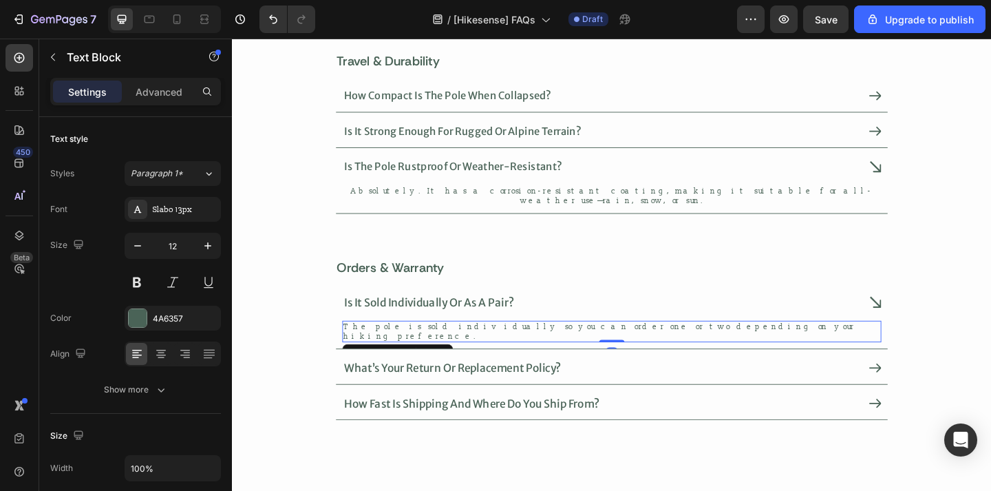
click at [554, 347] on p "The pole is sold individually so you can order one or two depending on your hik…" at bounding box center [644, 357] width 583 height 21
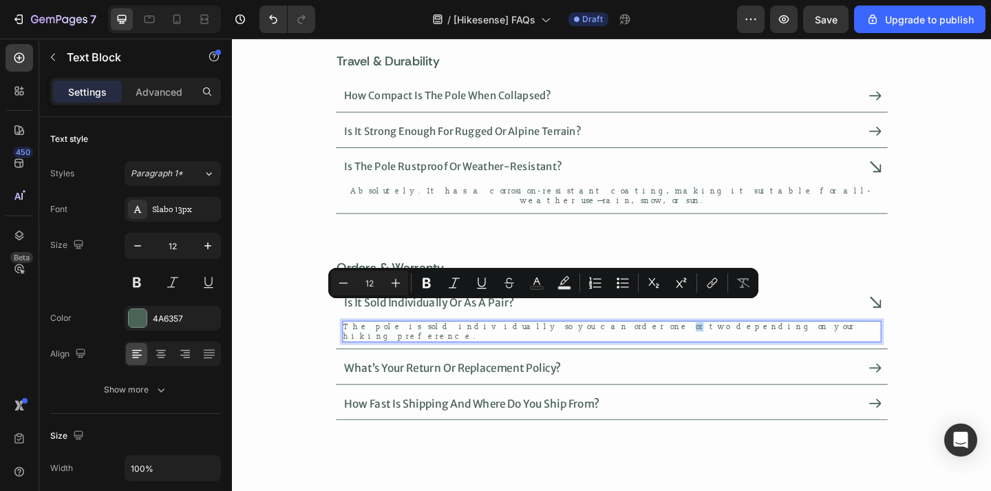
click at [555, 347] on p "The pole is sold individually so you can order one or two depending on your hik…" at bounding box center [644, 357] width 583 height 21
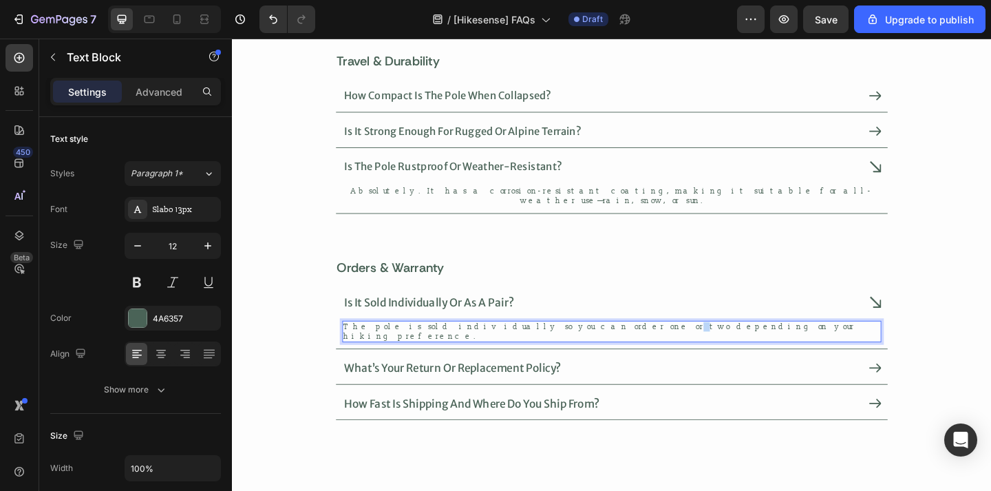
click at [555, 347] on p "The pole is sold individually so you can order one or two depending on your hik…" at bounding box center [644, 357] width 583 height 21
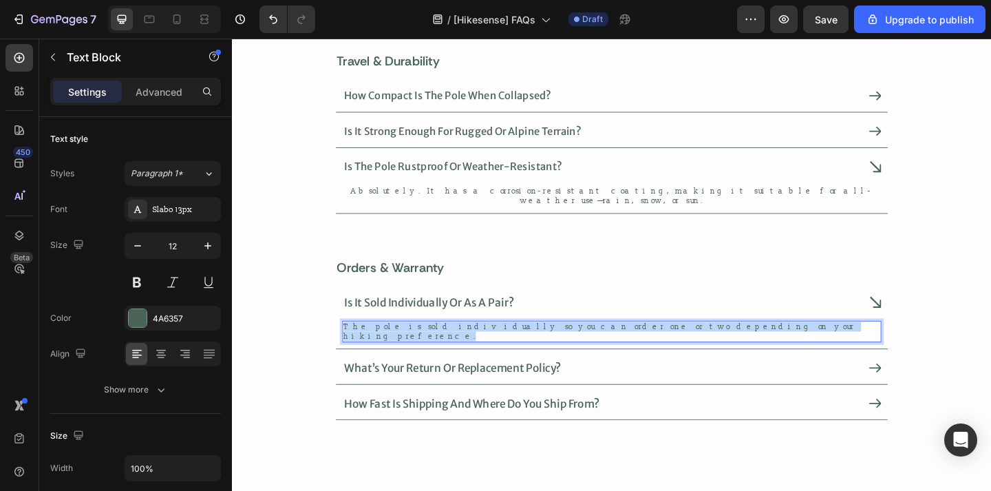
click at [555, 347] on p "The pole is sold individually so you can order one or two depending on your hik…" at bounding box center [644, 357] width 583 height 21
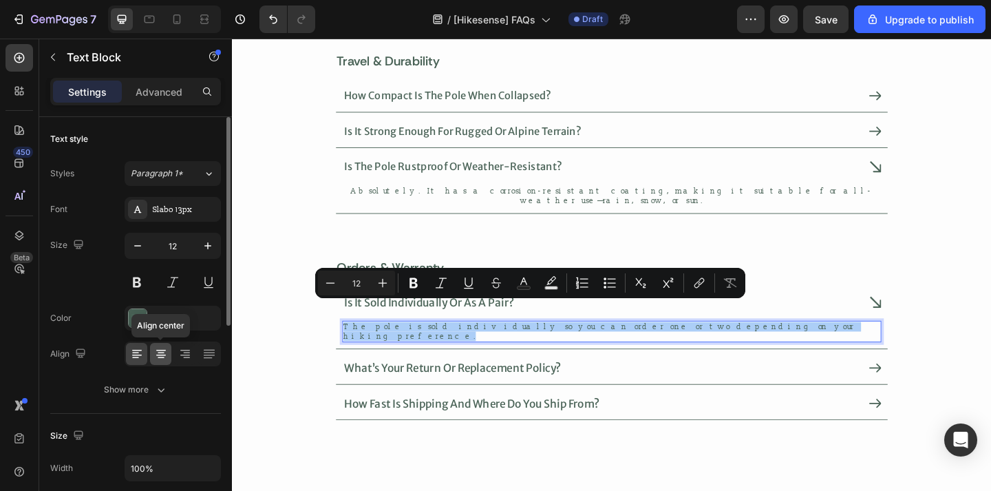
click at [155, 343] on div at bounding box center [160, 354] width 21 height 22
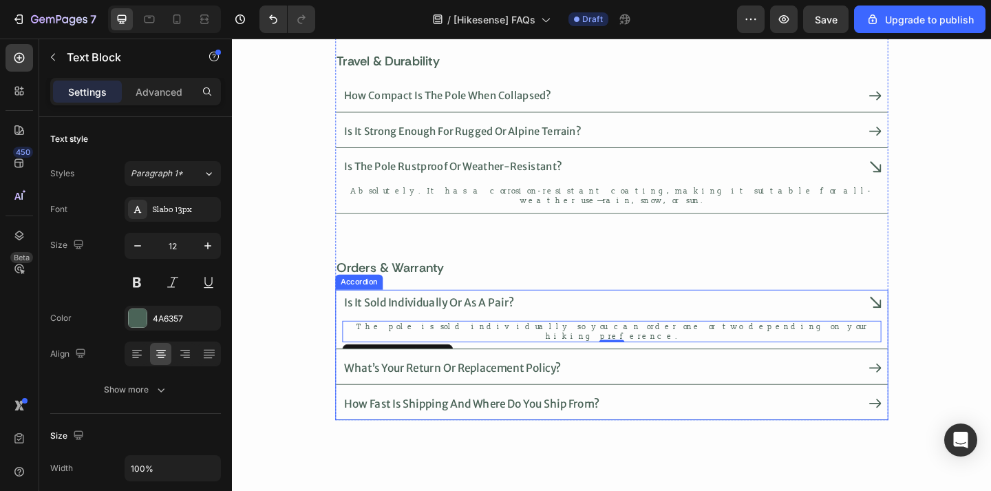
click at [618, 385] on div "what’s your return or replacement policy?" at bounding box center [633, 397] width 562 height 25
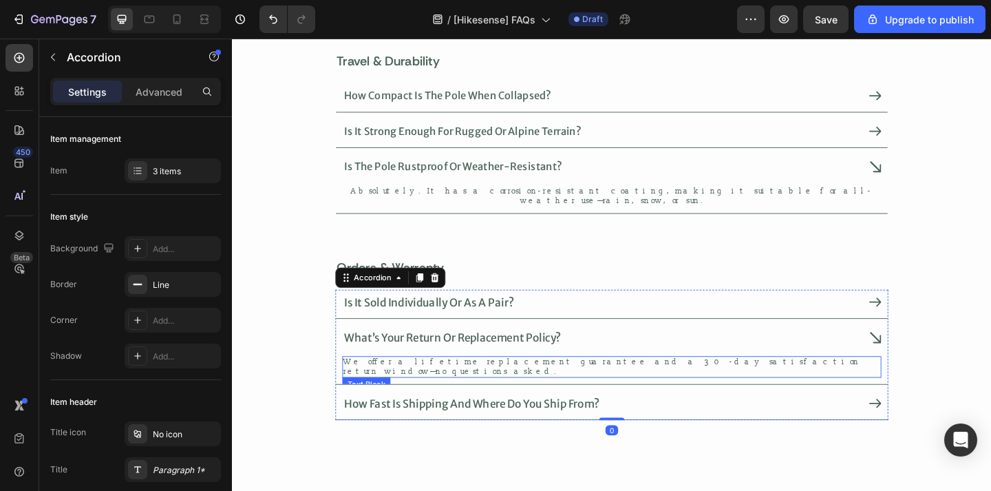
click at [607, 385] on p "We offer a lifetime replacement guarantee and a 30-day satisfaction return wind…" at bounding box center [644, 395] width 583 height 21
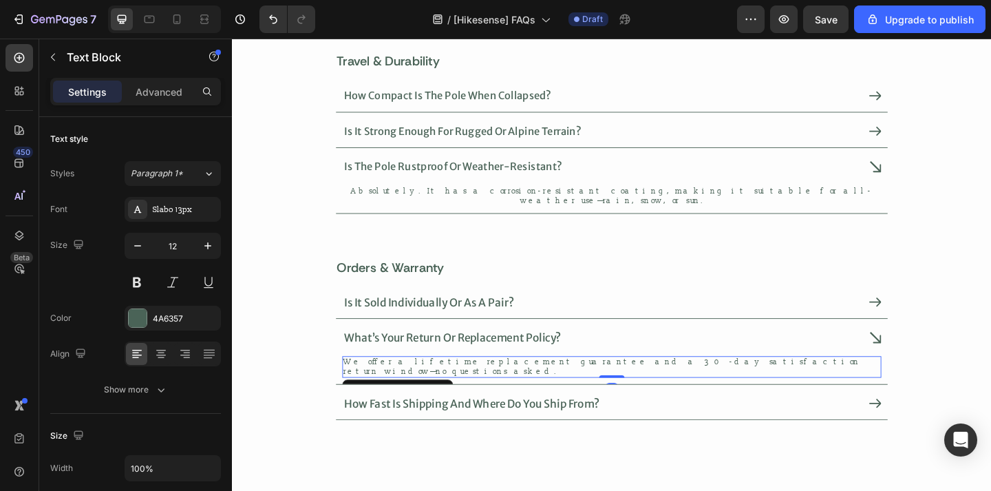
click at [607, 385] on p "We offer a lifetime replacement guarantee and a 30-day satisfaction return wind…" at bounding box center [644, 395] width 583 height 21
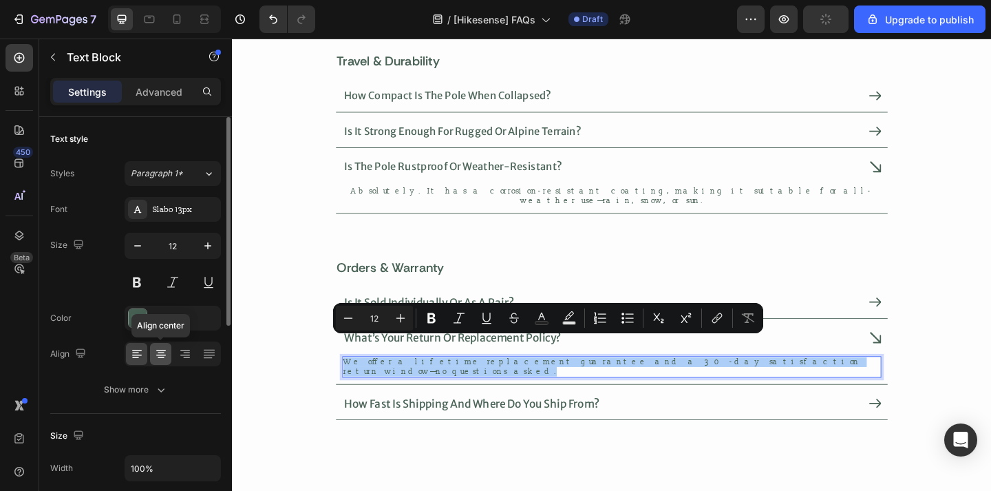
click at [160, 351] on icon at bounding box center [161, 354] width 14 height 14
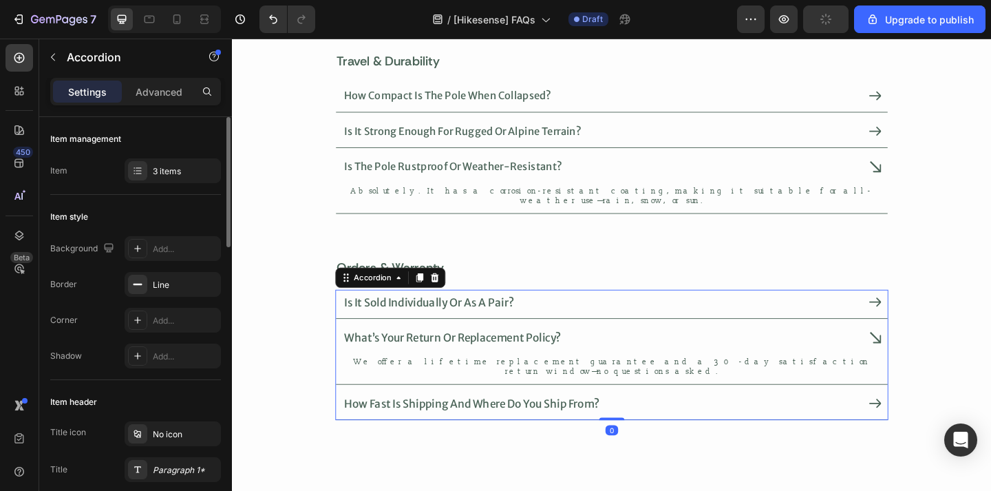
click at [668, 423] on div "how fast is shipping and where do you ship from?" at bounding box center [633, 435] width 562 height 25
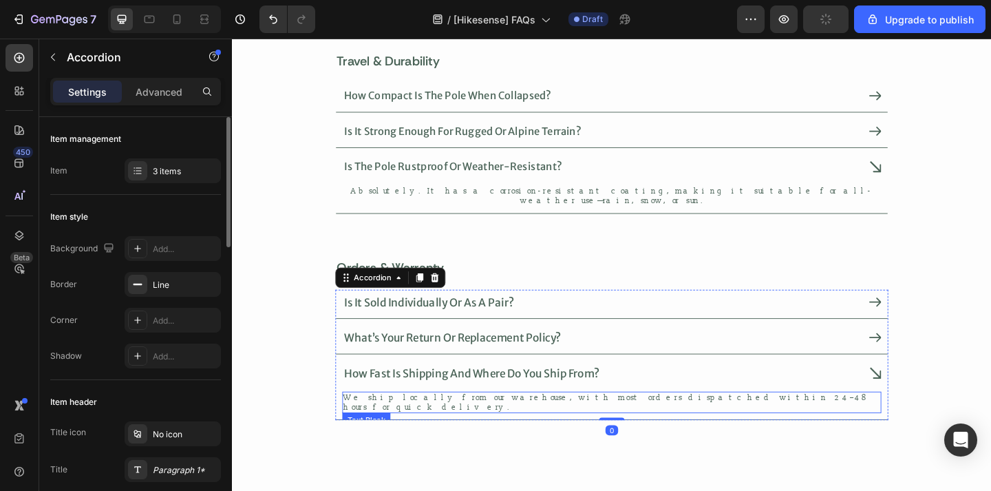
click at [641, 424] on p "We ship locally from our warehouse, with most orders dispatched within 24–48 ho…" at bounding box center [644, 434] width 583 height 21
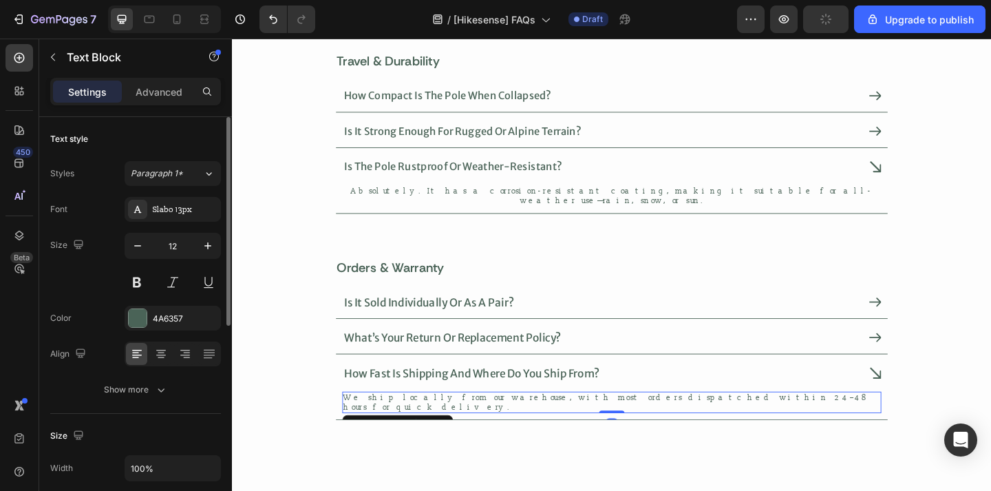
click at [641, 424] on p "We ship locally from our warehouse, with most orders dispatched within 24–48 ho…" at bounding box center [644, 434] width 583 height 21
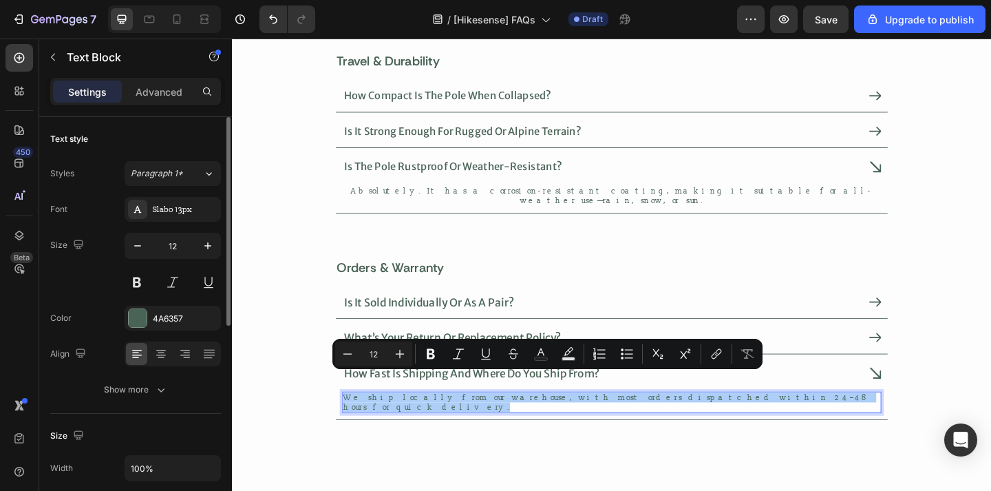
click at [173, 357] on div at bounding box center [173, 353] width 96 height 25
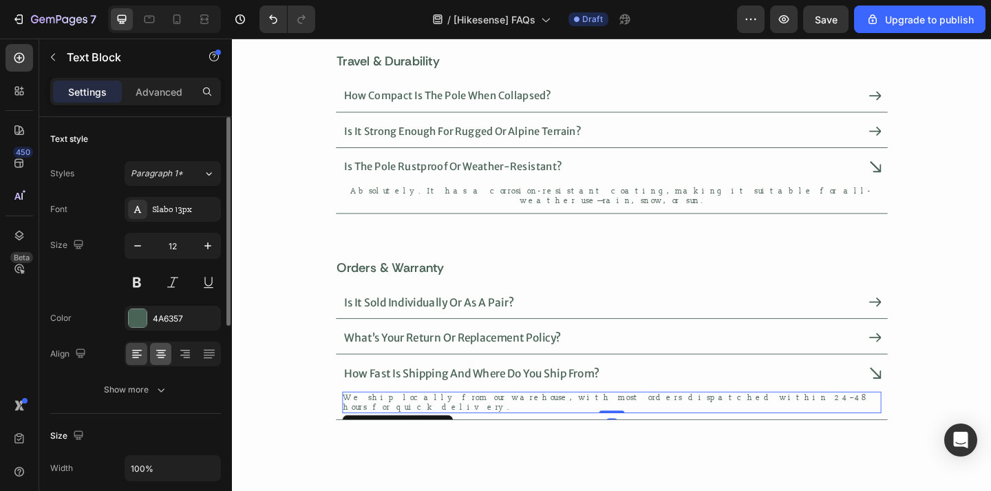
click at [159, 357] on icon at bounding box center [161, 357] width 7 height 1
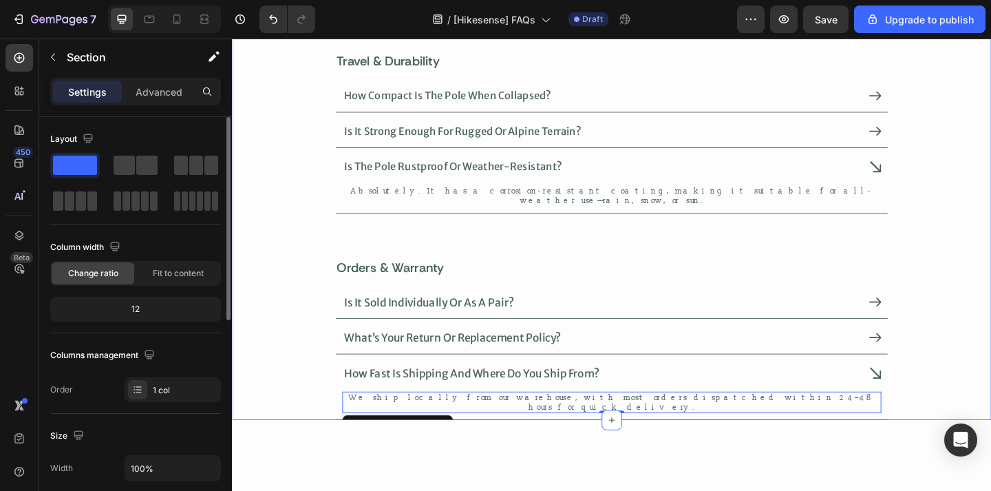
click at [280, 400] on div "frequently asked questions Heading product & usage Heading is this trekking pol…" at bounding box center [644, 99] width 787 height 708
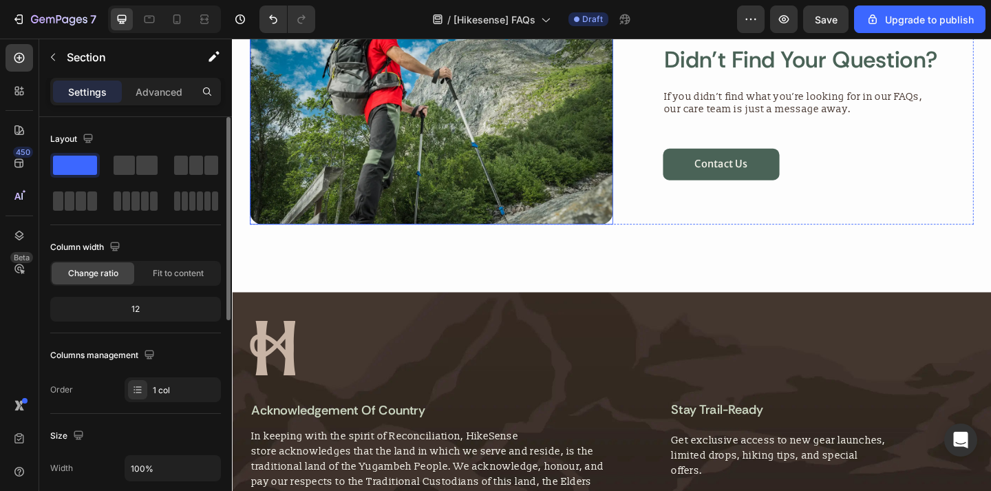
scroll to position [777, 0]
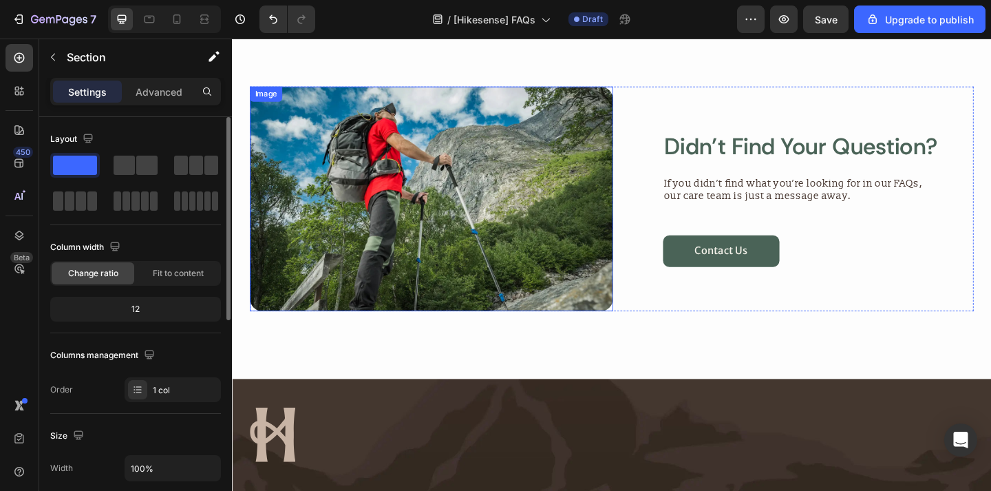
click at [439, 230] on img at bounding box center [448, 213] width 395 height 244
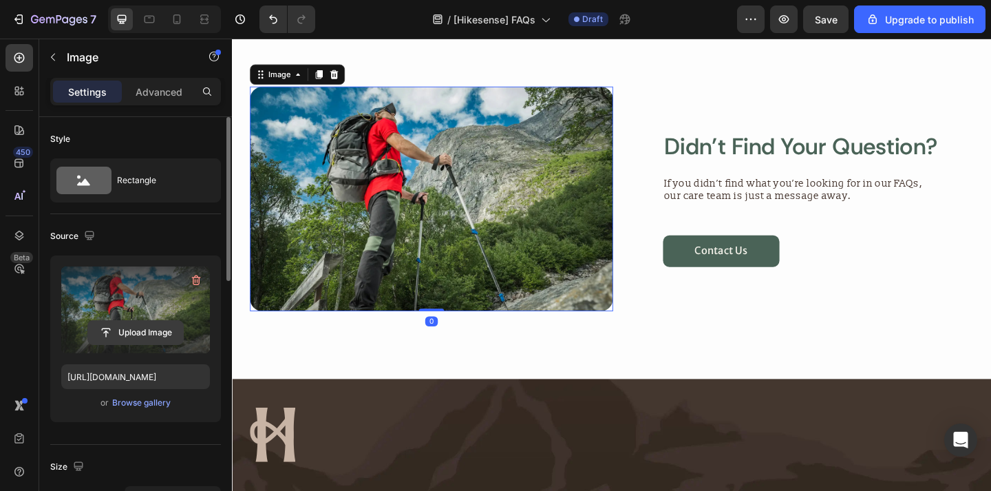
click at [151, 334] on input "file" at bounding box center [135, 332] width 95 height 23
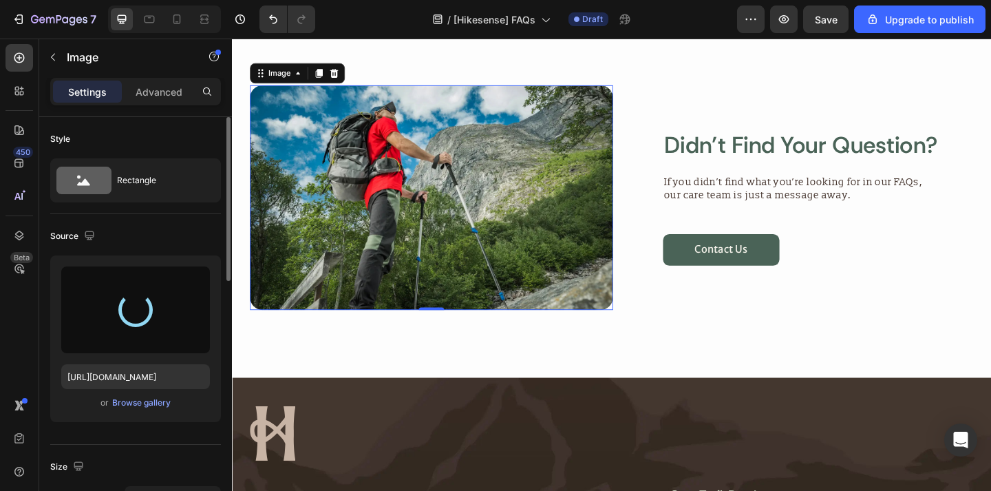
scroll to position [666, 0]
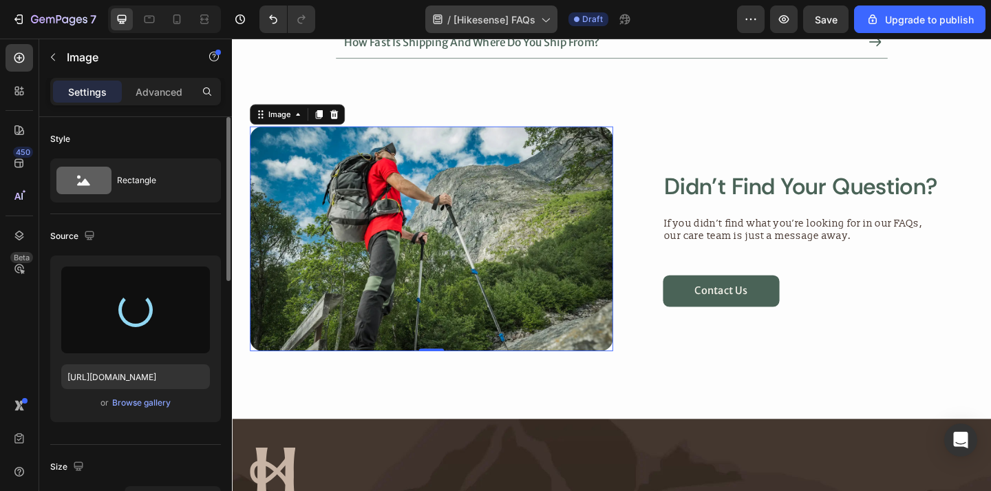
type input "[URL][DOMAIN_NAME]"
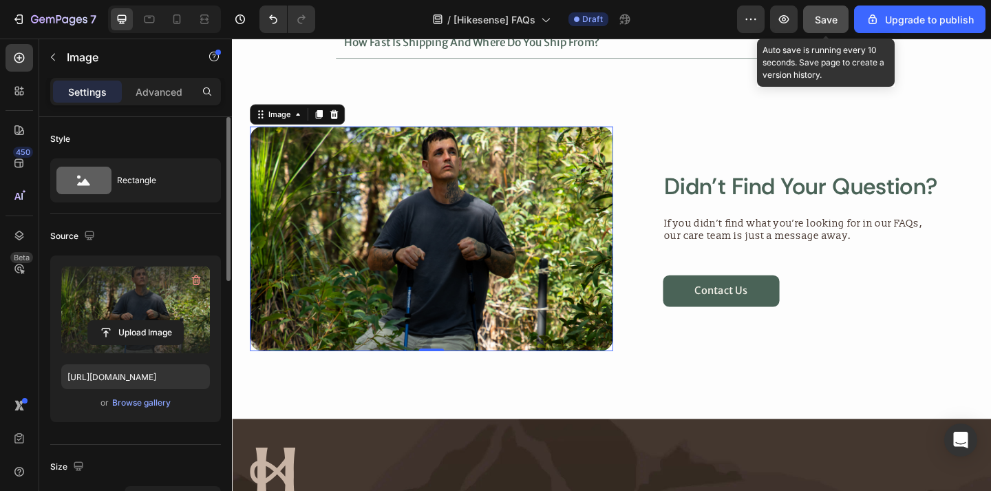
click at [815, 21] on button "Save" at bounding box center [825, 20] width 45 height 28
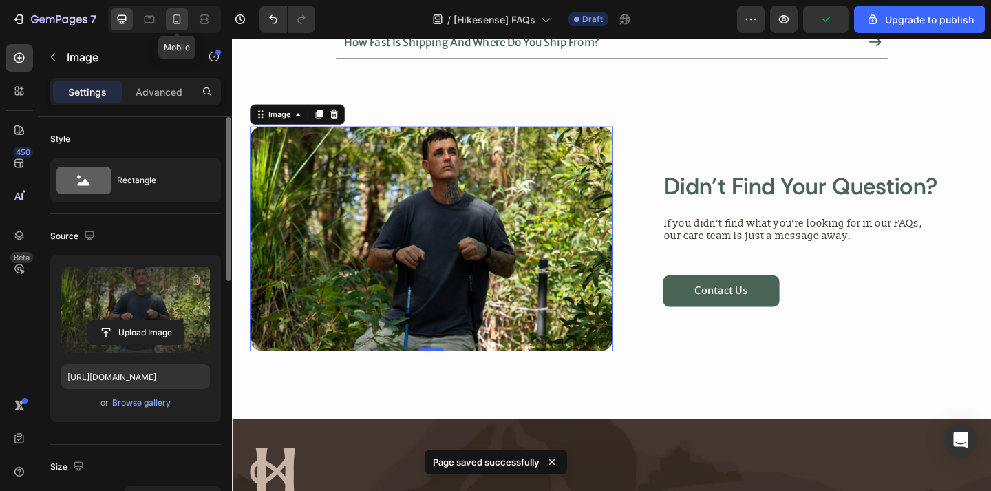
click at [186, 23] on div at bounding box center [177, 19] width 22 height 22
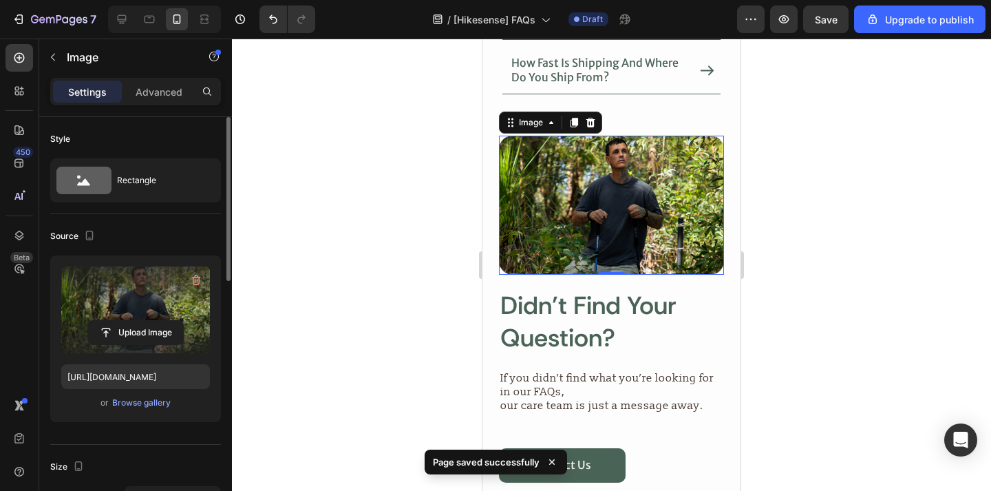
scroll to position [734, 0]
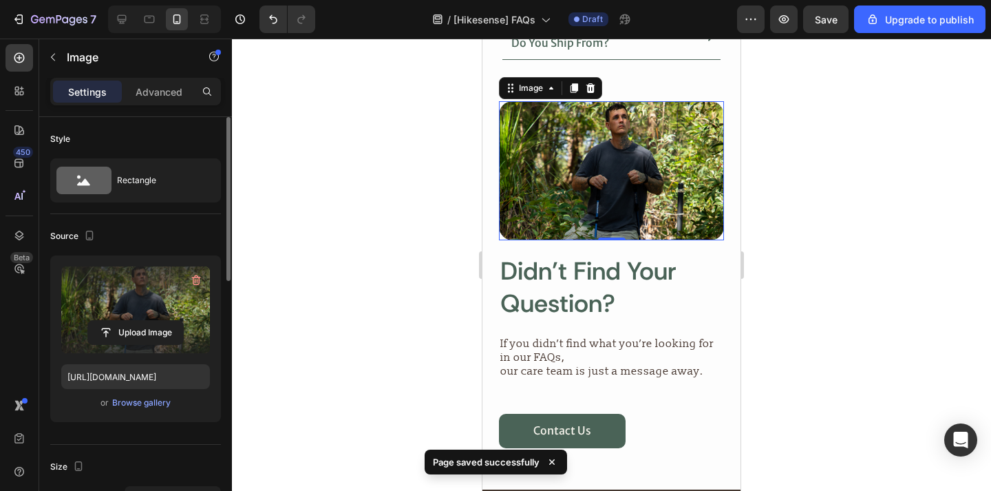
click at [798, 192] on div at bounding box center [611, 265] width 759 height 452
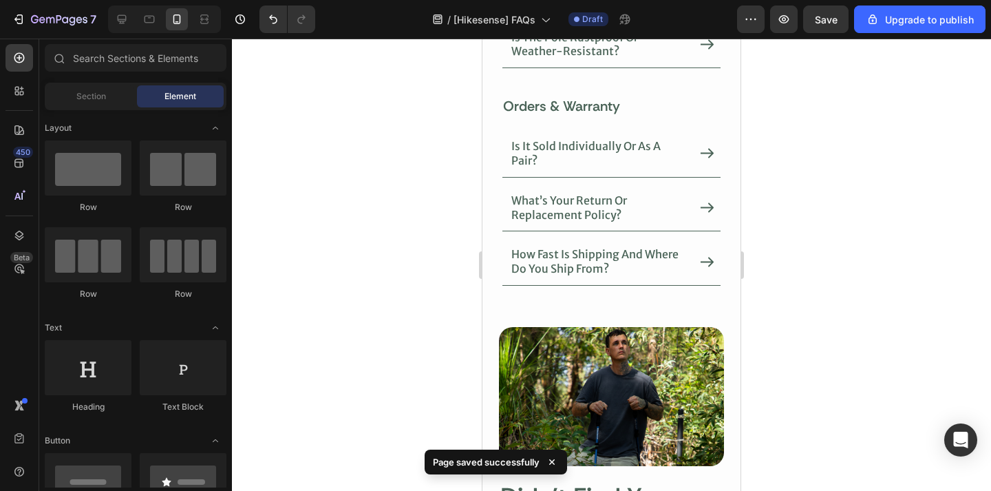
scroll to position [614, 0]
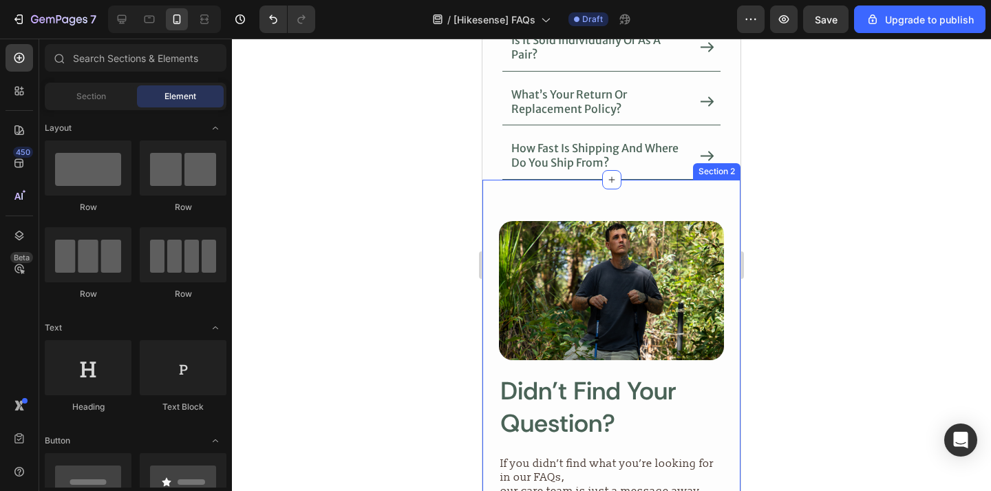
click at [679, 164] on div "how fast is shipping and where do you ship from?" at bounding box center [611, 155] width 218 height 47
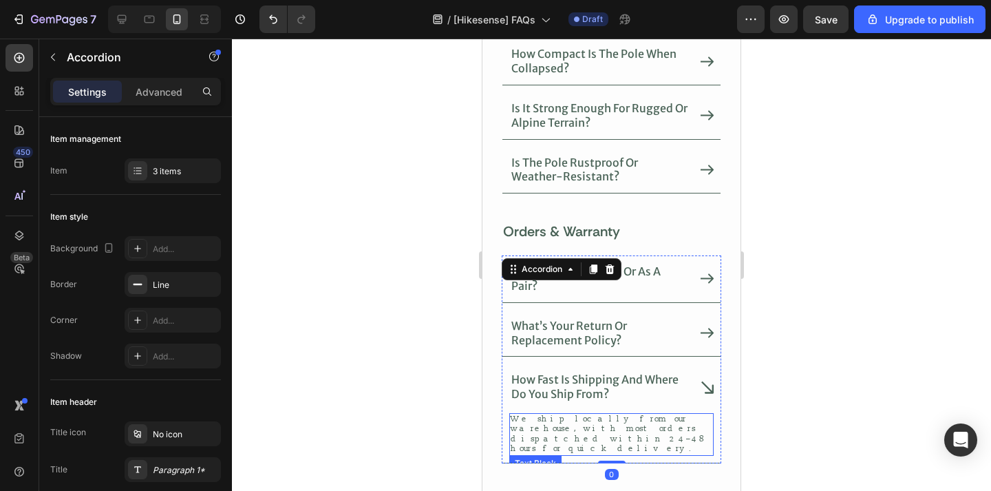
scroll to position [175, 0]
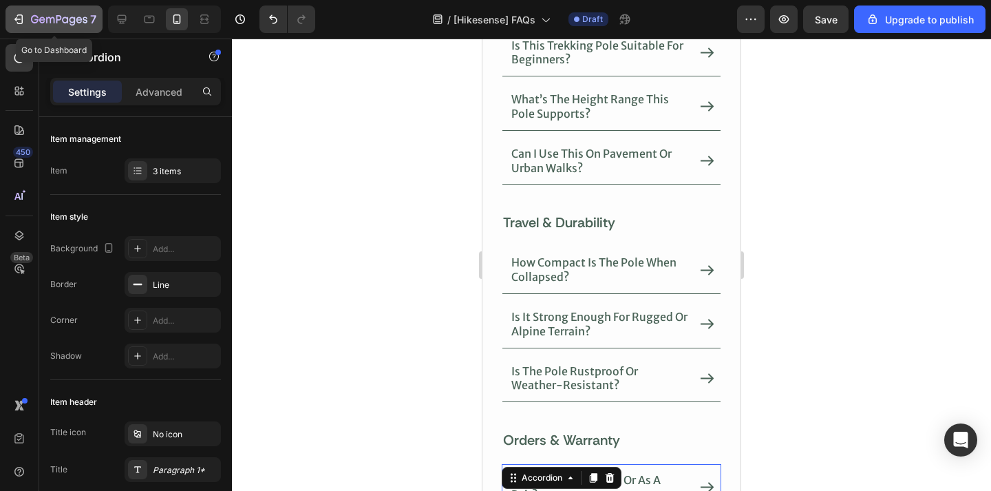
click at [80, 21] on icon "button" at bounding box center [59, 20] width 56 height 12
